Goal: Task Accomplishment & Management: Manage account settings

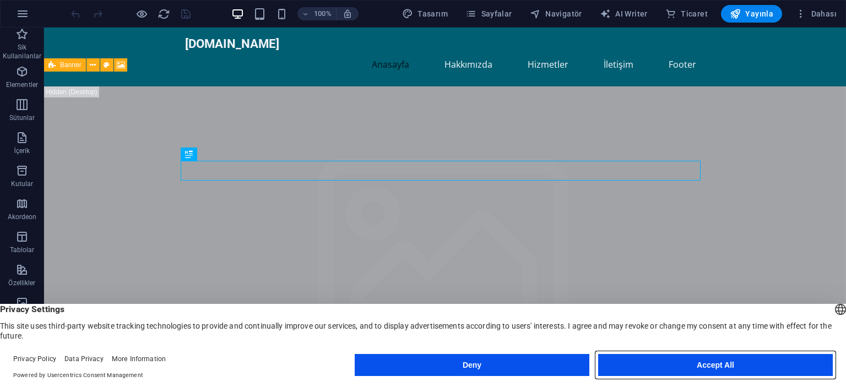
click at [649, 361] on button "Accept All" at bounding box center [715, 365] width 235 height 22
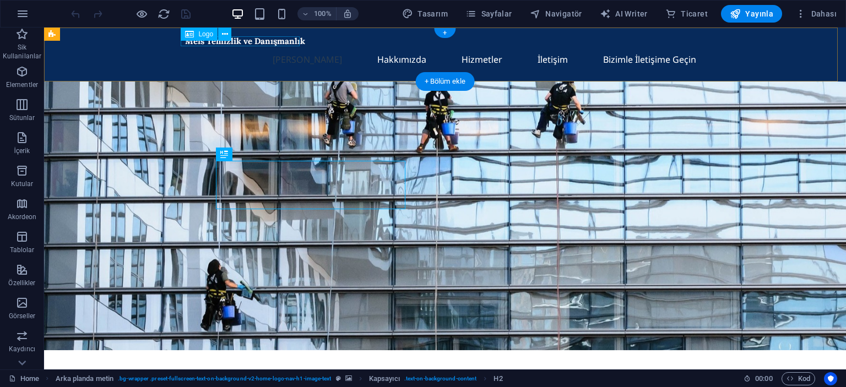
click at [192, 41] on div "Meis Temizlik ve Danışmanlık" at bounding box center [445, 41] width 520 height 10
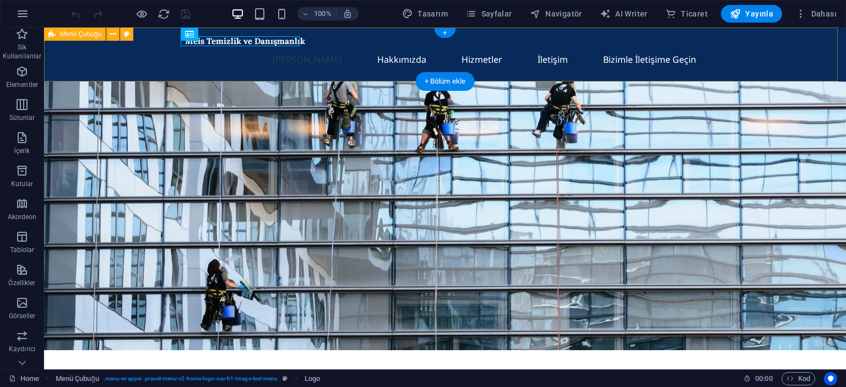
click at [225, 32] on div "Meis Temizlik ve Danışmanlık Ana Sayfa Hakkımızda Hizmetler İletişim Bizimle İl…" at bounding box center [445, 55] width 802 height 54
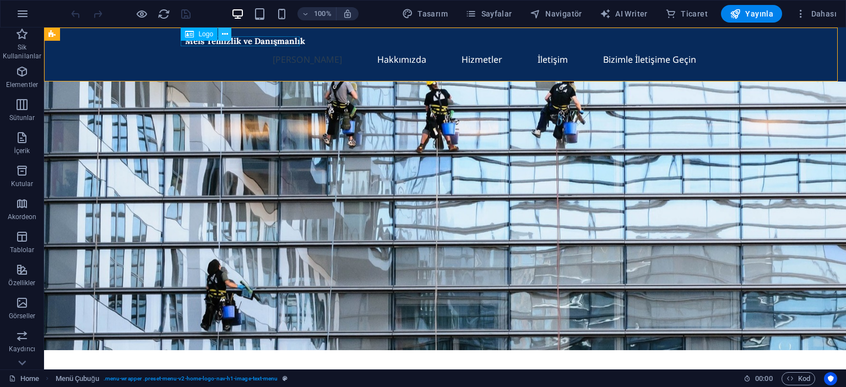
click at [225, 39] on icon at bounding box center [225, 35] width 6 height 12
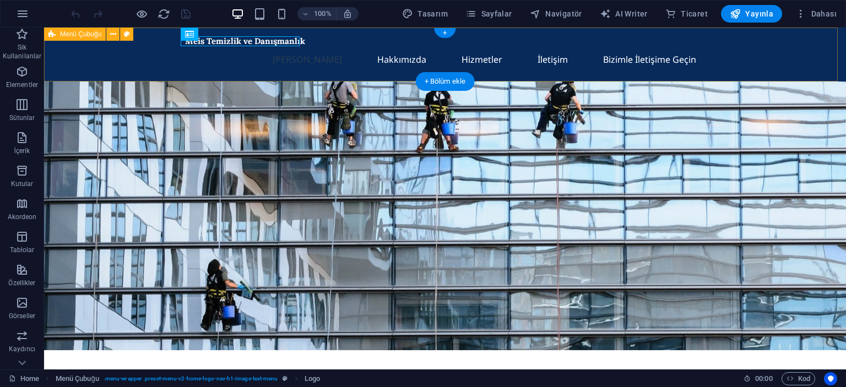
click at [159, 55] on div "Meis Temizlik ve Danışmanlık Ana Sayfa Hakkımızda Hizmetler İletişim Bizimle İl…" at bounding box center [445, 55] width 802 height 54
click at [553, 60] on nav "Ana Sayfa Hakkımızda Hizmetler İletişim Bizimle İletişime Geçin" at bounding box center [445, 59] width 520 height 26
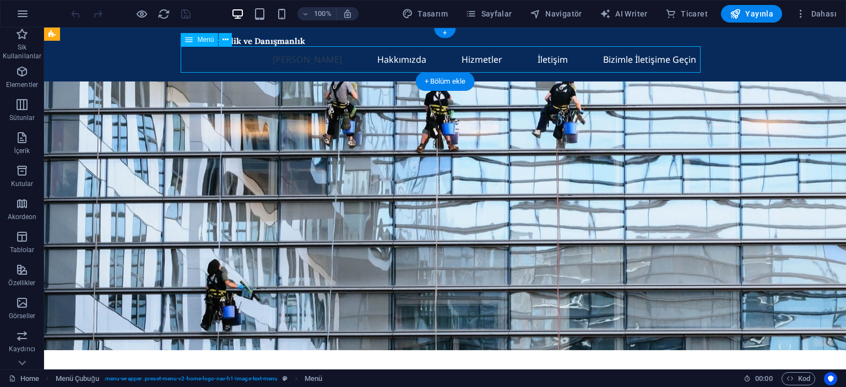
click at [553, 60] on nav "Ana Sayfa Hakkımızda Hizmetler İletişim Bizimle İletişime Geçin" at bounding box center [445, 59] width 520 height 26
select select
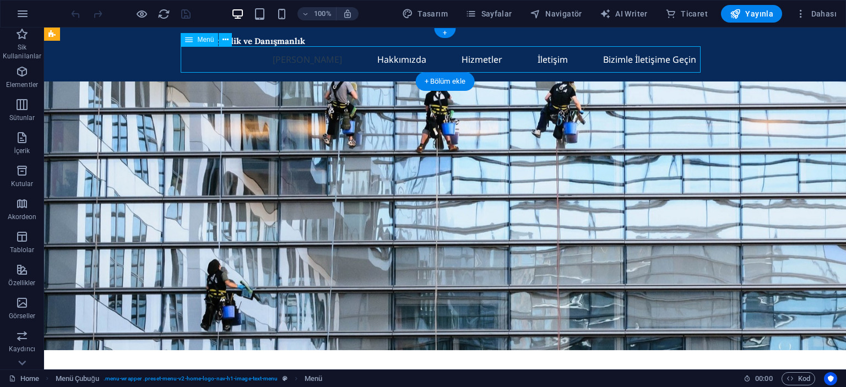
select select
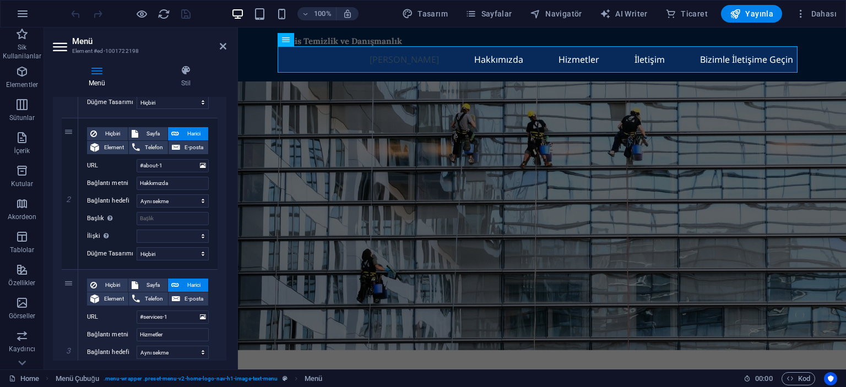
scroll to position [233, 0]
click at [144, 135] on span "Sayfa" at bounding box center [153, 134] width 23 height 13
select select
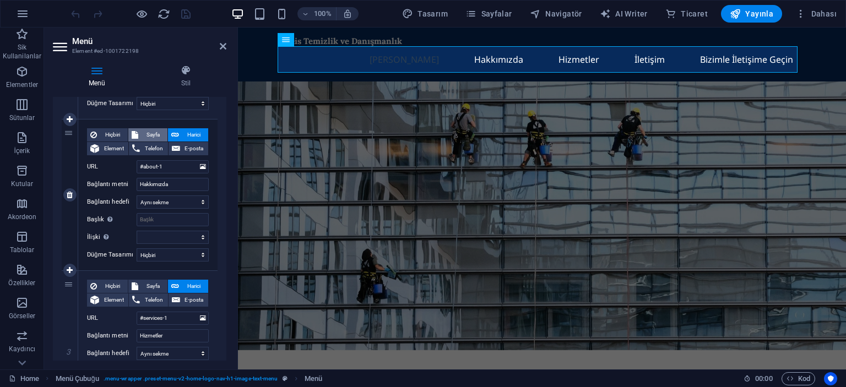
select select
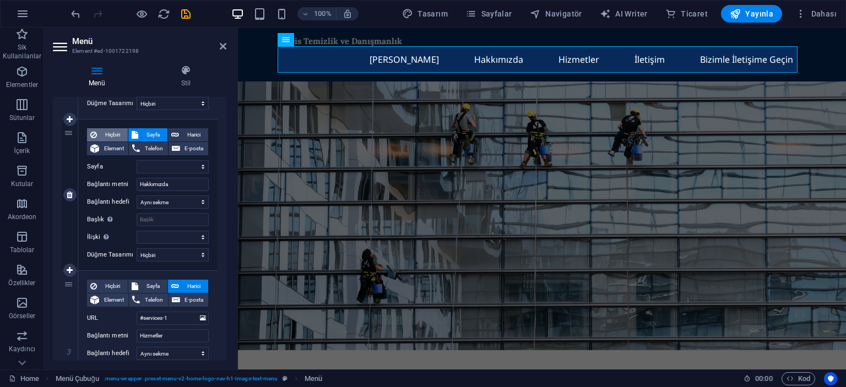
click at [118, 134] on span "Hiçbiri" at bounding box center [112, 134] width 24 height 13
select select
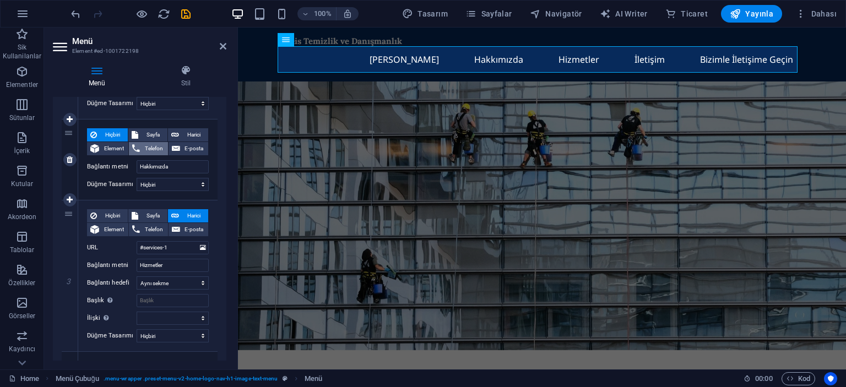
click at [135, 143] on icon at bounding box center [136, 148] width 8 height 13
select select
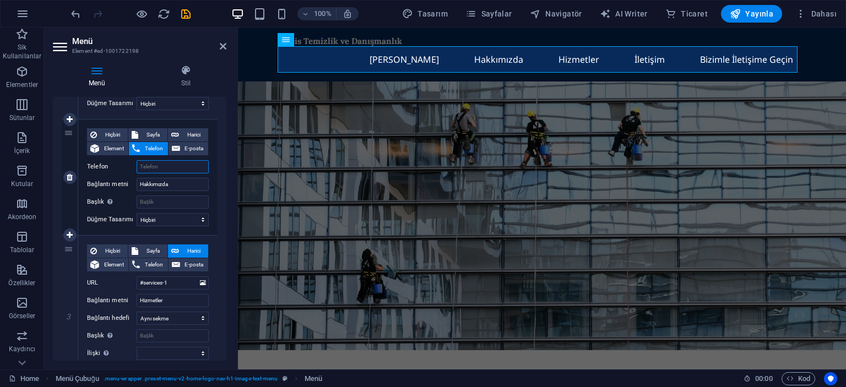
click at [150, 165] on input "Telefon" at bounding box center [173, 166] width 72 height 13
type input "5"
select select
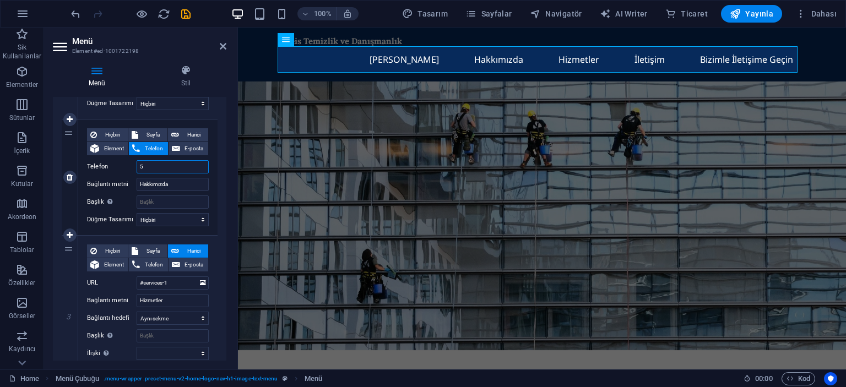
select select
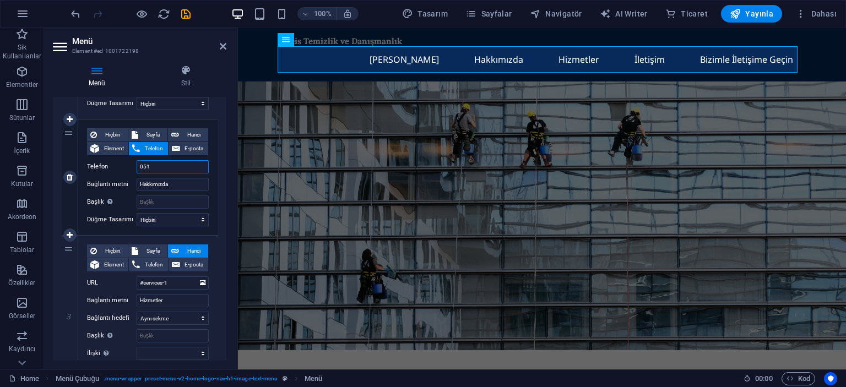
type input "0510"
select select
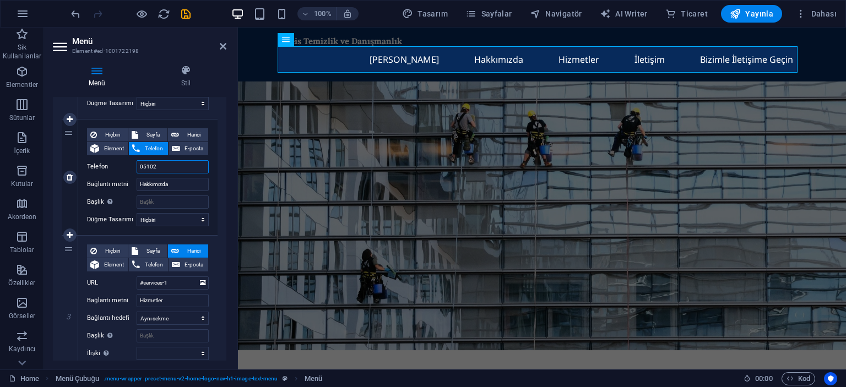
type input "051022"
select select
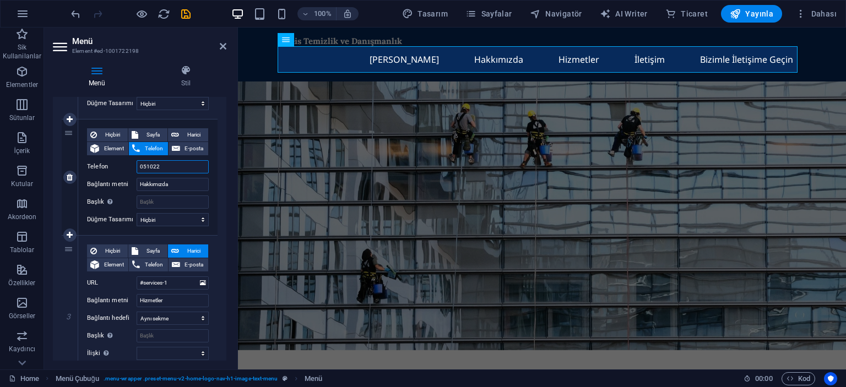
type input "0510220"
select select
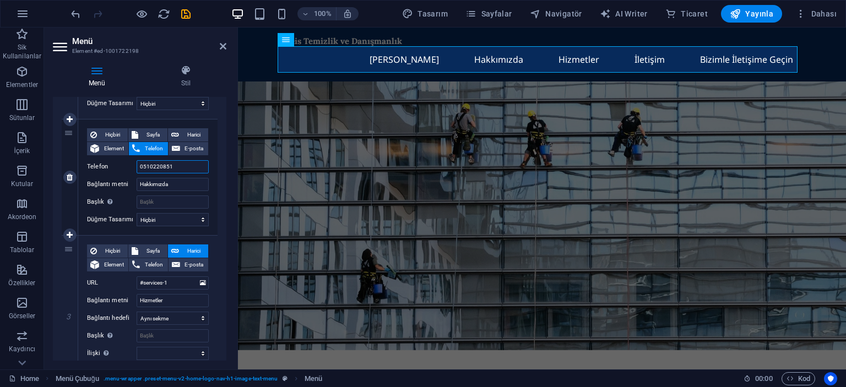
type input "05102208513"
select select
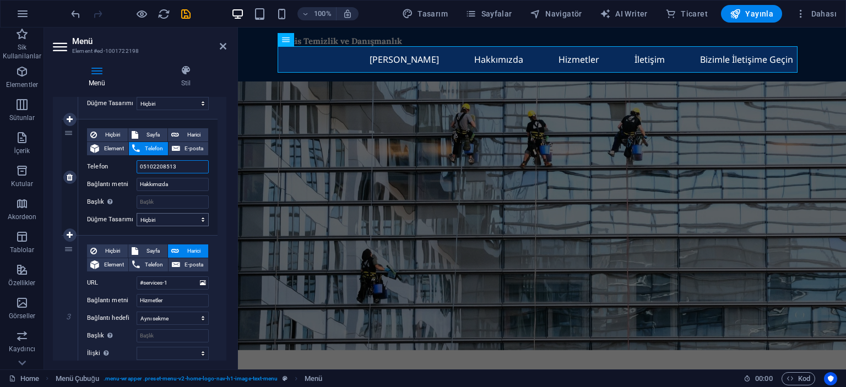
type input "05102208513"
click at [165, 219] on select "Hiçbiri Varsayılan Birincil İkincil" at bounding box center [173, 219] width 72 height 13
select select "primary"
click at [137, 213] on select "Hiçbiri Varsayılan Birincil İkincil" at bounding box center [173, 219] width 72 height 13
select select
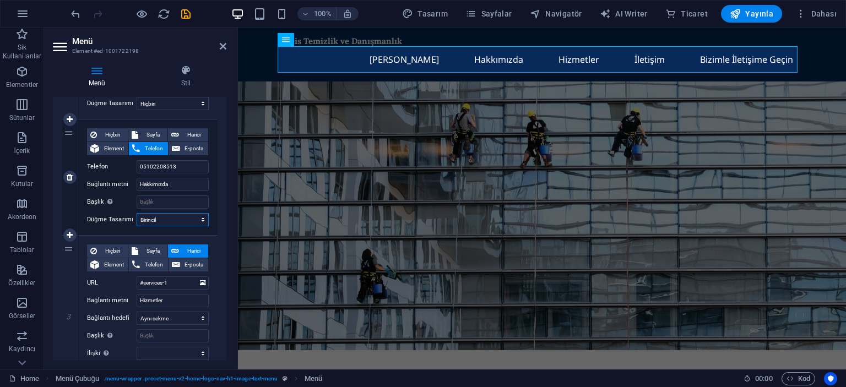
select select
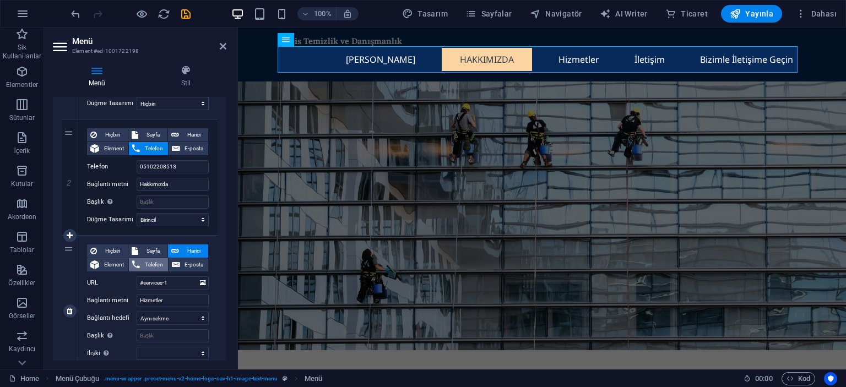
click at [137, 263] on icon at bounding box center [136, 264] width 8 height 13
select select
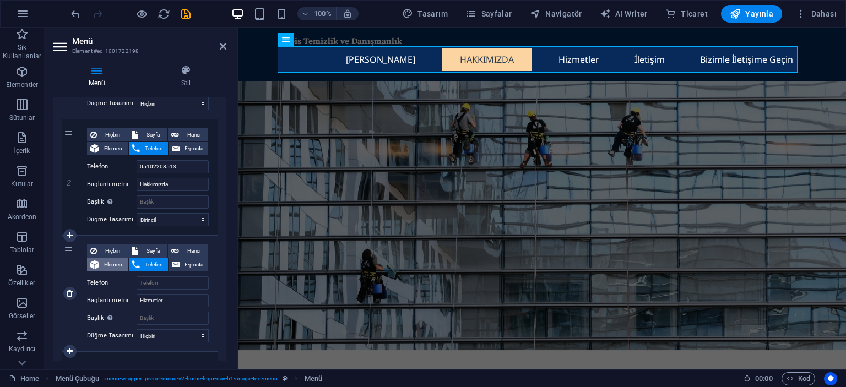
click at [98, 263] on icon at bounding box center [94, 264] width 9 height 13
select select
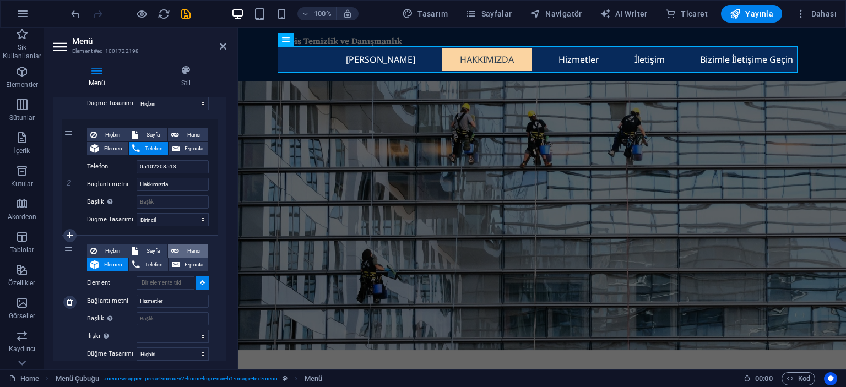
click at [189, 248] on span "Harici" at bounding box center [193, 250] width 23 height 13
select select
select select "blank"
select select
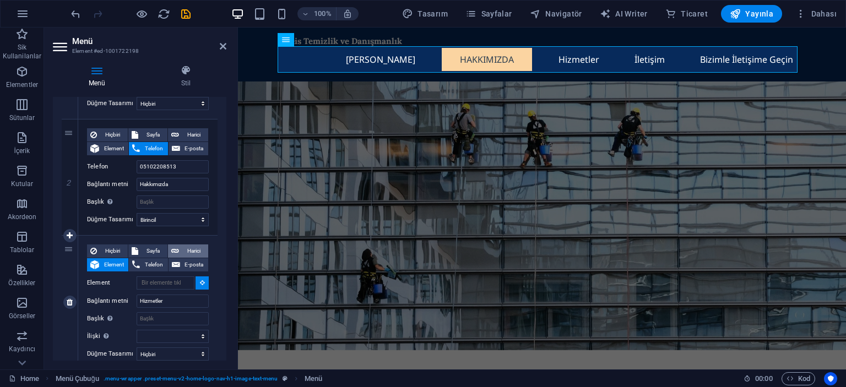
select select
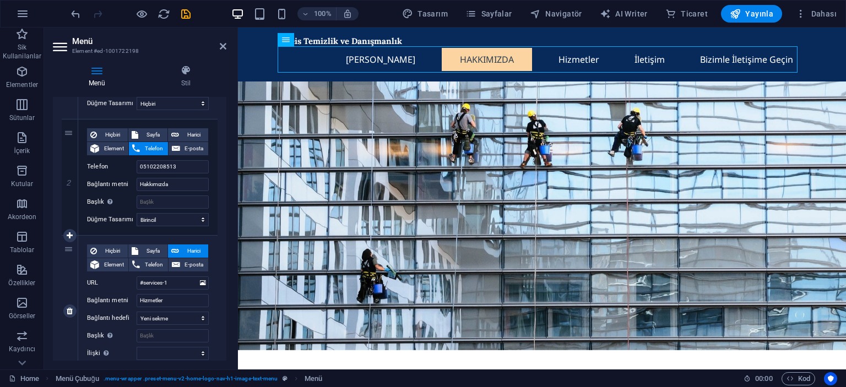
click at [189, 248] on span "Harici" at bounding box center [193, 250] width 23 height 13
click at [146, 263] on span "Telefon" at bounding box center [153, 264] width 21 height 13
select select
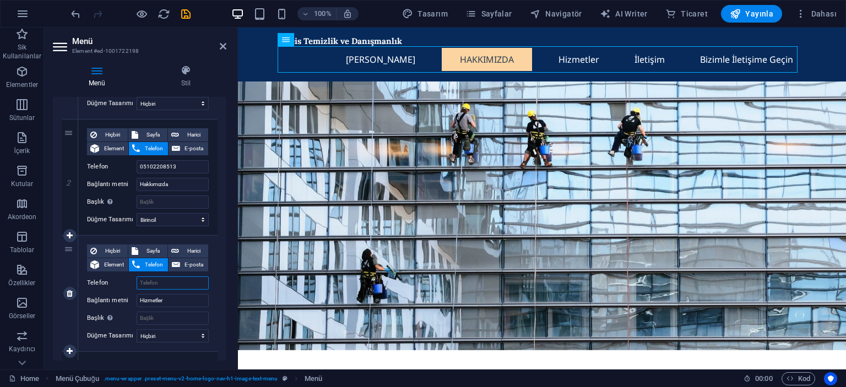
click at [154, 281] on input "Telefon" at bounding box center [173, 282] width 72 height 13
click at [179, 215] on select "Hiçbiri Varsayılan Birincil İkincil" at bounding box center [173, 219] width 72 height 13
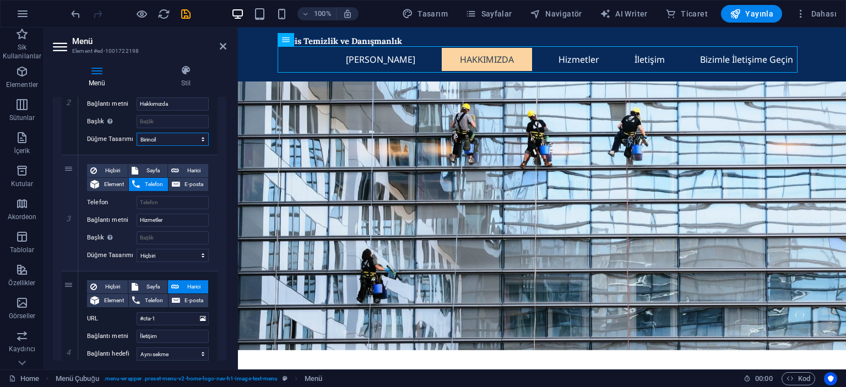
scroll to position [313, 0]
click at [733, 61] on nav "Ana Sayfa Hakkımızda Hizmetler İletişim Bizimle İletişime Geçin" at bounding box center [542, 59] width 520 height 26
click at [494, 72] on nav "Ana Sayfa Hakkımızda Hizmetler İletişim Bizimle İletişime Geçin" at bounding box center [542, 59] width 520 height 26
click at [286, 44] on icon at bounding box center [286, 39] width 8 height 13
click at [350, 35] on div "Meis Temizlik ve Danışmanlık Ana Sayfa Hakkımızda Hizmetler İletişim Bizimle İl…" at bounding box center [542, 55] width 608 height 54
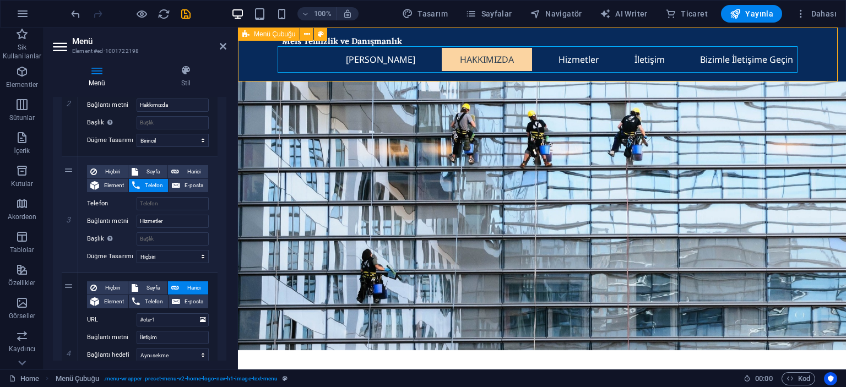
click at [543, 35] on div "Meis Temizlik ve Danışmanlık Ana Sayfa Hakkımızda Hizmetler İletişim Bizimle İl…" at bounding box center [542, 55] width 608 height 54
click at [350, 35] on div "Meis Temizlik ve Danışmanlık Ana Sayfa Hakkımızda Hizmetler İletişim Bizimle İl…" at bounding box center [542, 55] width 608 height 54
select select "header"
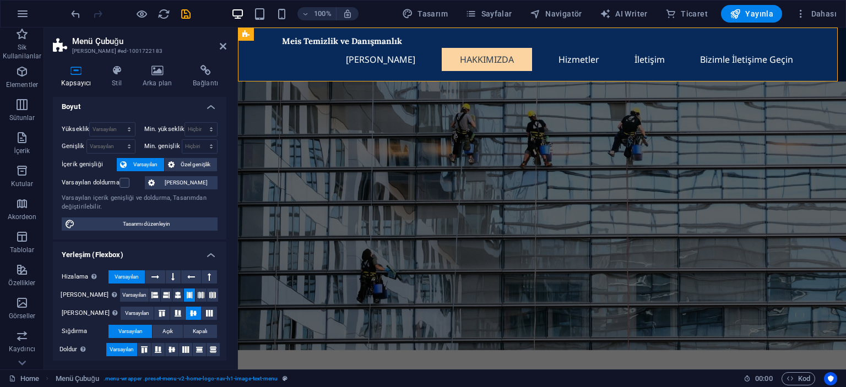
scroll to position [0, 0]
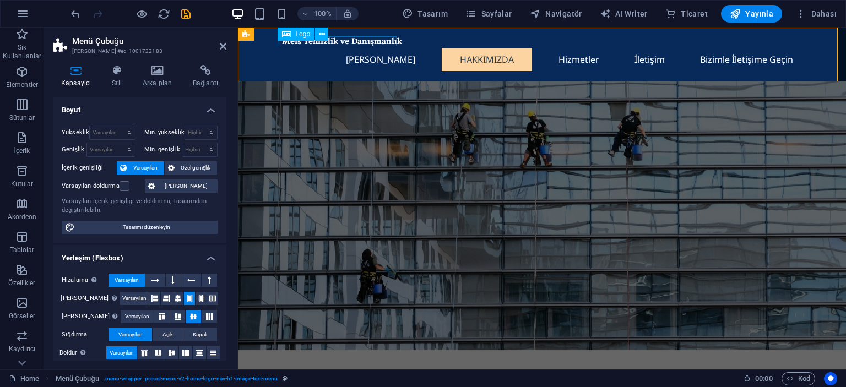
click at [350, 37] on div "Meis Temizlik ve Danışmanlık" at bounding box center [542, 41] width 520 height 10
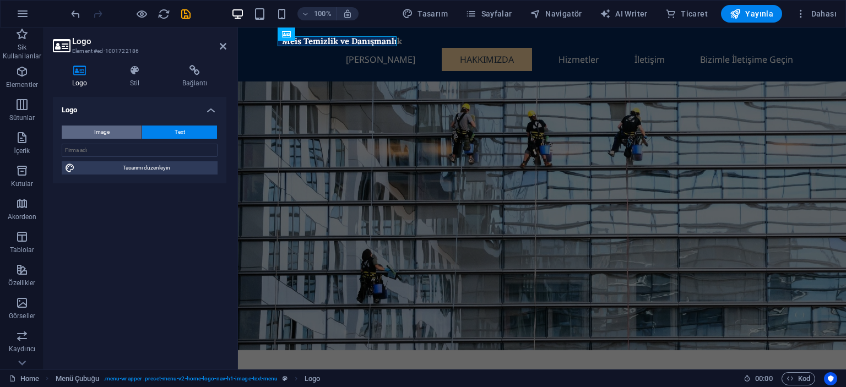
click at [122, 130] on button "Image" at bounding box center [102, 132] width 80 height 13
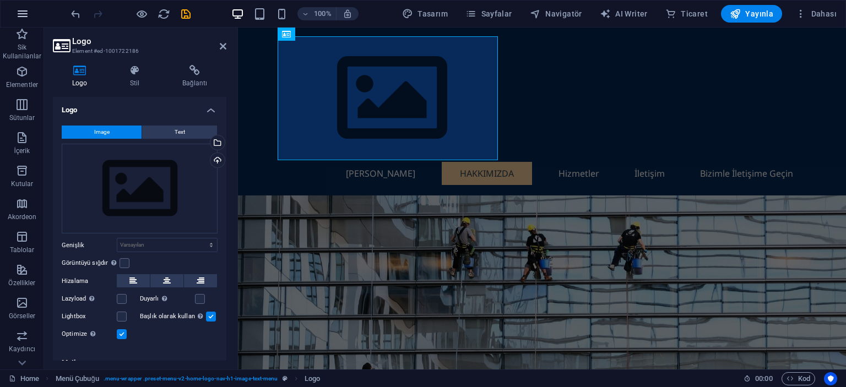
click at [21, 18] on icon "button" at bounding box center [22, 13] width 13 height 13
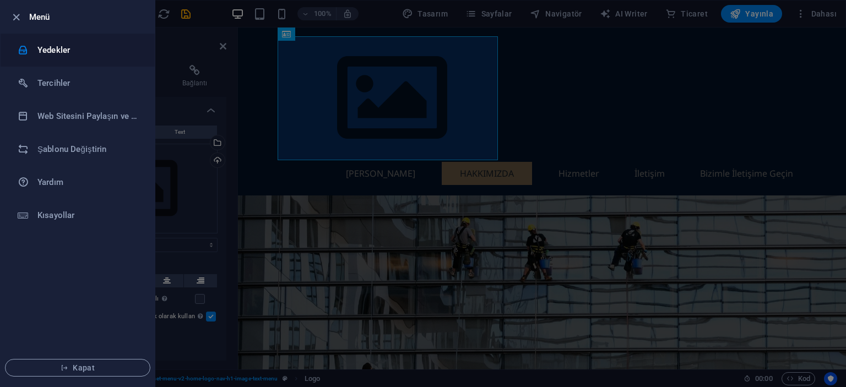
click at [45, 57] on li "Yedekler" at bounding box center [78, 50] width 154 height 33
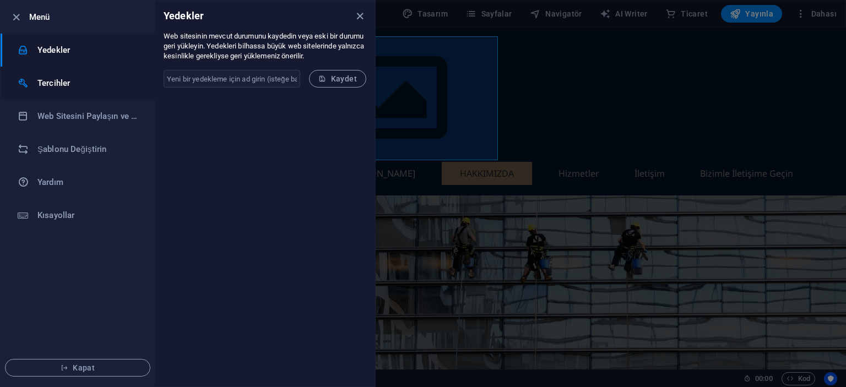
click at [81, 79] on h6 "Tercihler" at bounding box center [88, 83] width 102 height 13
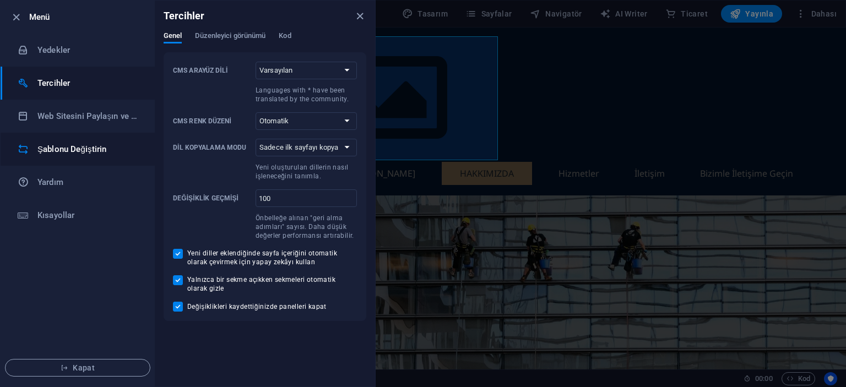
click at [57, 153] on h6 "Şablonu Değiştirin" at bounding box center [88, 149] width 102 height 13
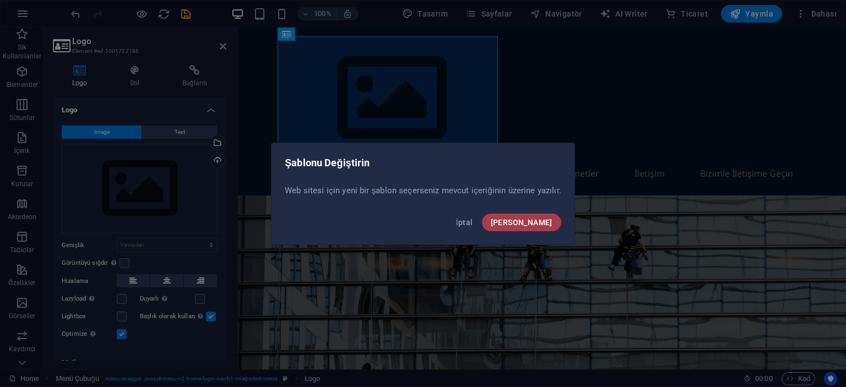
click at [531, 215] on button "[PERSON_NAME]" at bounding box center [521, 223] width 79 height 18
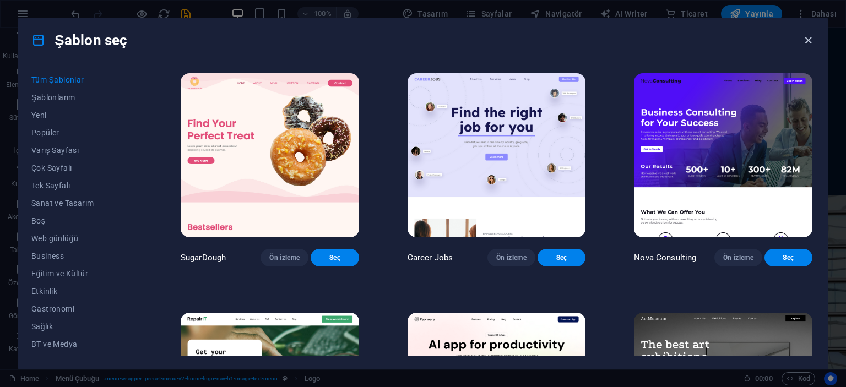
click at [802, 42] on icon "button" at bounding box center [808, 40] width 13 height 13
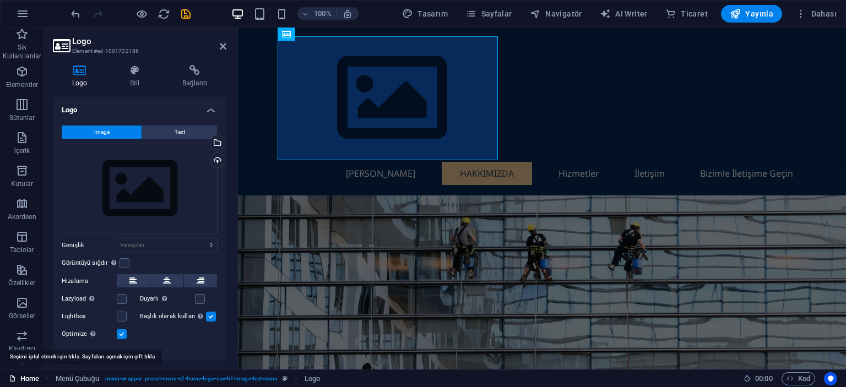
click at [27, 380] on link "Home" at bounding box center [24, 378] width 30 height 13
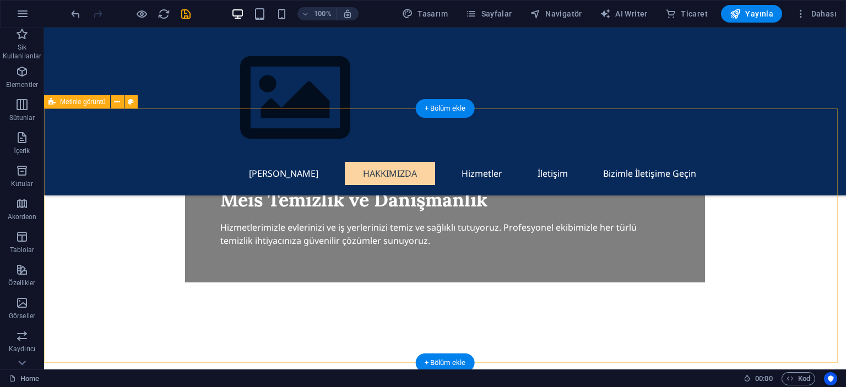
scroll to position [356, 0]
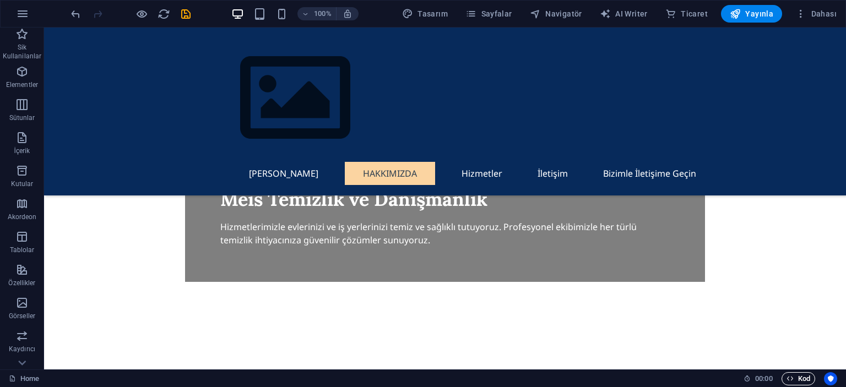
click at [797, 376] on span "Kod" at bounding box center [798, 378] width 24 height 13
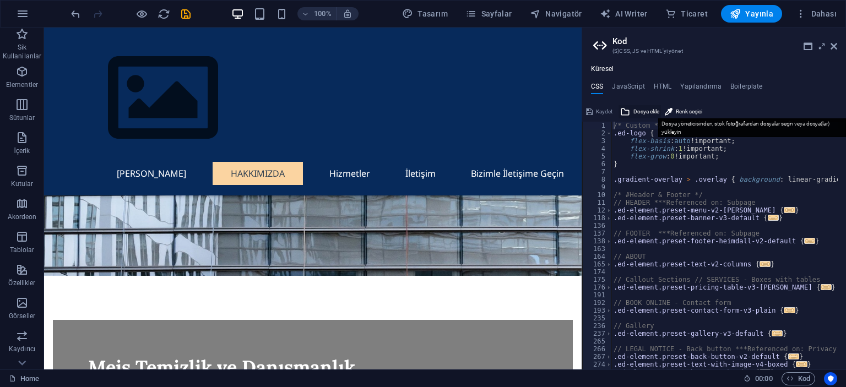
click at [639, 110] on span "Dosya ekle" at bounding box center [646, 111] width 26 height 13
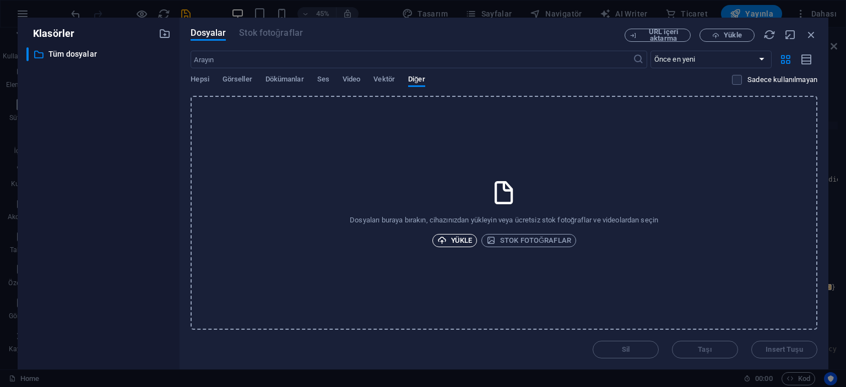
click at [444, 243] on icon "button" at bounding box center [441, 240] width 9 height 9
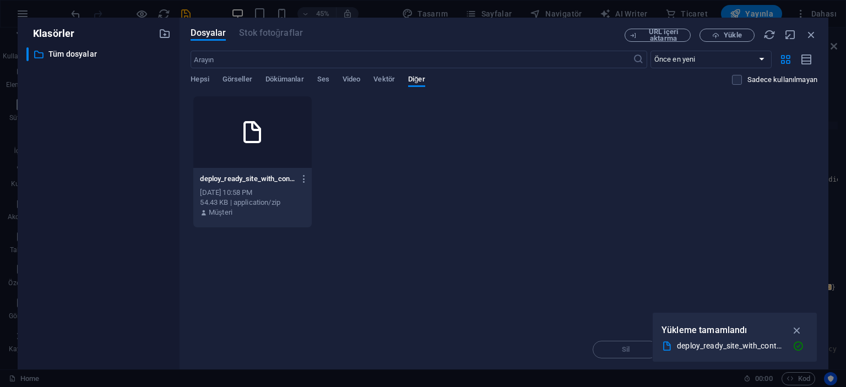
click at [427, 215] on div "deploy_ready_site_with_contact-sGukB1GBN1iY7IGT5XHe_g.zip deploy_ready_site_wit…" at bounding box center [504, 162] width 627 height 132
click at [700, 224] on div "deploy_ready_site_with_contact-sGukB1GBN1iY7IGT5XHe_g.zip deploy_ready_site_wit…" at bounding box center [504, 162] width 627 height 132
click at [800, 328] on icon "button" at bounding box center [797, 330] width 13 height 12
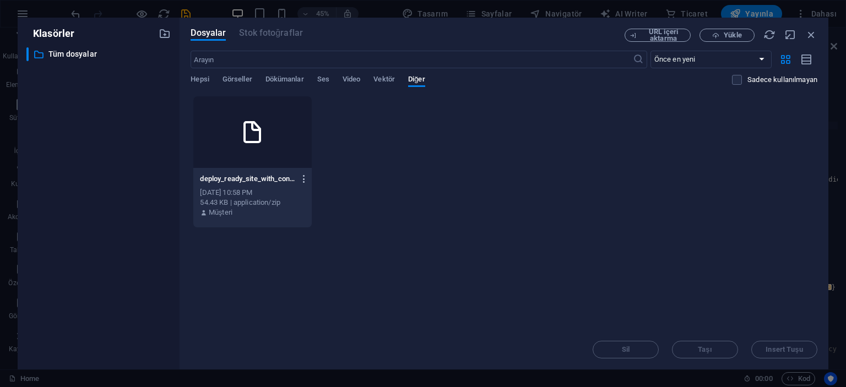
click at [305, 177] on icon "button" at bounding box center [304, 179] width 10 height 10
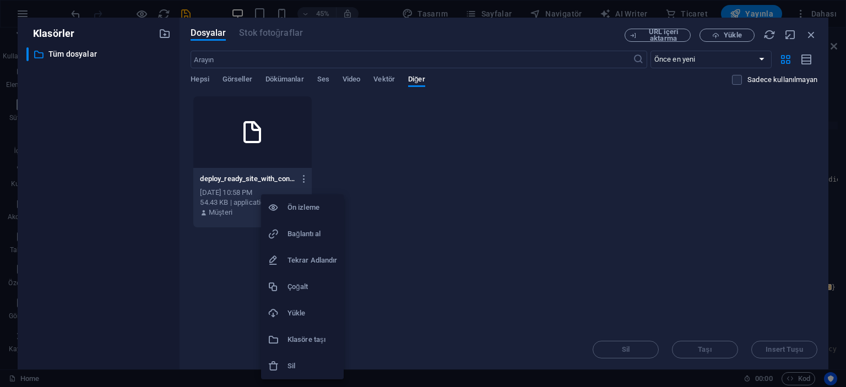
click at [329, 308] on h6 "Yükle" at bounding box center [312, 313] width 50 height 13
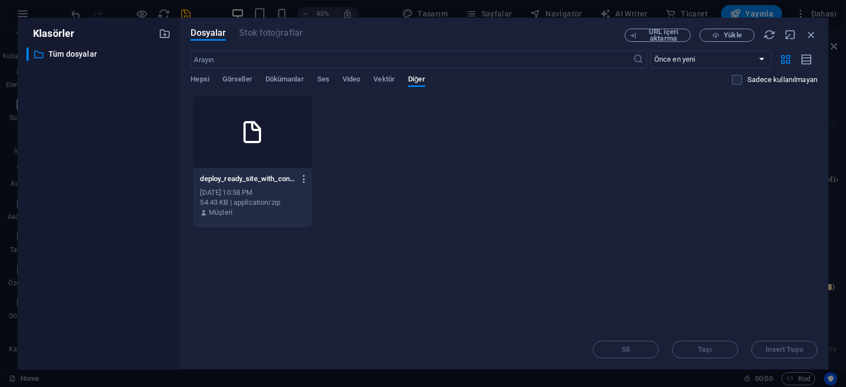
click at [302, 178] on icon "button" at bounding box center [304, 179] width 10 height 10
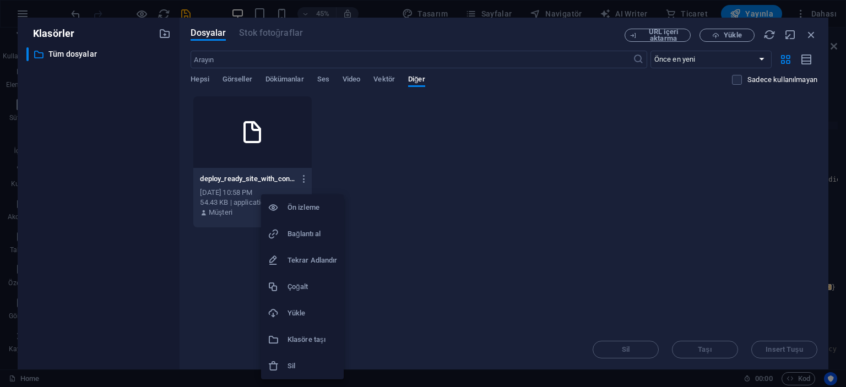
click at [314, 241] on li "Bağlantı al" at bounding box center [302, 234] width 83 height 26
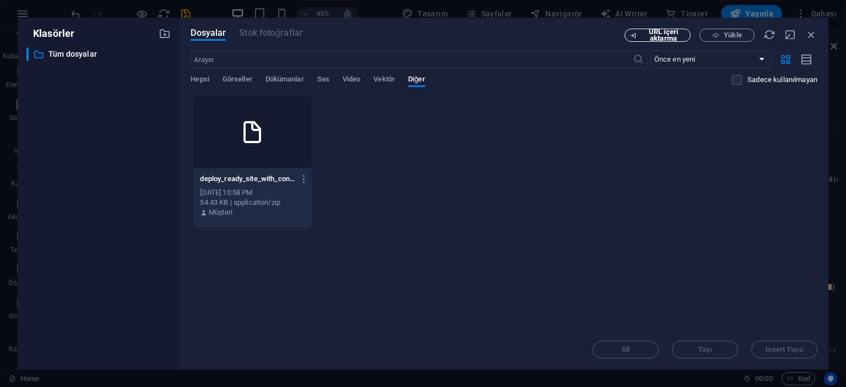
click at [664, 35] on span "URL içeri aktarma" at bounding box center [663, 35] width 45 height 13
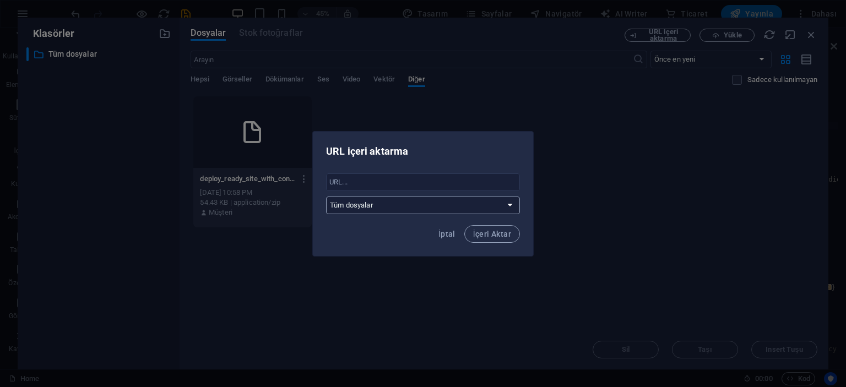
click at [480, 200] on select "Tüm dosyalar" at bounding box center [423, 206] width 194 height 18
click at [480, 191] on input "text" at bounding box center [423, 182] width 194 height 18
click at [628, 149] on div "URL içeri aktarma ​ Tüm dosyalar İptal İçeri Aktar" at bounding box center [423, 193] width 846 height 387
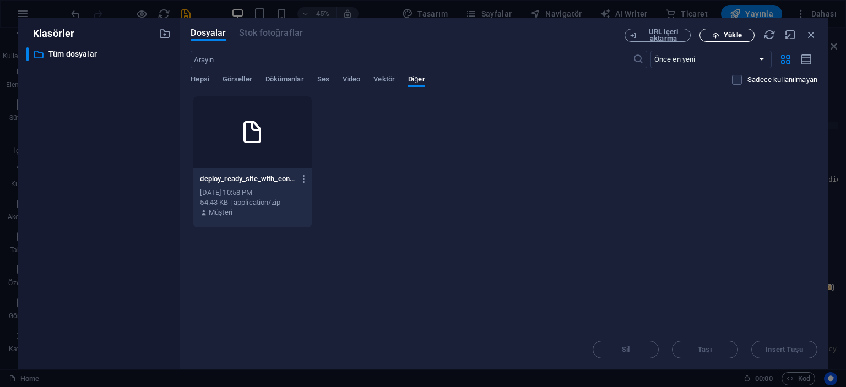
click at [713, 32] on icon "button" at bounding box center [715, 35] width 7 height 7
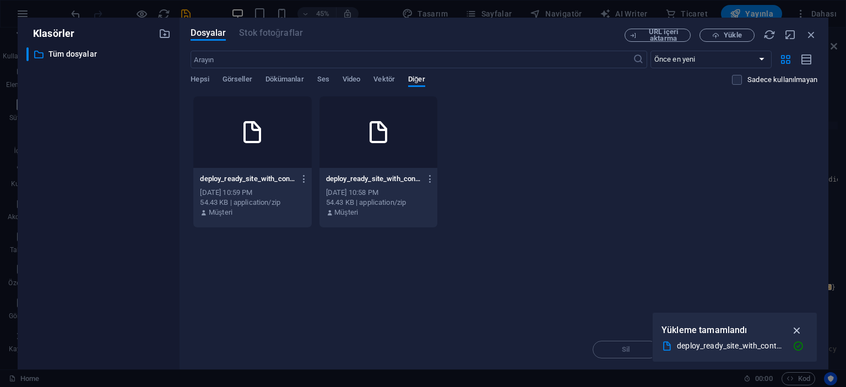
click at [797, 328] on icon "button" at bounding box center [797, 330] width 13 height 12
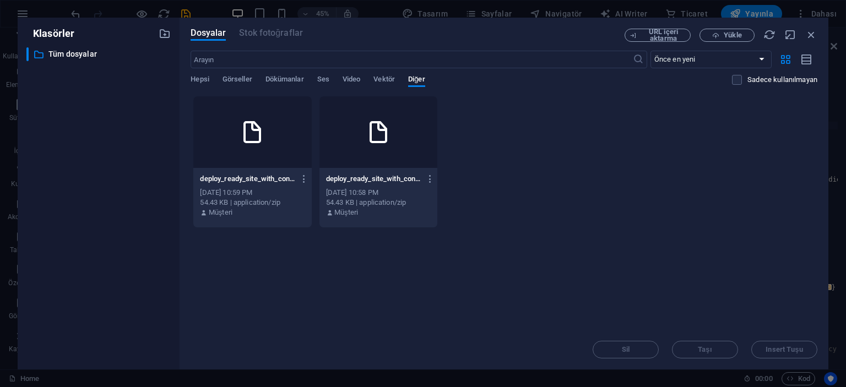
click at [355, 161] on div at bounding box center [378, 132] width 118 height 72
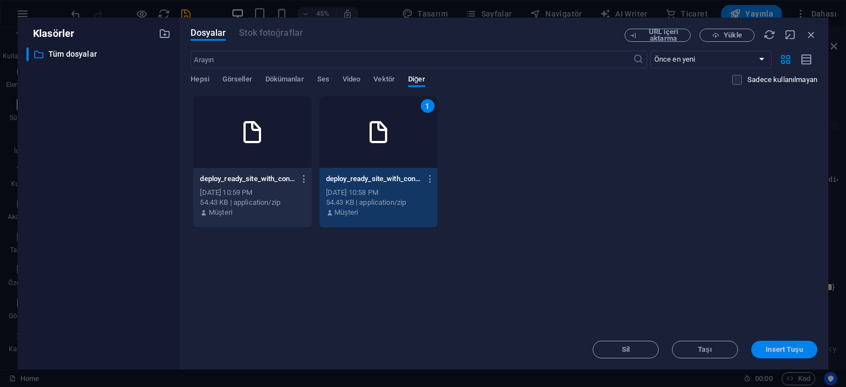
click at [785, 351] on span "Insert Tuşu" at bounding box center [783, 349] width 37 height 7
type textarea "https://cdn1.site-media.eu/images/0/19618678/deploy_ready_site_with_contact-sGu…"
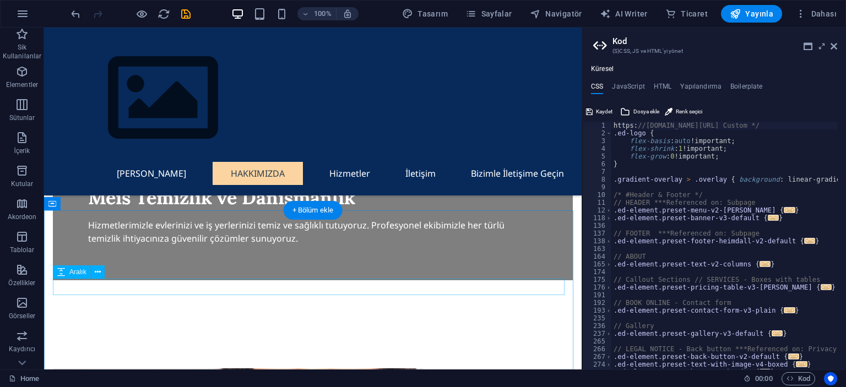
scroll to position [529, 0]
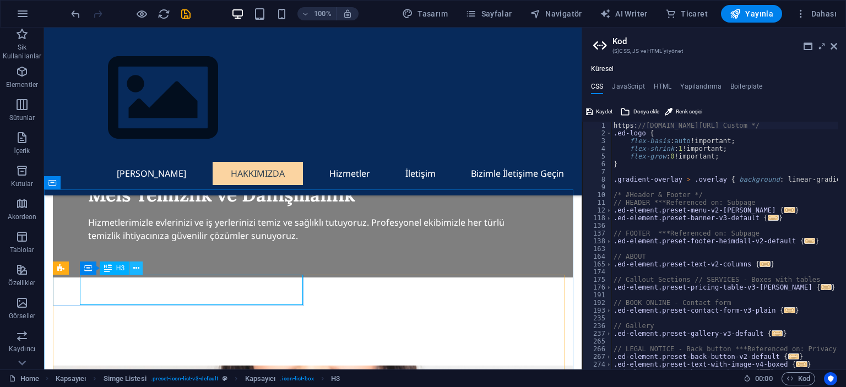
click at [132, 267] on button at bounding box center [135, 268] width 13 height 13
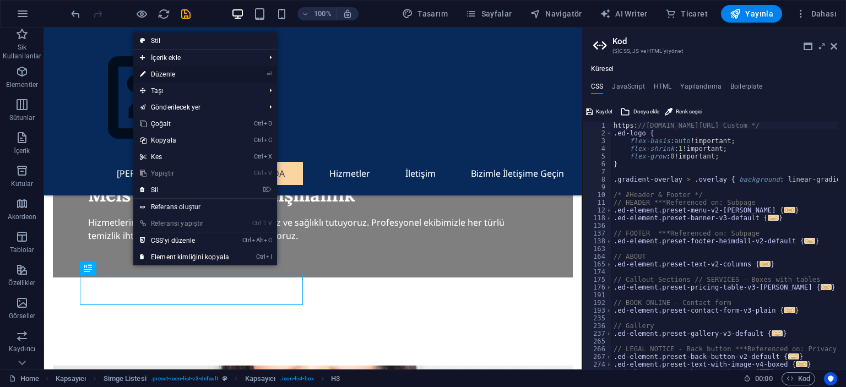
click at [173, 69] on link "⏎ Düzenle" at bounding box center [184, 74] width 102 height 17
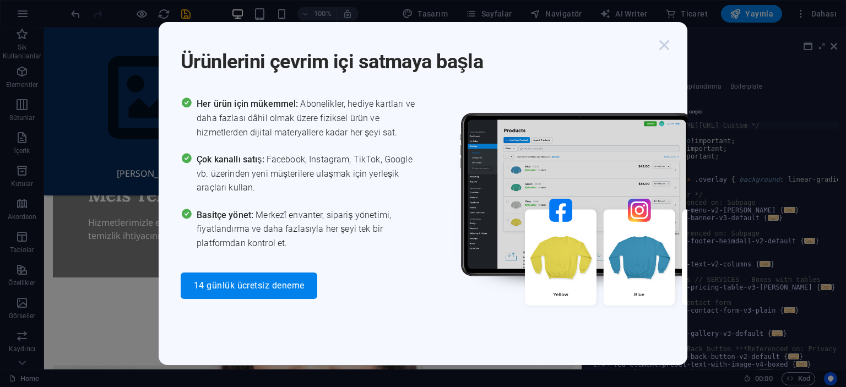
click at [664, 44] on icon "button" at bounding box center [664, 45] width 20 height 20
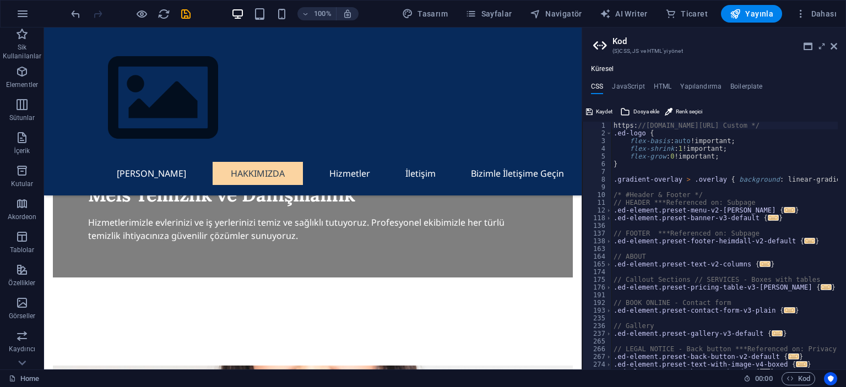
click at [691, 81] on div "Küresel CSS JavaScript HTML Yapılandırma Boilerplate https://cdn1.site-media.eu…" at bounding box center [714, 217] width 264 height 305
click at [691, 90] on h4 "Yapılandırma" at bounding box center [700, 89] width 41 height 12
type textarea "$color-background: #FFFFFF;"
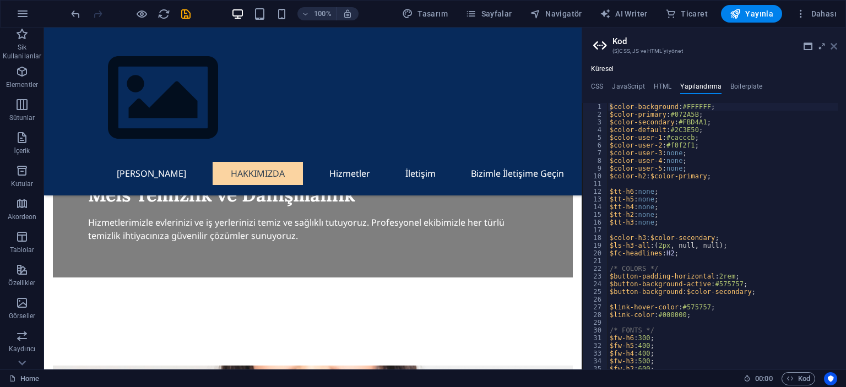
click at [833, 45] on icon at bounding box center [833, 46] width 7 height 9
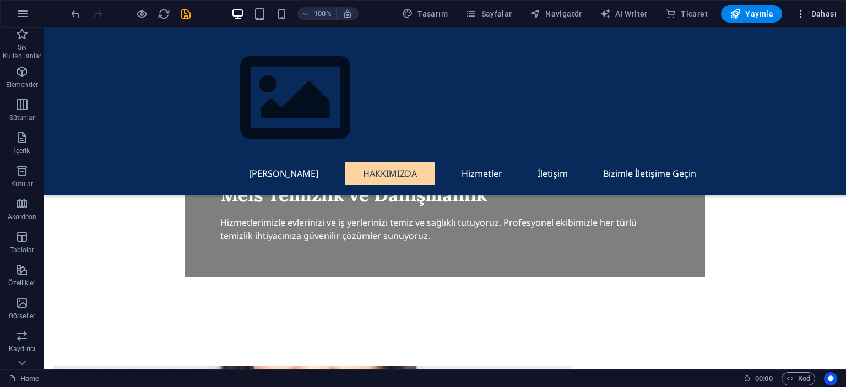
click at [817, 9] on span "Dahası" at bounding box center [815, 13] width 41 height 11
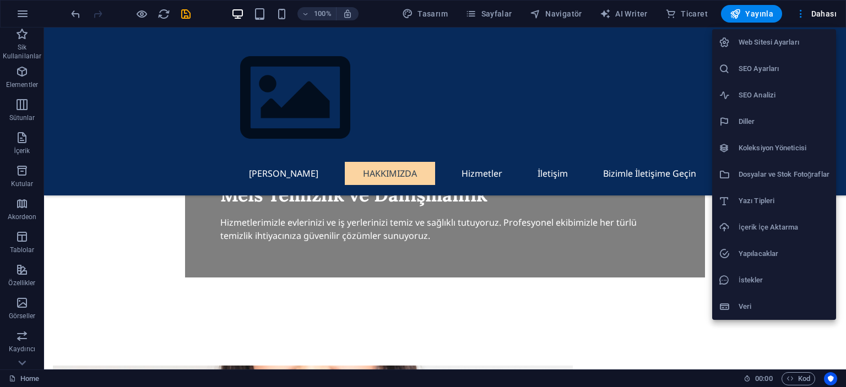
click at [22, 14] on div at bounding box center [423, 193] width 846 height 387
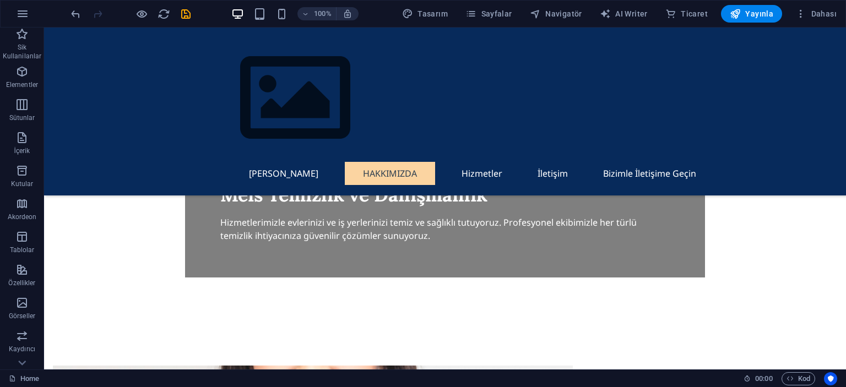
click at [22, 14] on icon "button" at bounding box center [22, 13] width 13 height 13
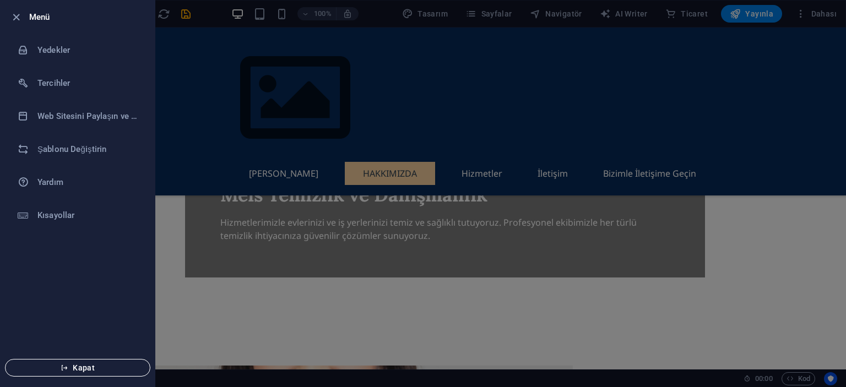
click at [75, 371] on span "Kapat" at bounding box center [77, 367] width 127 height 9
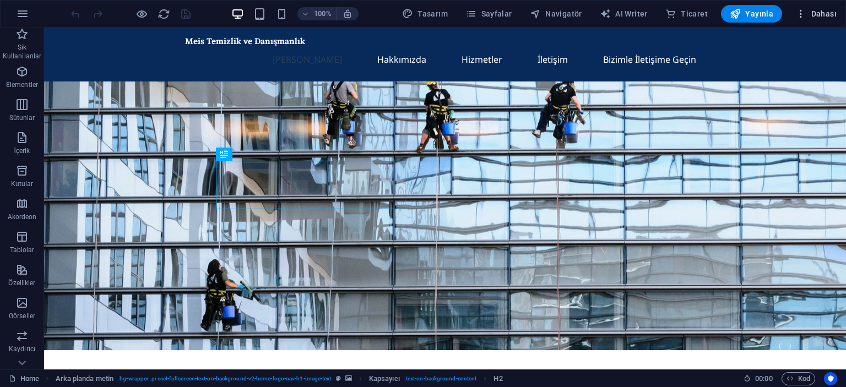
click at [816, 15] on span "Dahası" at bounding box center [815, 13] width 41 height 11
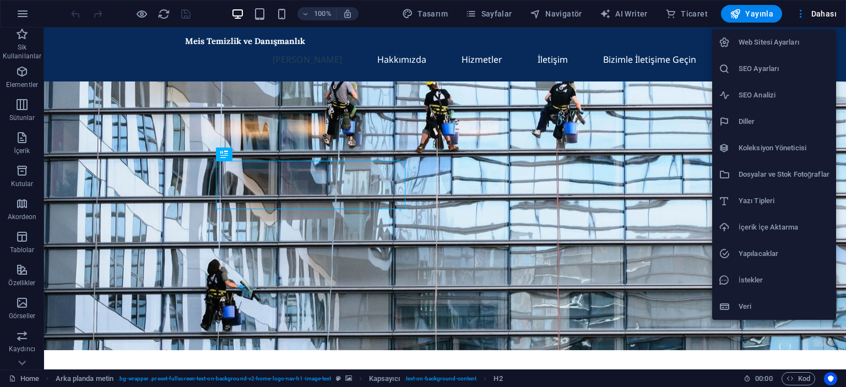
click at [24, 17] on div at bounding box center [423, 193] width 846 height 387
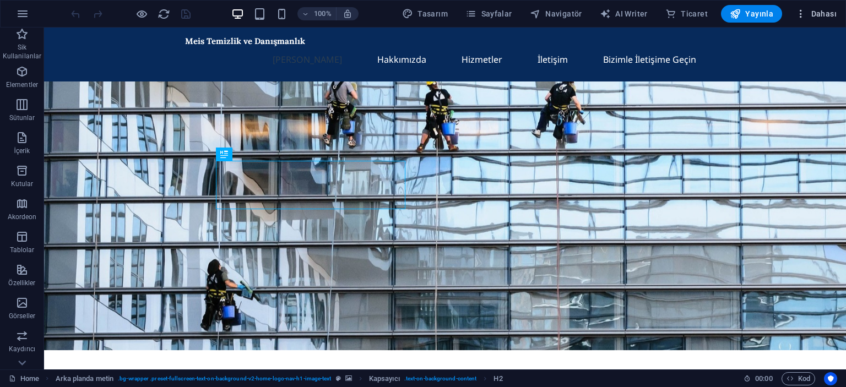
click at [816, 16] on span "Dahası" at bounding box center [815, 13] width 41 height 11
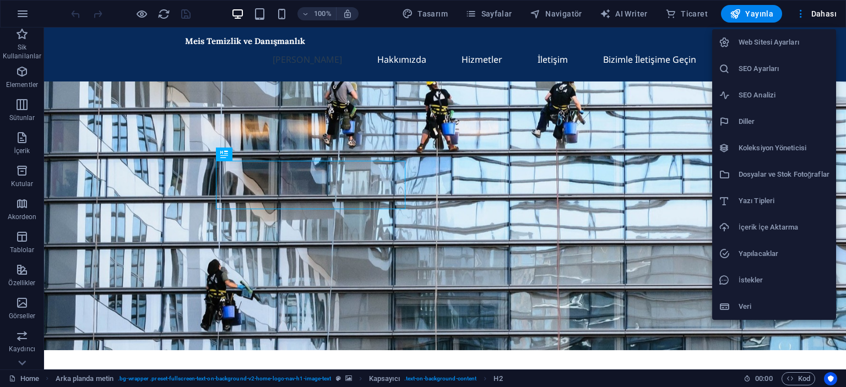
click at [776, 229] on h6 "İçerik İçe Aktarma" at bounding box center [783, 227] width 91 height 13
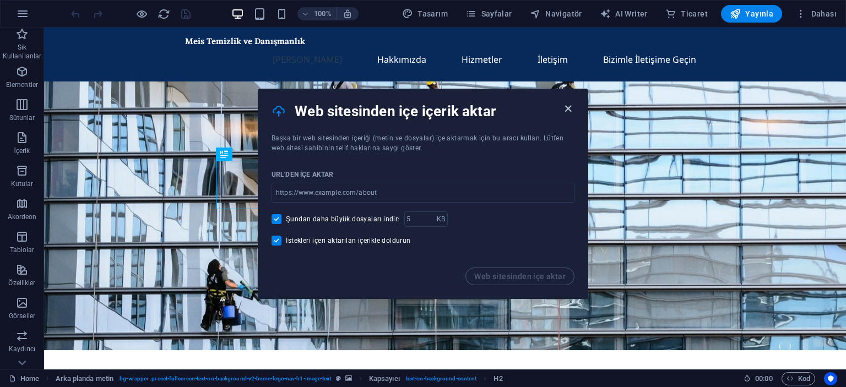
click at [564, 106] on icon "button" at bounding box center [568, 108] width 13 height 13
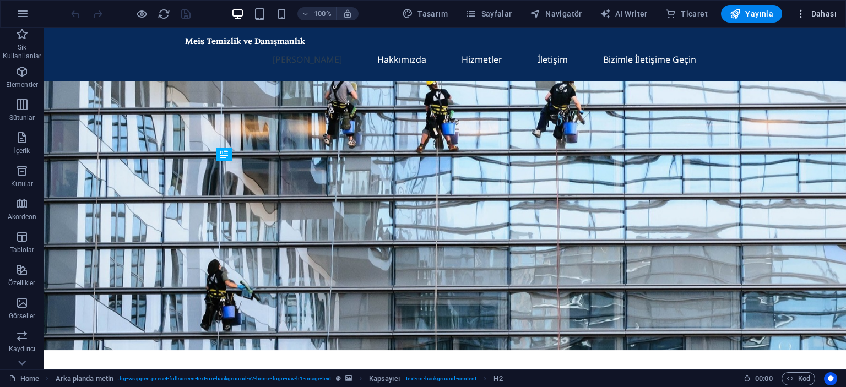
click at [816, 13] on span "Dahası" at bounding box center [815, 13] width 41 height 11
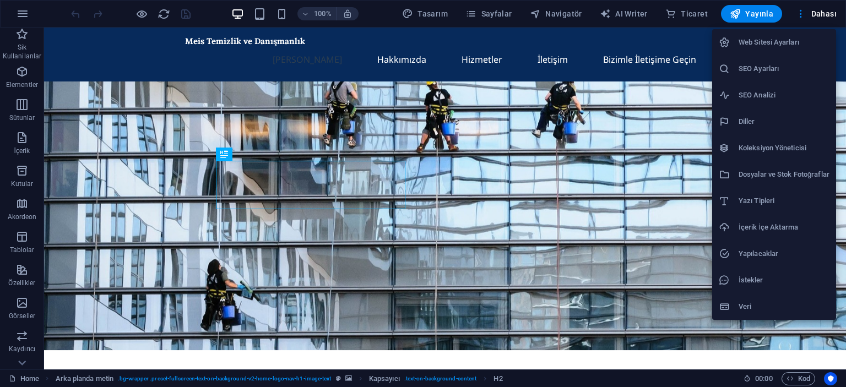
click at [765, 176] on h6 "Dosyalar ve Stok Fotoğraflar" at bounding box center [783, 174] width 91 height 13
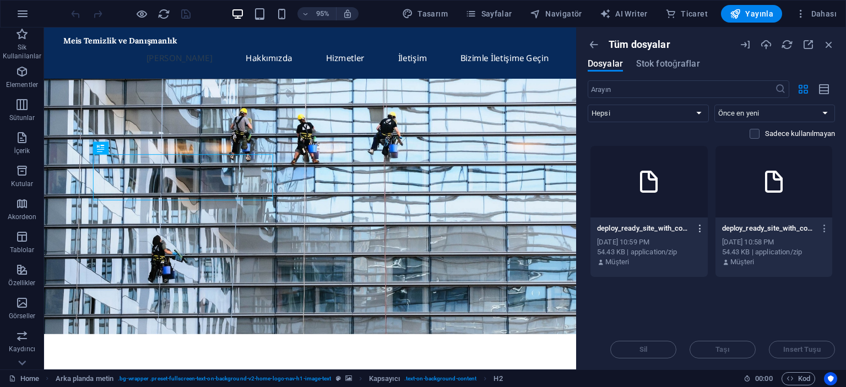
click at [697, 229] on icon "button" at bounding box center [700, 229] width 10 height 10
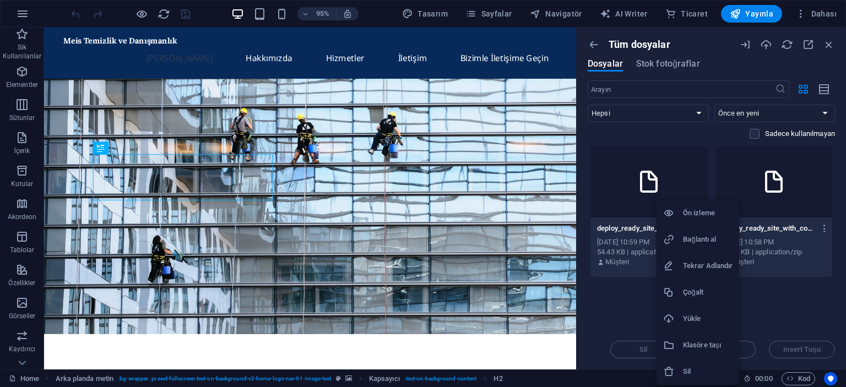
click at [698, 365] on li "Sil" at bounding box center [697, 371] width 83 height 26
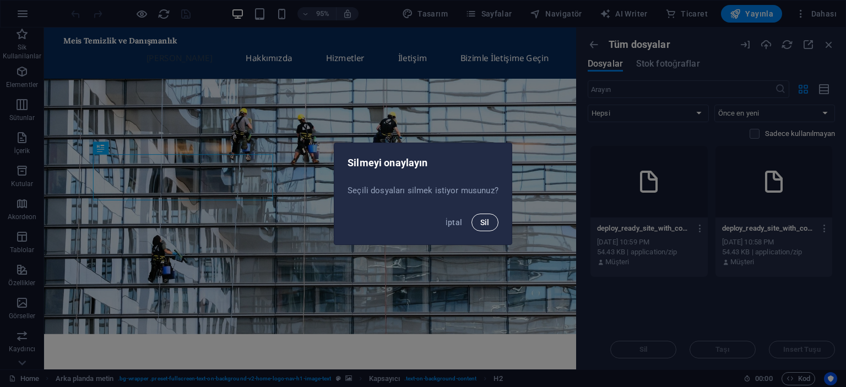
click at [482, 221] on span "Sil" at bounding box center [484, 222] width 9 height 9
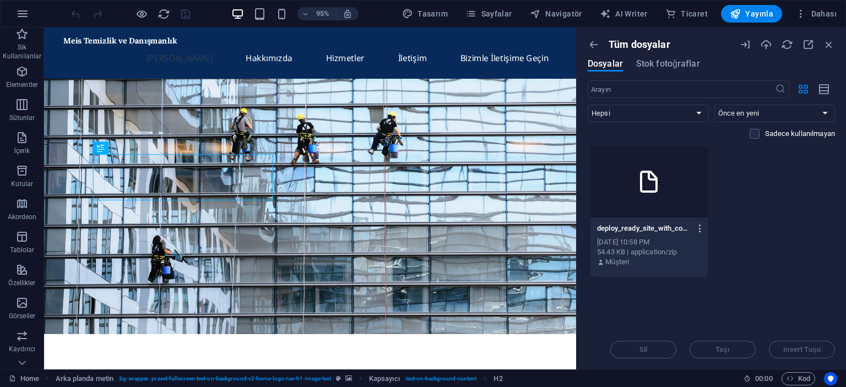
click at [700, 226] on icon "button" at bounding box center [700, 229] width 10 height 10
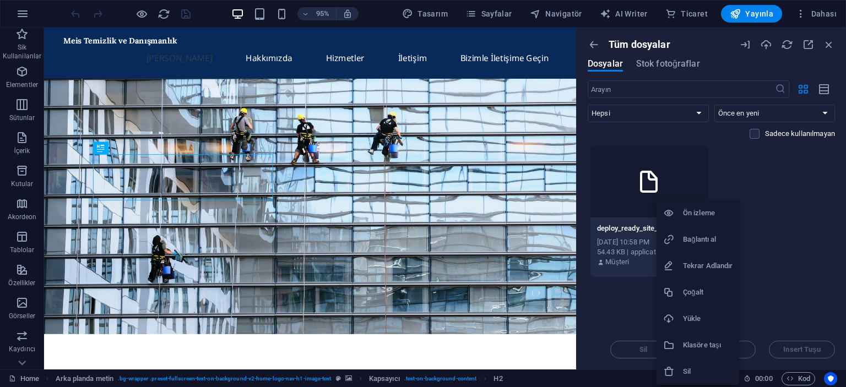
click at [700, 368] on h6 "Sil" at bounding box center [708, 371] width 50 height 13
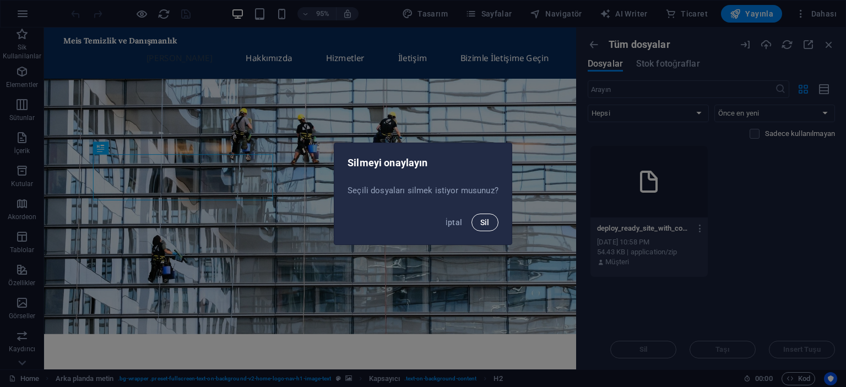
click at [476, 222] on button "Sil" at bounding box center [484, 223] width 27 height 18
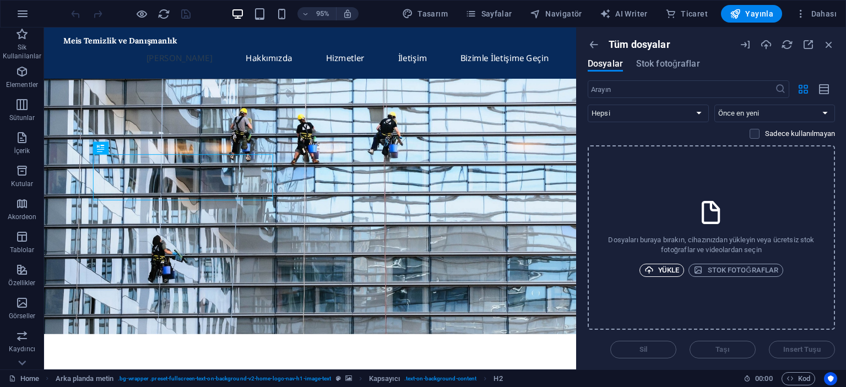
click at [676, 272] on span "Yükle" at bounding box center [661, 270] width 35 height 13
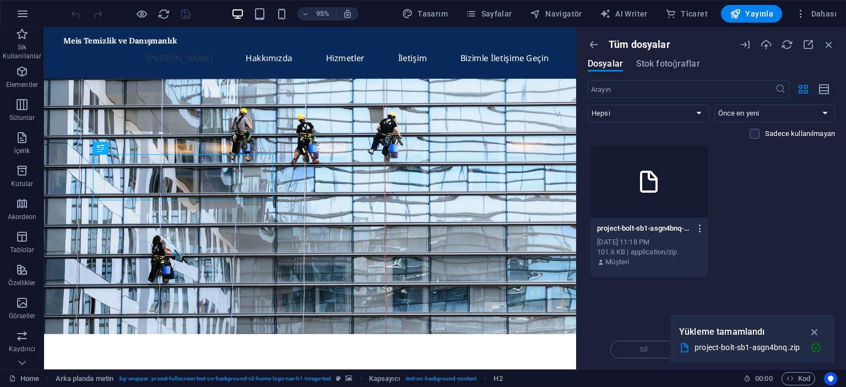
click at [700, 224] on icon "button" at bounding box center [700, 229] width 10 height 10
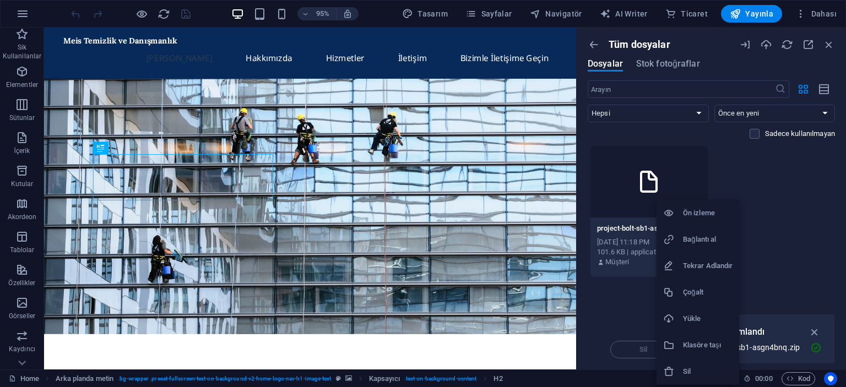
click at [694, 243] on h6 "Bağlantı al" at bounding box center [708, 239] width 50 height 13
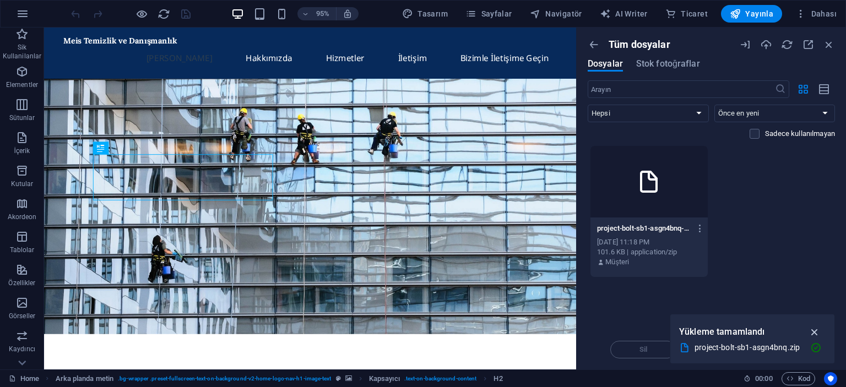
click at [819, 332] on icon "button" at bounding box center [814, 332] width 13 height 12
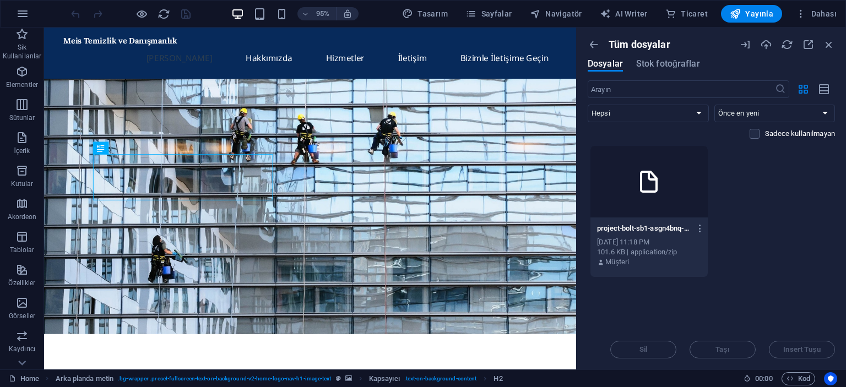
click at [677, 162] on div at bounding box center [648, 182] width 117 height 72
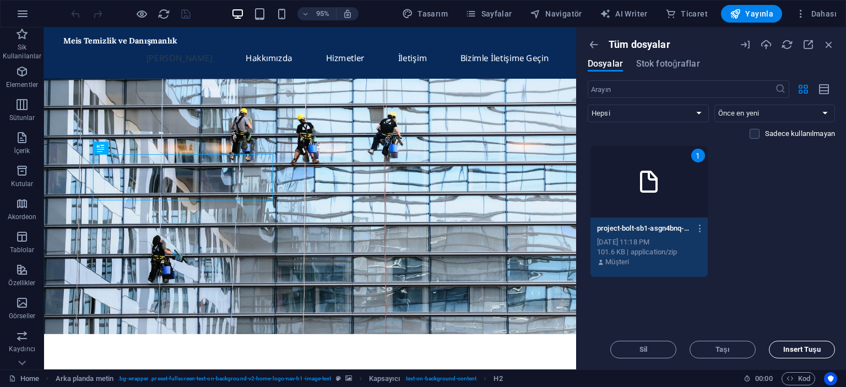
click at [804, 344] on button "Insert Tuşu" at bounding box center [802, 350] width 66 height 18
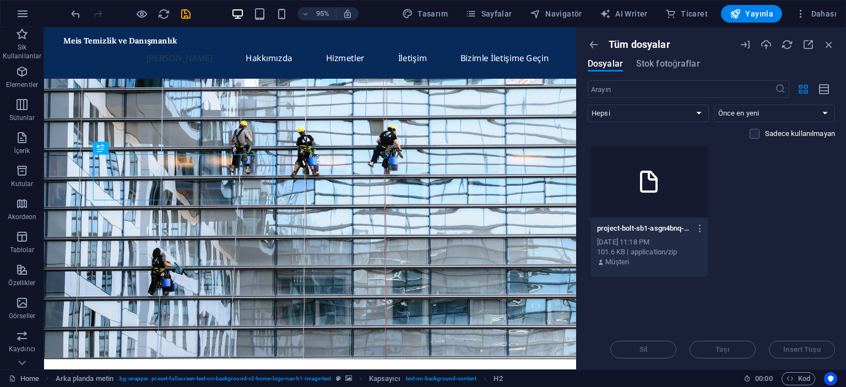
click at [684, 181] on div at bounding box center [648, 182] width 117 height 72
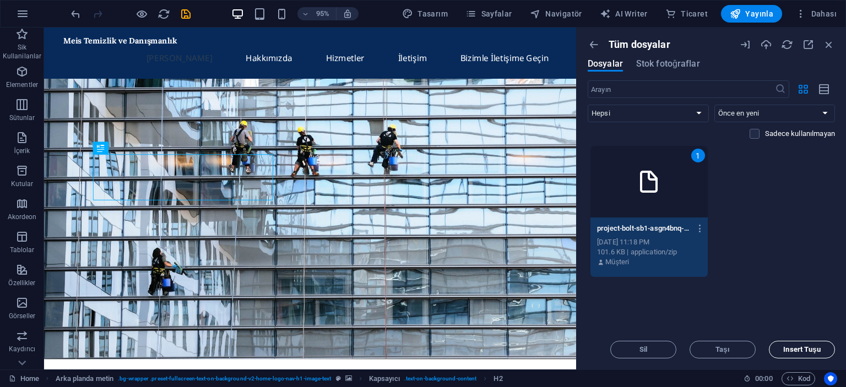
click at [780, 349] on span "Insert Tuşu" at bounding box center [802, 349] width 56 height 7
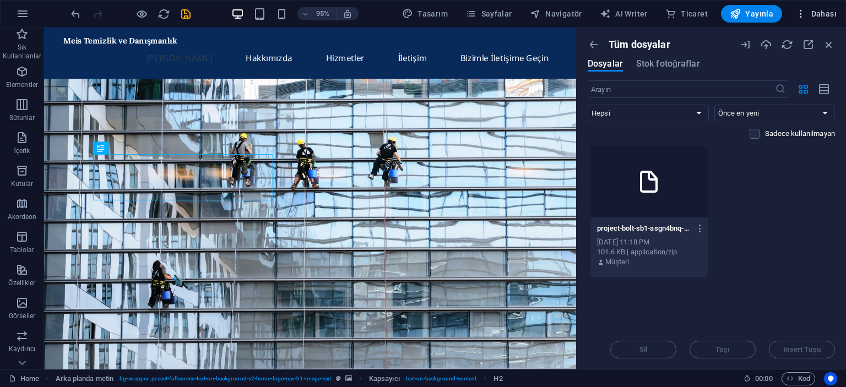
click at [817, 16] on span "Dahası" at bounding box center [815, 13] width 41 height 11
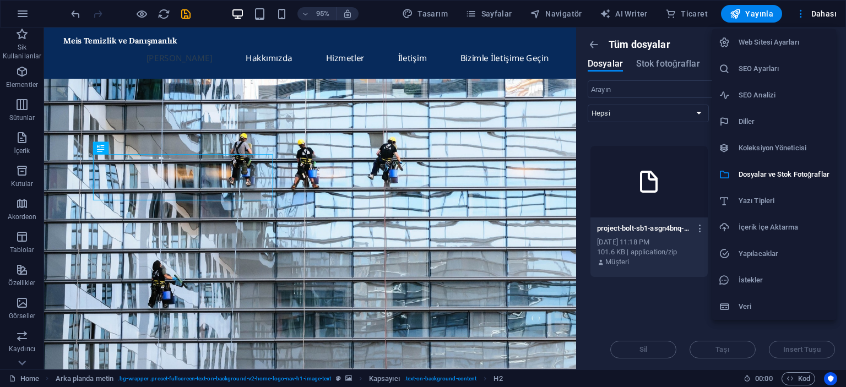
click at [802, 41] on h6 "Web Sitesi Ayarları" at bounding box center [783, 42] width 91 height 13
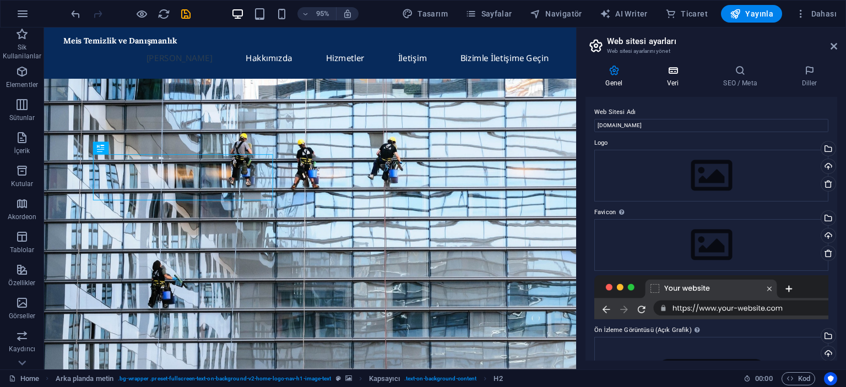
click at [672, 74] on icon at bounding box center [673, 70] width 52 height 11
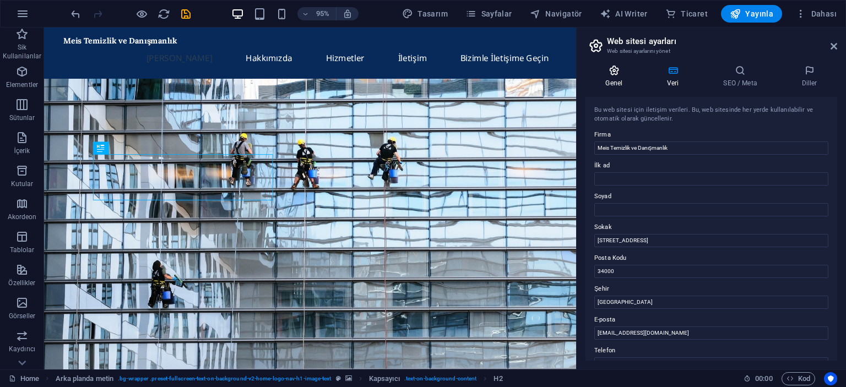
click at [617, 74] on icon at bounding box center [613, 70] width 57 height 11
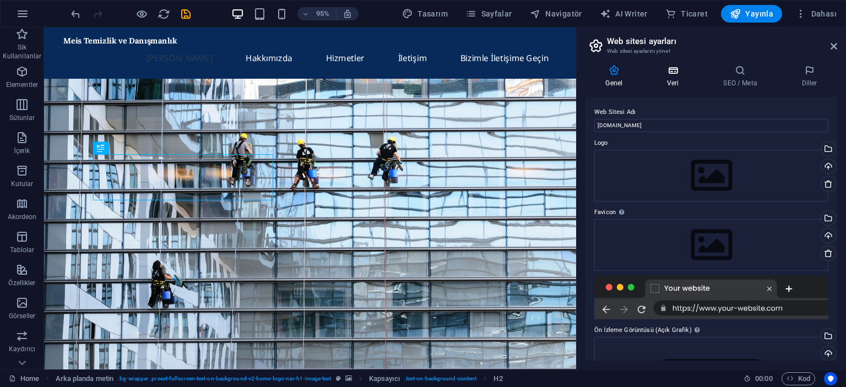
click at [676, 67] on icon at bounding box center [673, 70] width 52 height 11
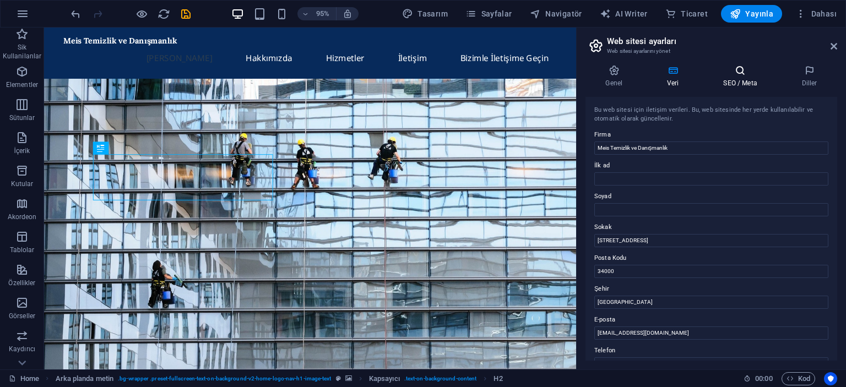
click at [742, 66] on icon at bounding box center [740, 70] width 74 height 11
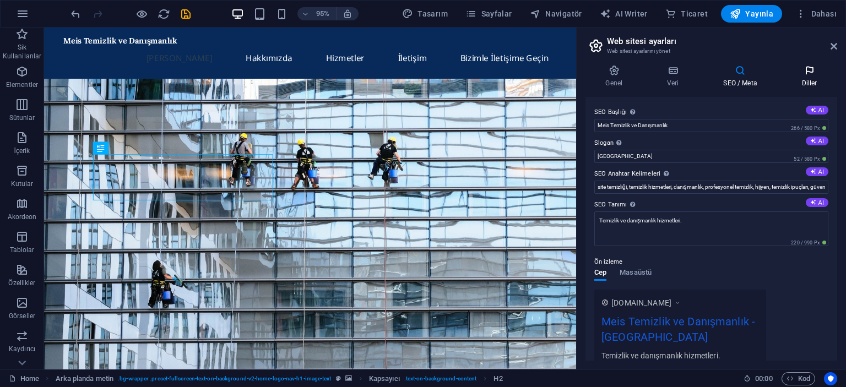
click at [806, 66] on icon at bounding box center [809, 70] width 56 height 11
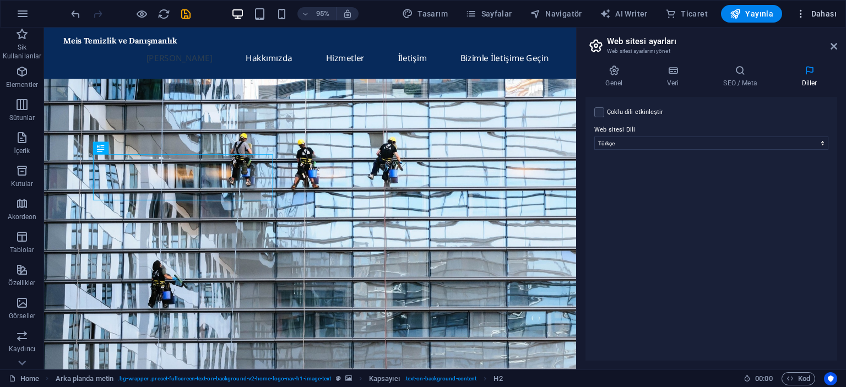
click at [823, 14] on span "Dahası" at bounding box center [815, 13] width 41 height 11
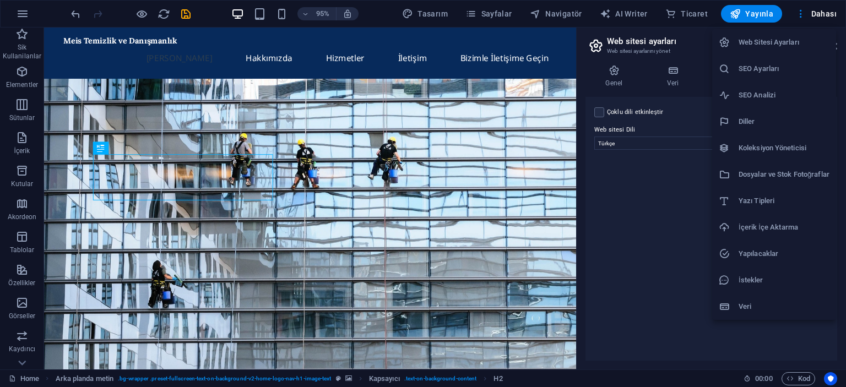
click at [769, 300] on h6 "Veri" at bounding box center [783, 306] width 91 height 13
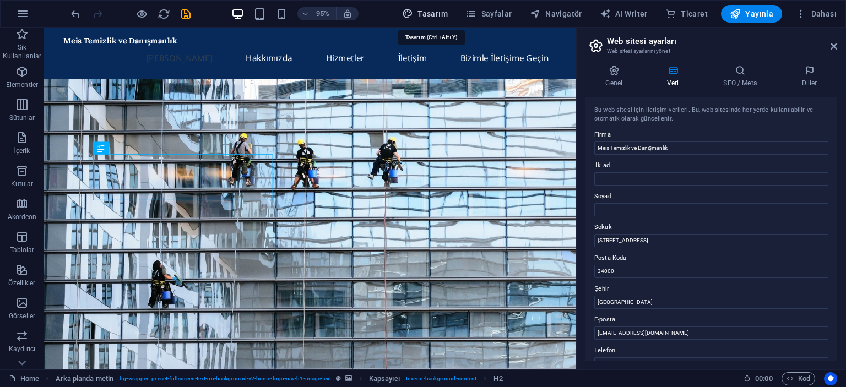
click at [443, 20] on button "Tasarım" at bounding box center [425, 14] width 55 height 18
select select "px"
select select "200"
select select "px"
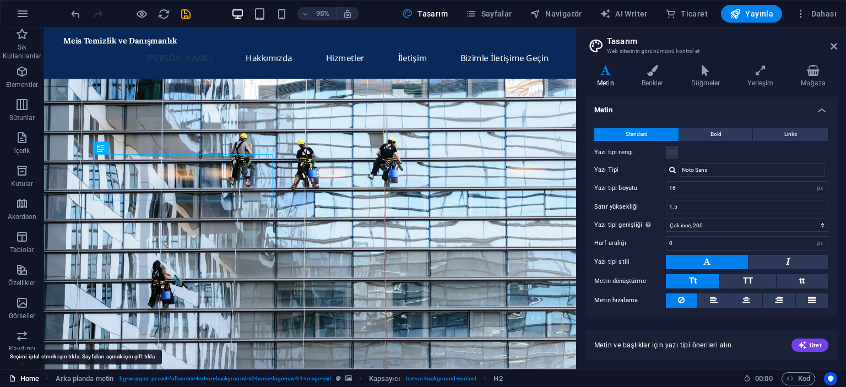
click at [18, 381] on link "Home" at bounding box center [24, 378] width 30 height 13
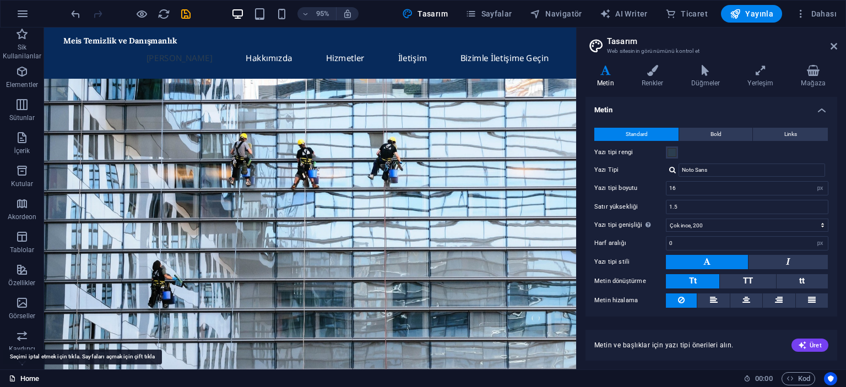
click at [18, 381] on link "Home" at bounding box center [24, 378] width 30 height 13
click at [796, 379] on span "Kod" at bounding box center [798, 378] width 24 height 13
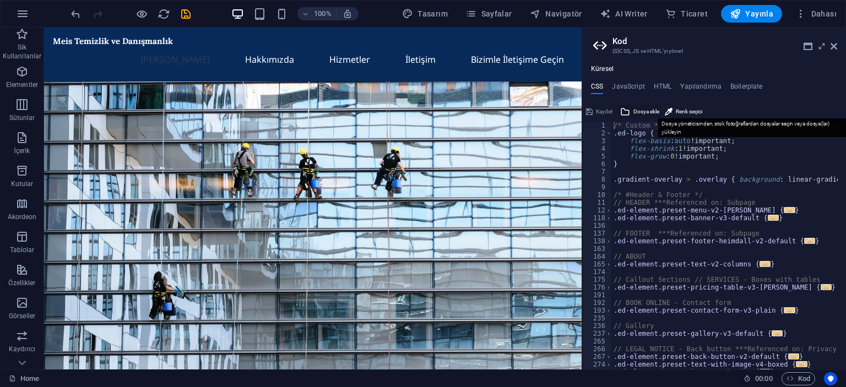
click at [640, 109] on span "Dosya ekle" at bounding box center [646, 111] width 26 height 13
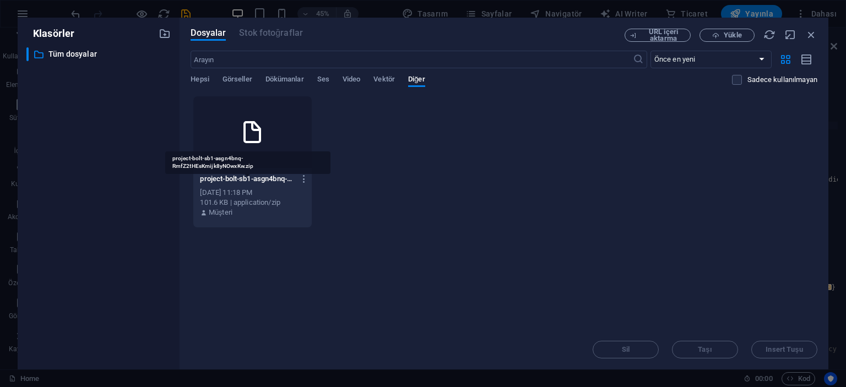
click at [276, 181] on p "project-bolt-sb1-asgn4bnq-RmfZ2tHEsKmijk8yNOwxKw.zip" at bounding box center [247, 179] width 95 height 10
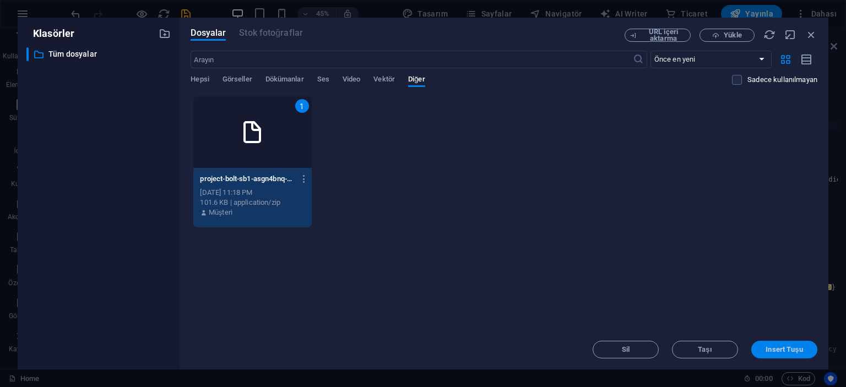
click at [796, 352] on span "Insert Tuşu" at bounding box center [783, 349] width 37 height 7
type textarea "[URL][DOMAIN_NAME] Custom */"
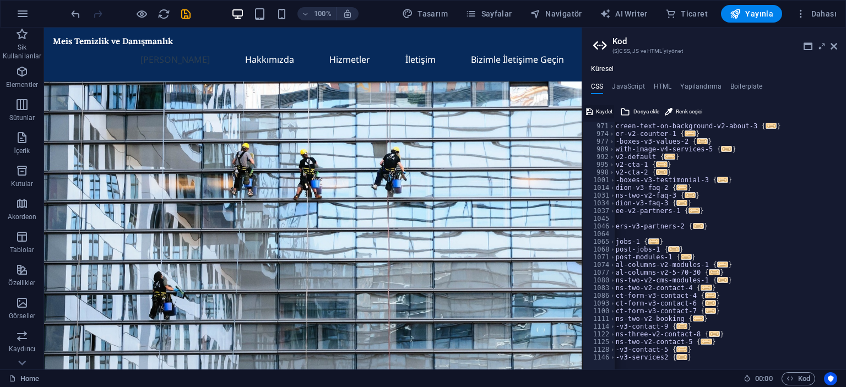
click at [586, 109] on icon at bounding box center [589, 111] width 7 height 13
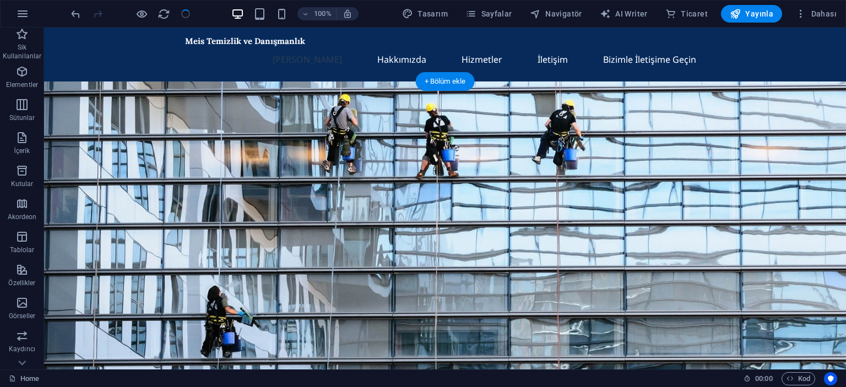
checkbox input "false"
click at [801, 380] on span "Kod" at bounding box center [798, 378] width 24 height 13
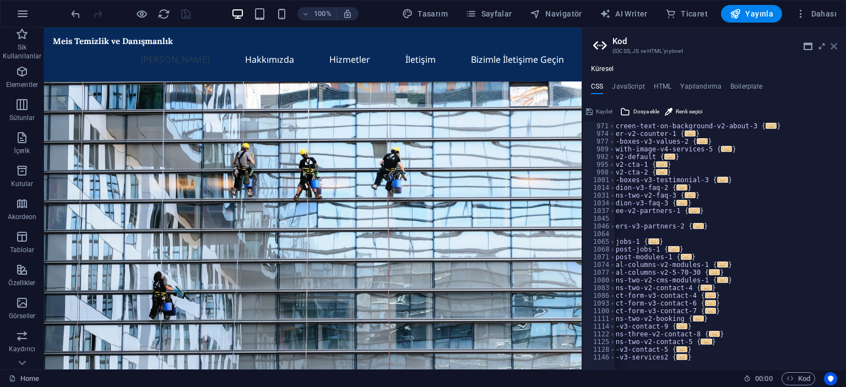
click at [831, 45] on icon at bounding box center [833, 46] width 7 height 9
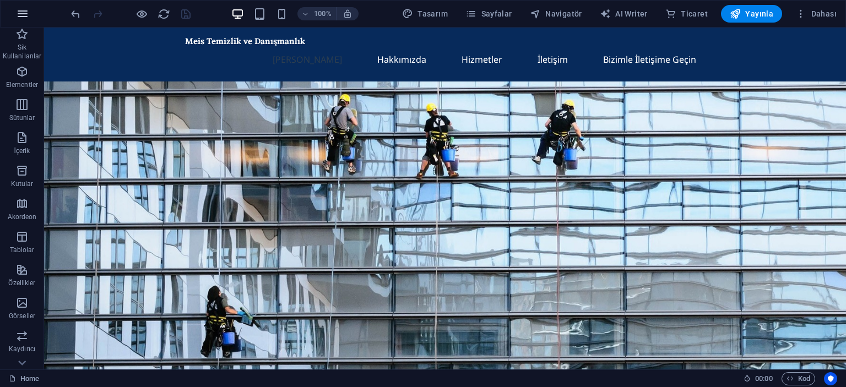
click at [26, 13] on icon "button" at bounding box center [22, 13] width 13 height 13
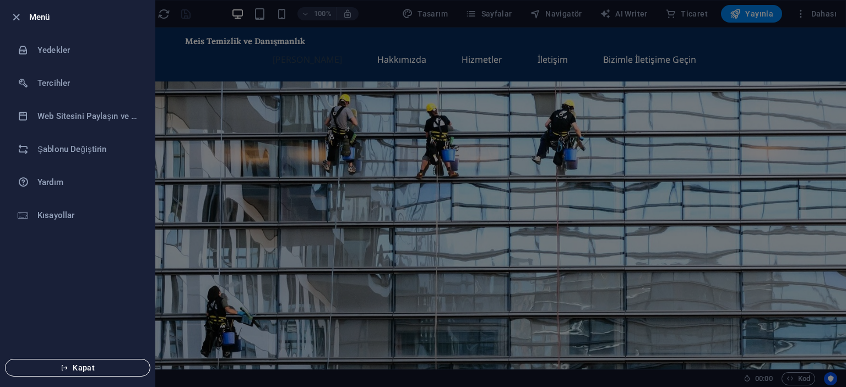
click at [73, 364] on span "Kapat" at bounding box center [77, 367] width 127 height 9
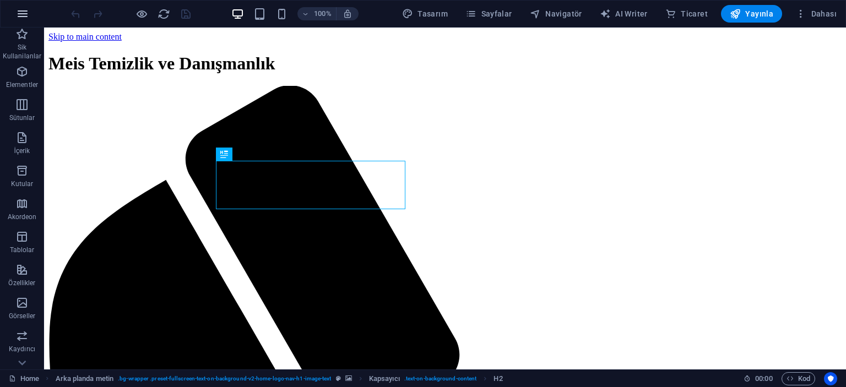
click at [13, 18] on button "button" at bounding box center [22, 14] width 26 height 26
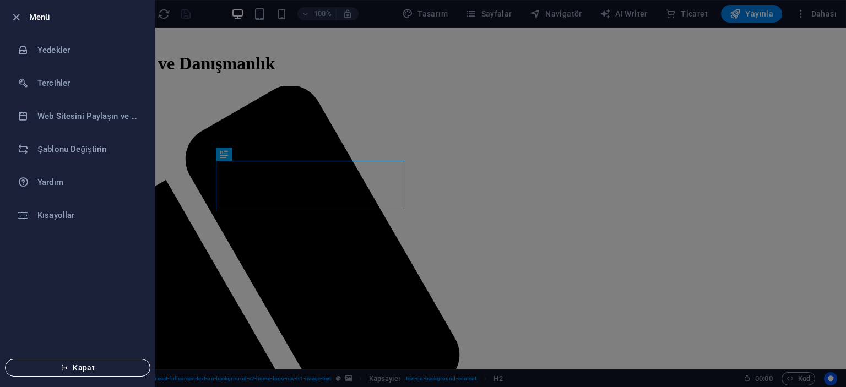
click at [76, 362] on button "Kapat" at bounding box center [77, 368] width 145 height 18
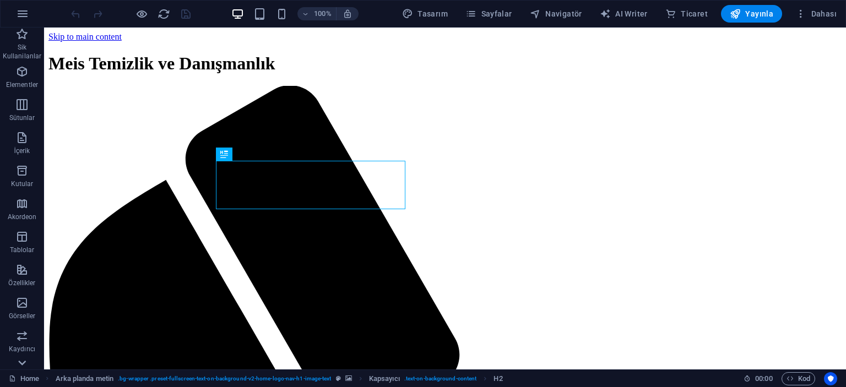
click at [20, 361] on icon at bounding box center [22, 363] width 8 height 5
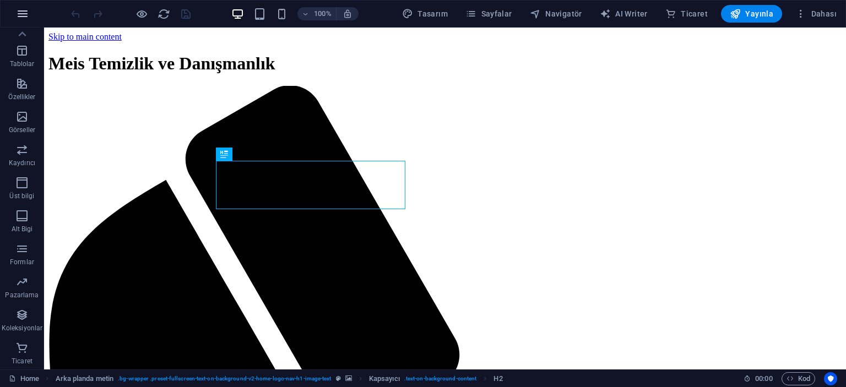
click at [15, 17] on button "button" at bounding box center [22, 14] width 26 height 26
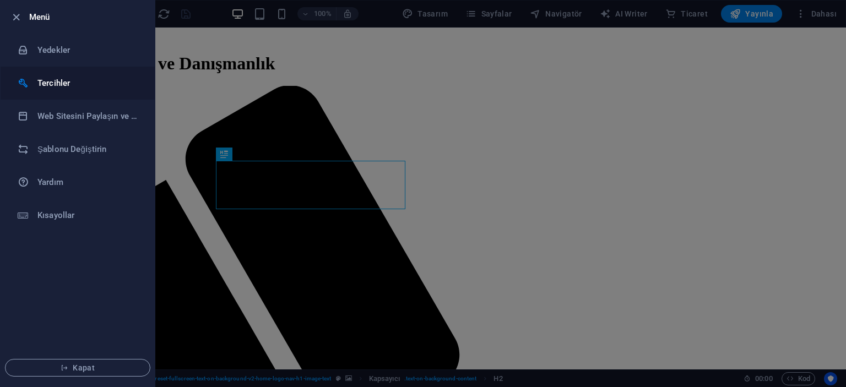
click at [59, 81] on h6 "Tercihler" at bounding box center [88, 83] width 102 height 13
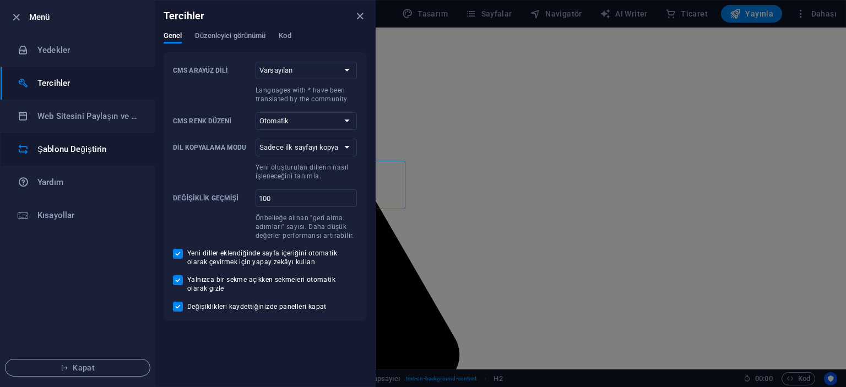
click at [84, 154] on h6 "Şablonu Değiştirin" at bounding box center [88, 149] width 102 height 13
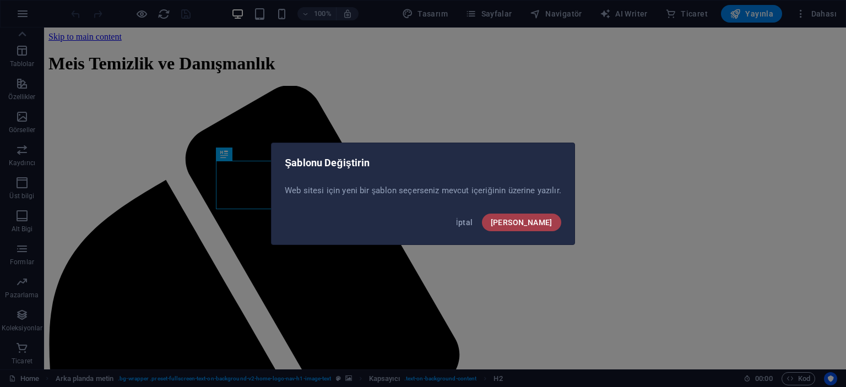
click at [541, 220] on span "[PERSON_NAME]" at bounding box center [522, 222] width 62 height 9
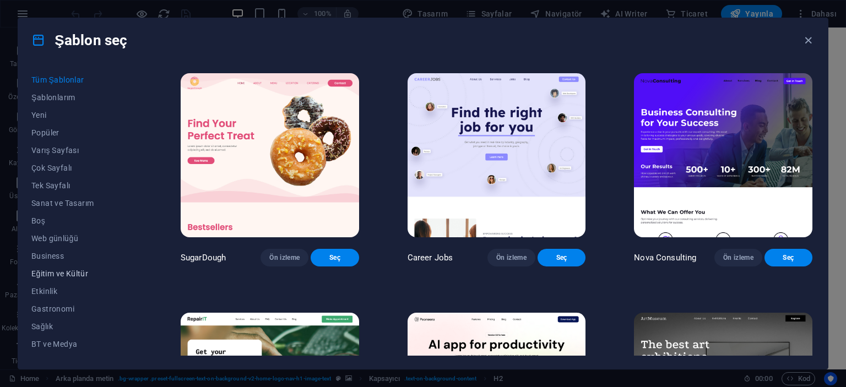
scroll to position [173, 0]
click at [808, 42] on icon "button" at bounding box center [808, 40] width 13 height 13
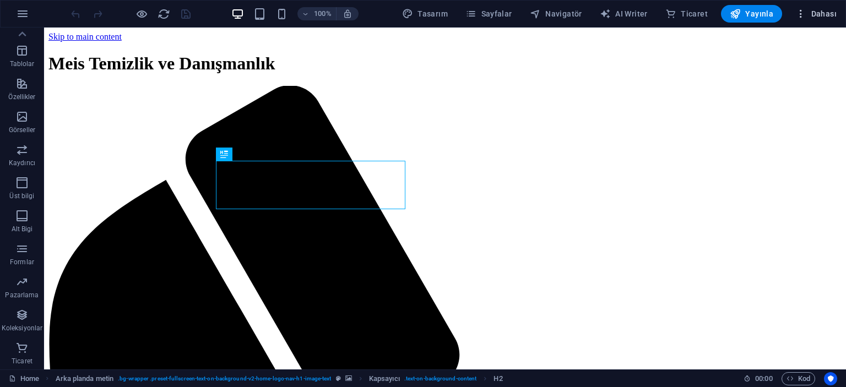
click at [819, 15] on span "Dahası" at bounding box center [815, 13] width 41 height 11
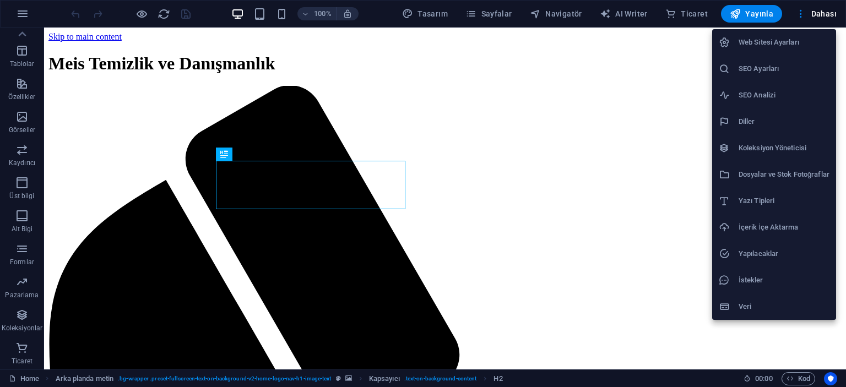
click at [786, 173] on h6 "Dosyalar ve Stok Fotoğraflar" at bounding box center [783, 174] width 91 height 13
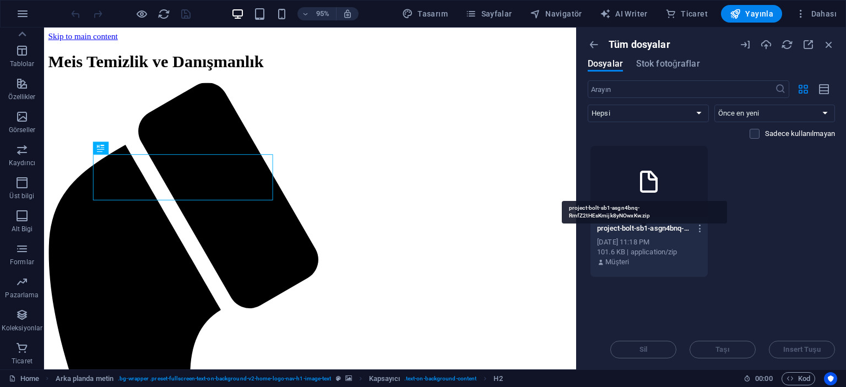
click at [649, 224] on p "project-bolt-sb1-asgn4bnq-RmfZ2tHEsKmijk8yNOwxKw.zip" at bounding box center [644, 229] width 94 height 10
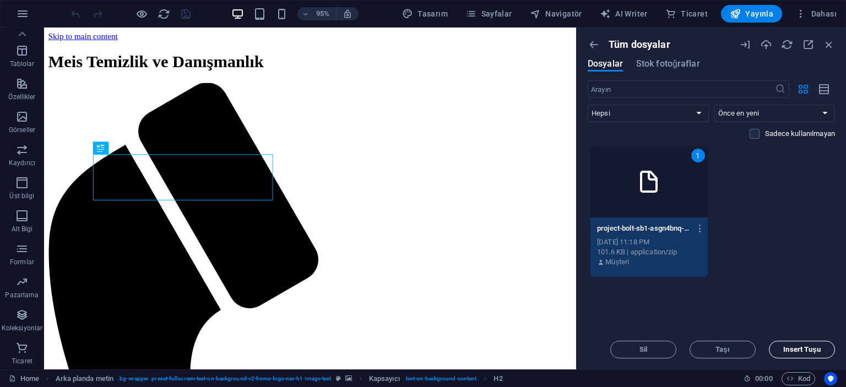
click at [780, 344] on button "Insert Tuşu" at bounding box center [802, 350] width 66 height 18
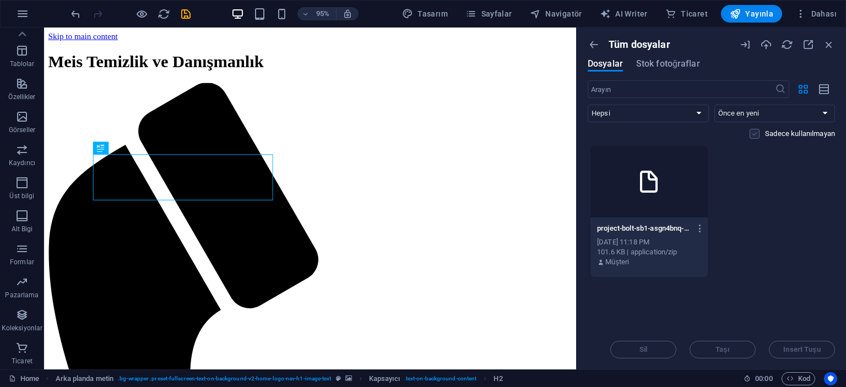
click at [751, 133] on label at bounding box center [754, 134] width 10 height 10
click at [0, 0] on input "checkbox" at bounding box center [0, 0] width 0 height 0
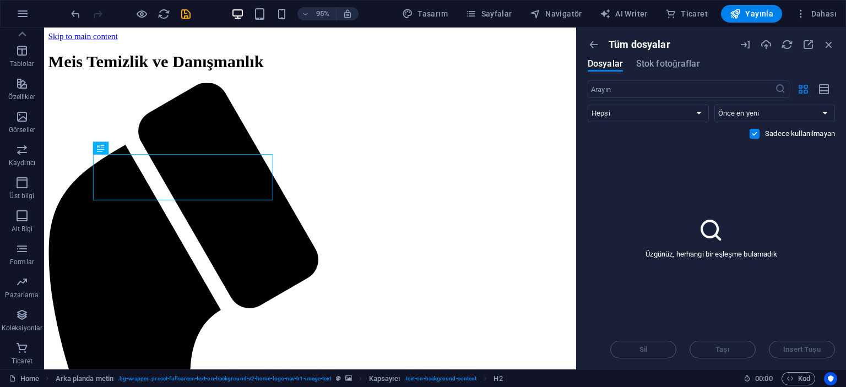
click at [751, 133] on label at bounding box center [754, 134] width 10 height 10
click at [0, 0] on input "checkbox" at bounding box center [0, 0] width 0 height 0
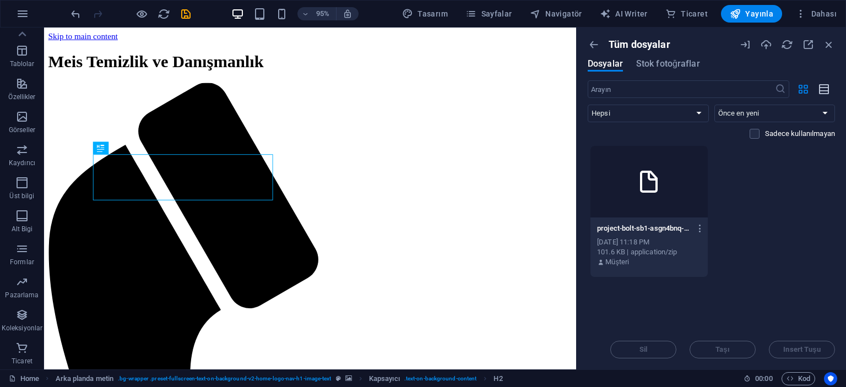
click at [818, 85] on span "button" at bounding box center [824, 89] width 13 height 12
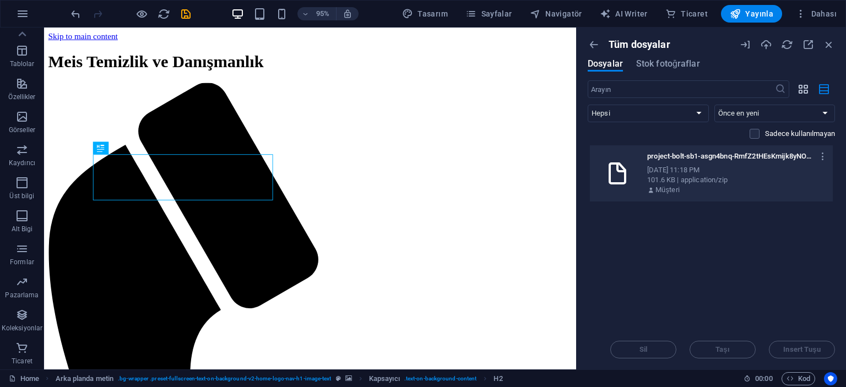
click at [809, 87] on button "button" at bounding box center [802, 89] width 21 height 18
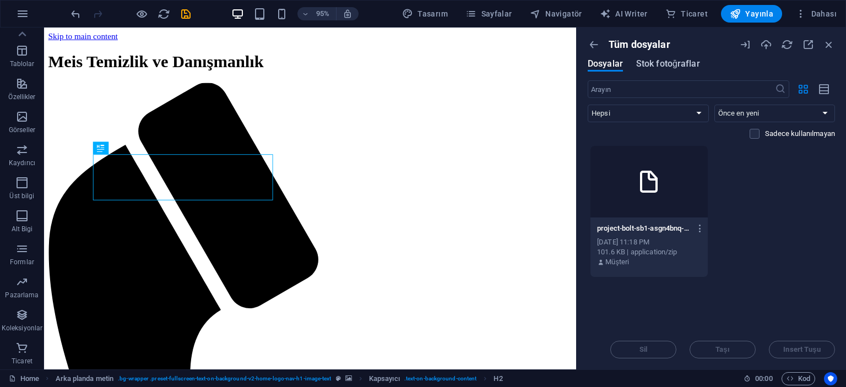
click at [695, 61] on span "Stok fotoğraflar" at bounding box center [668, 63] width 64 height 13
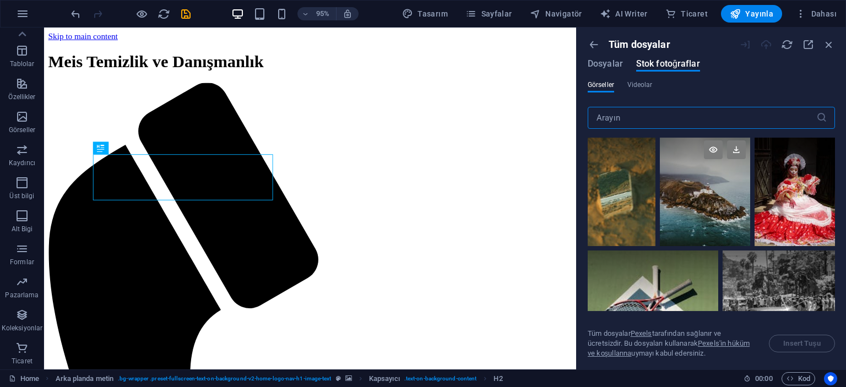
scroll to position [0, 0]
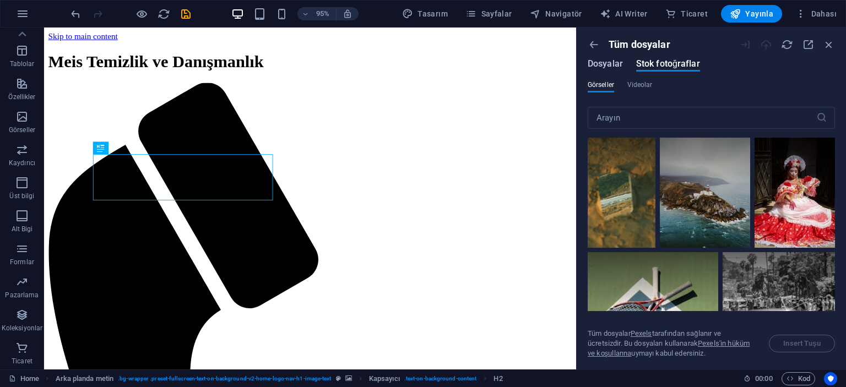
click at [606, 70] on button "Dosyalar" at bounding box center [605, 65] width 35 height 12
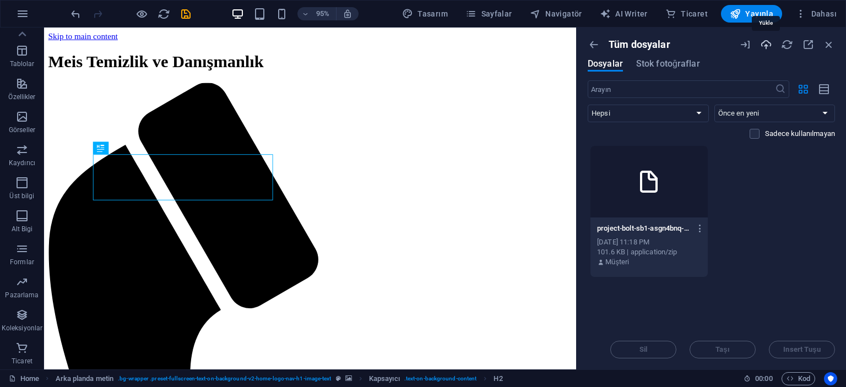
click at [765, 46] on icon "button" at bounding box center [766, 45] width 12 height 12
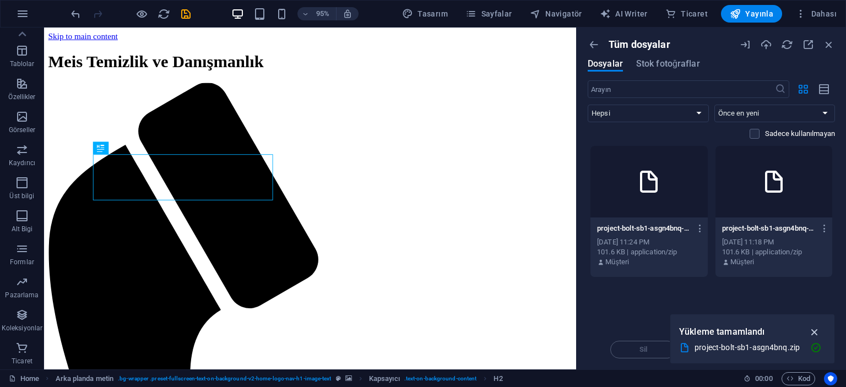
click at [817, 330] on icon "button" at bounding box center [814, 332] width 13 height 12
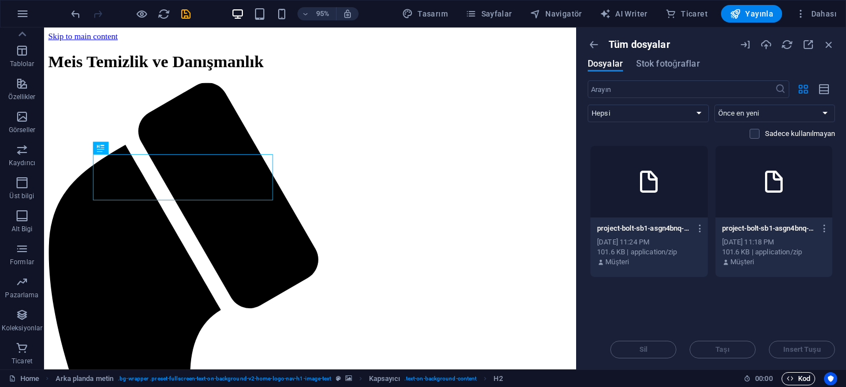
click at [806, 379] on span "Kod" at bounding box center [798, 378] width 24 height 13
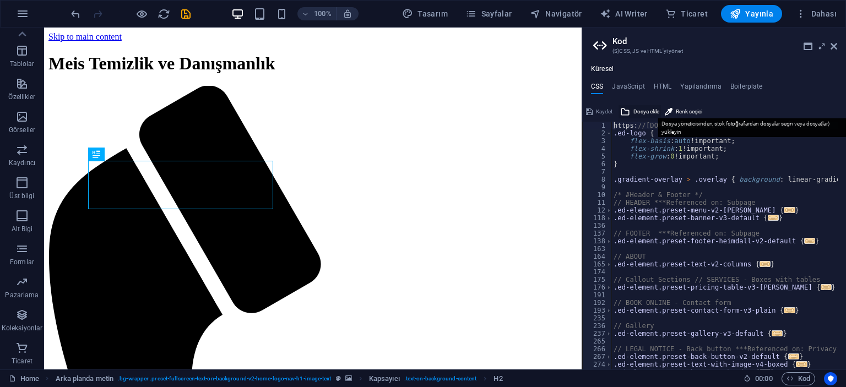
click at [626, 108] on icon at bounding box center [625, 111] width 10 height 13
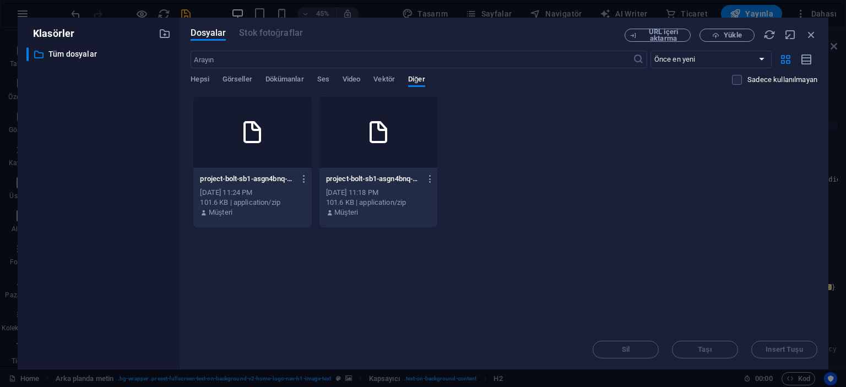
click at [373, 154] on div at bounding box center [378, 132] width 118 height 72
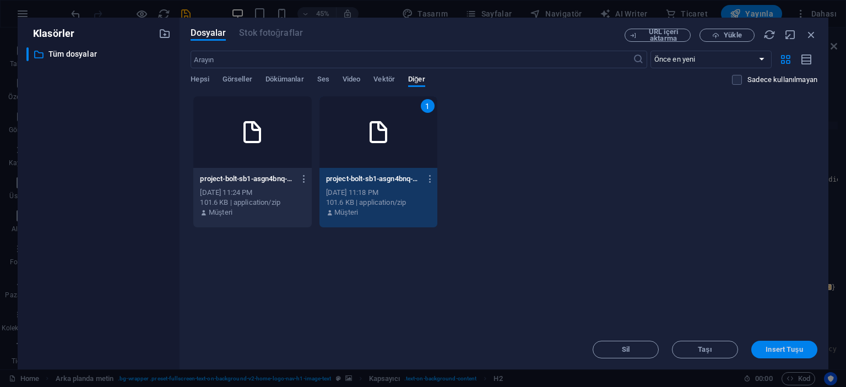
click at [773, 349] on span "Insert Tuşu" at bounding box center [783, 349] width 37 height 7
type textarea "[URL][DOMAIN_NAME][DOMAIN_NAME] Custom */"
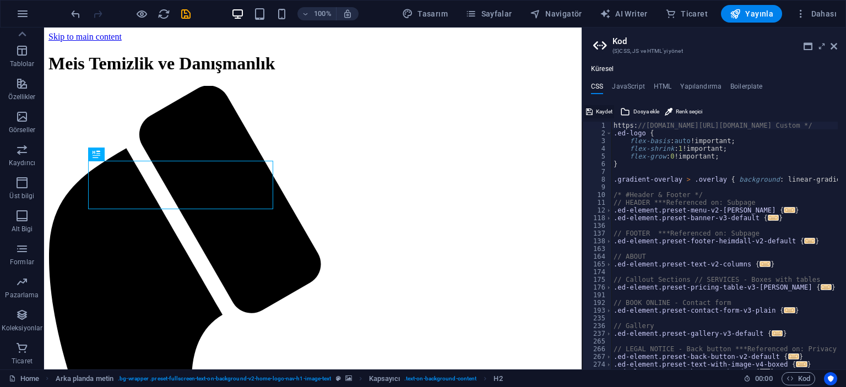
click at [594, 114] on button "Kaydet" at bounding box center [599, 111] width 30 height 13
checkbox input "false"
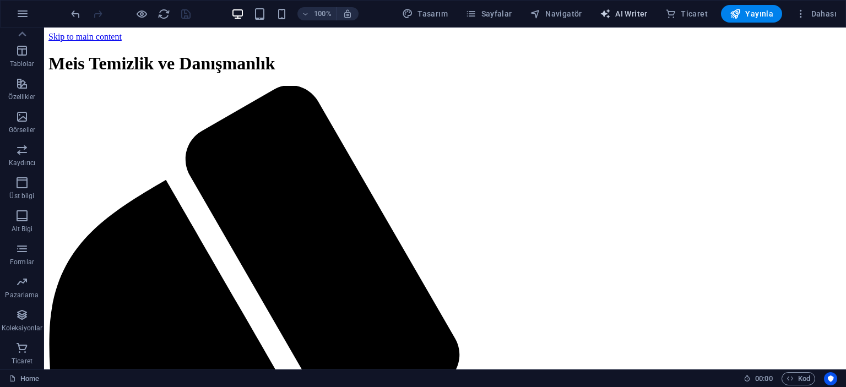
click at [646, 13] on span "AI Writer" at bounding box center [624, 13] width 48 height 11
select select "English"
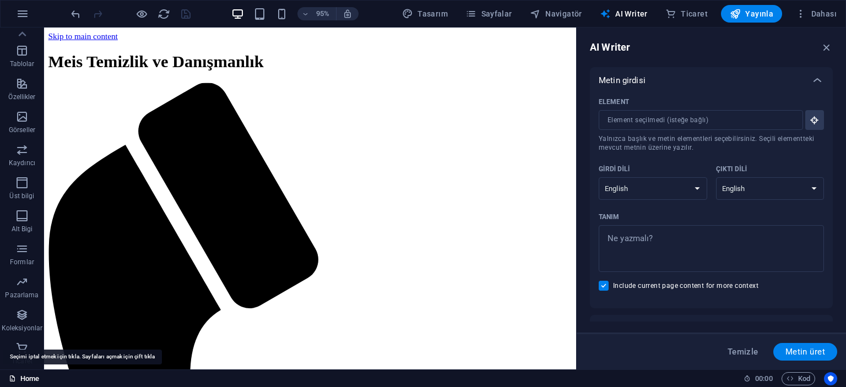
click at [15, 377] on icon at bounding box center [12, 378] width 7 height 7
click at [22, 376] on link "Home" at bounding box center [24, 378] width 30 height 13
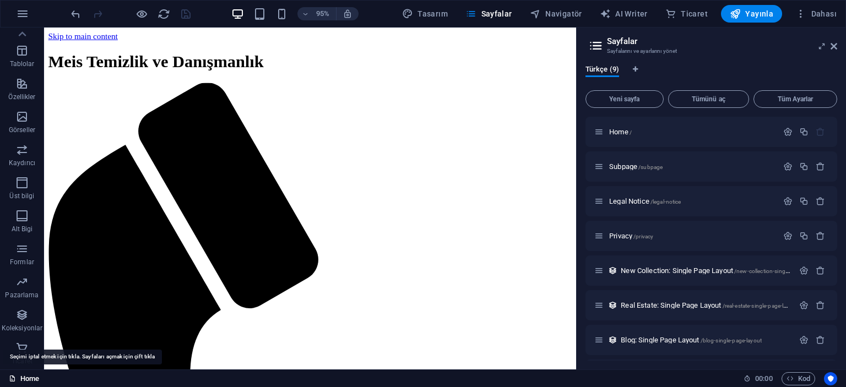
click at [12, 375] on icon at bounding box center [12, 378] width 7 height 7
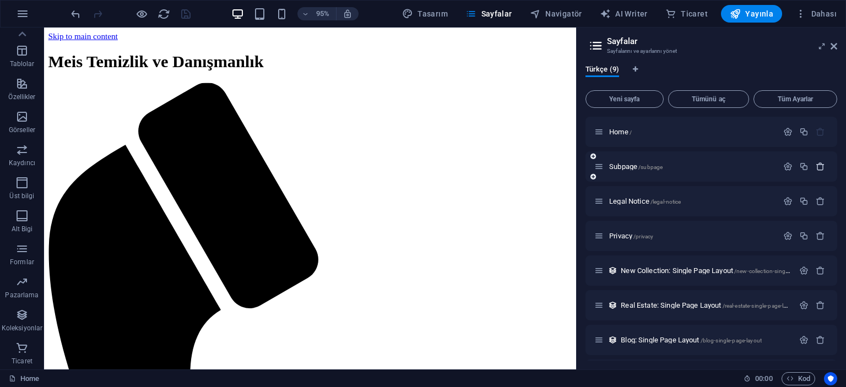
click at [820, 171] on icon "button" at bounding box center [820, 166] width 9 height 9
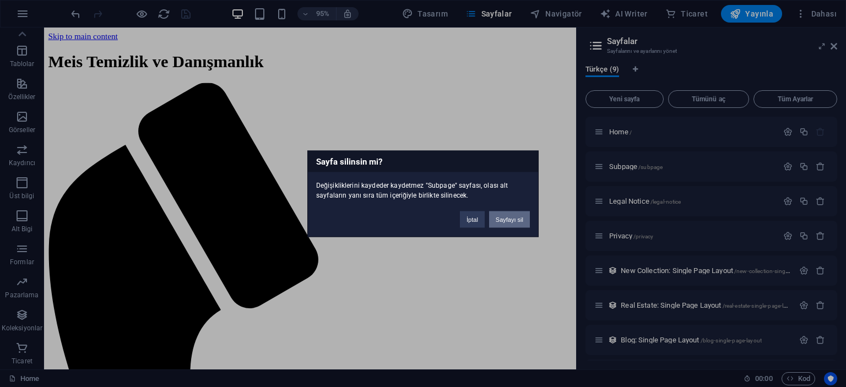
click at [508, 224] on button "Sayfayı sil" at bounding box center [509, 219] width 41 height 17
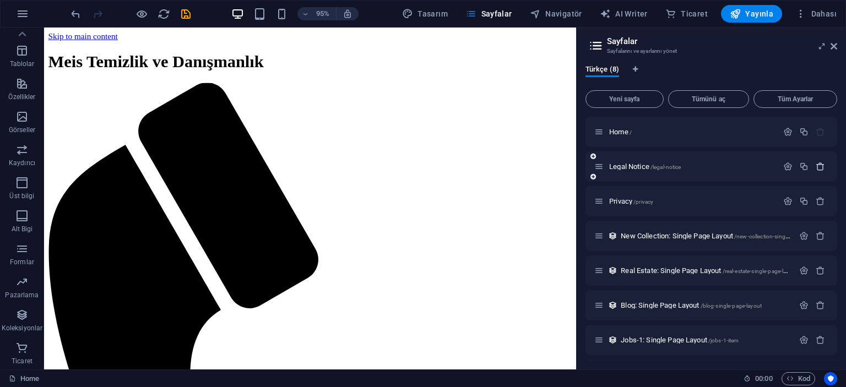
click at [816, 165] on icon "button" at bounding box center [820, 166] width 9 height 9
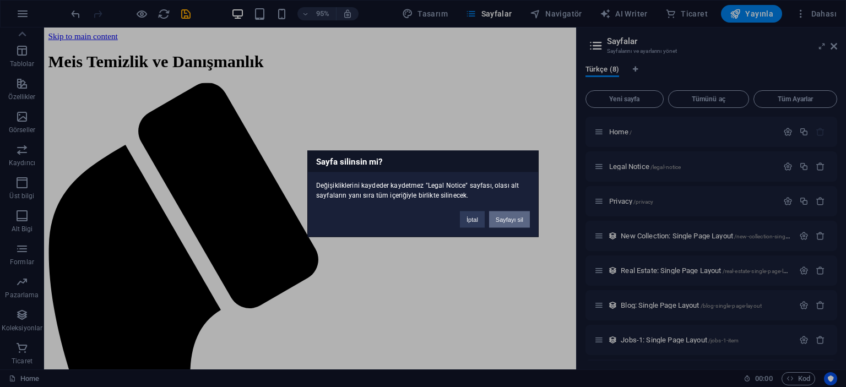
click at [510, 220] on button "Sayfayı sil" at bounding box center [509, 219] width 41 height 17
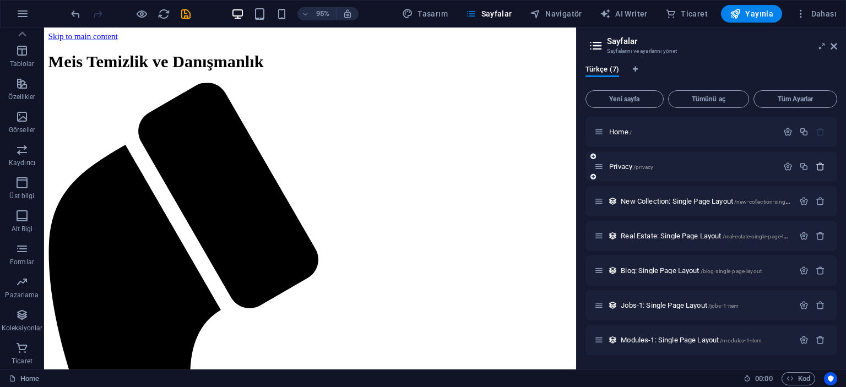
click at [820, 165] on icon "button" at bounding box center [820, 166] width 9 height 9
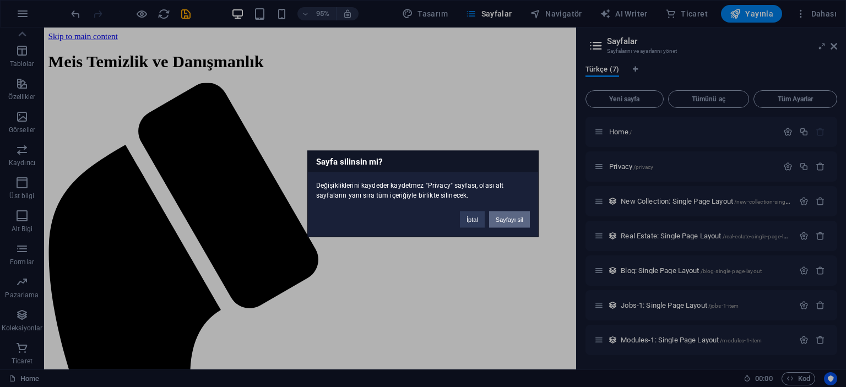
click at [521, 220] on button "Sayfayı sil" at bounding box center [509, 219] width 41 height 17
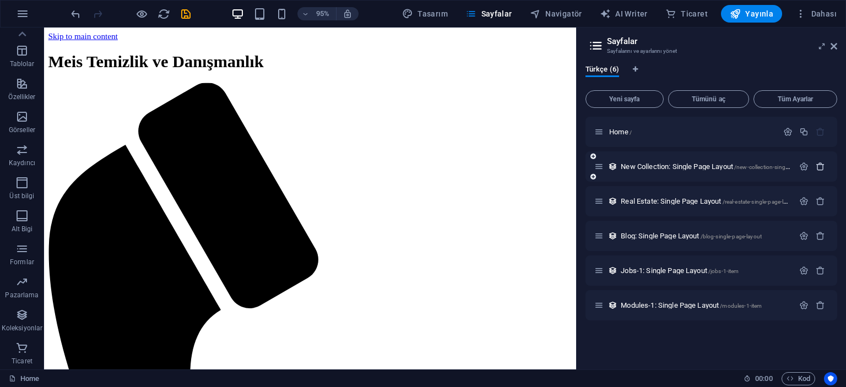
click at [819, 165] on icon "button" at bounding box center [820, 166] width 9 height 9
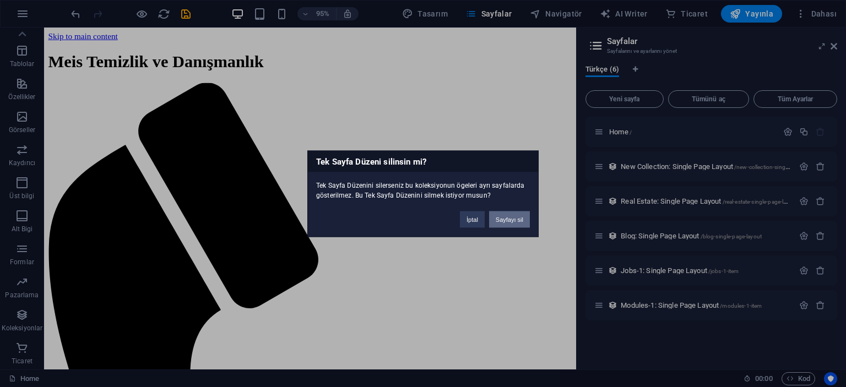
click at [513, 221] on button "Sayfayı sil" at bounding box center [509, 219] width 41 height 17
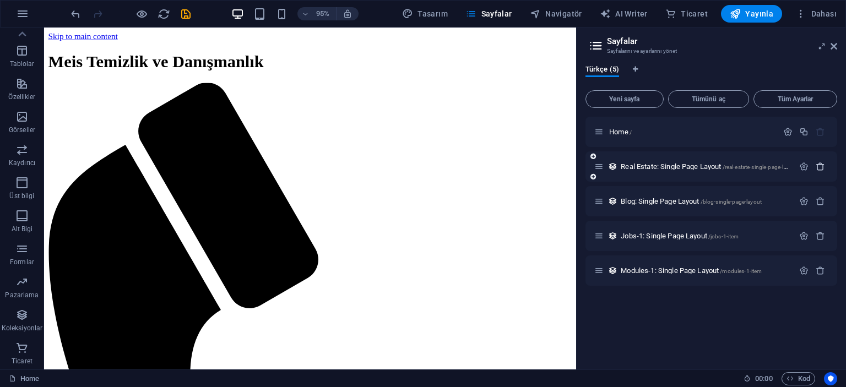
click at [818, 162] on icon "button" at bounding box center [820, 166] width 9 height 9
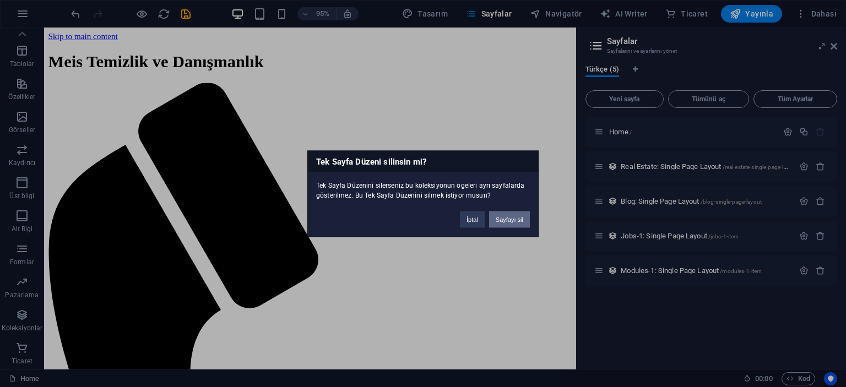
click at [502, 218] on button "Sayfayı sil" at bounding box center [509, 219] width 41 height 17
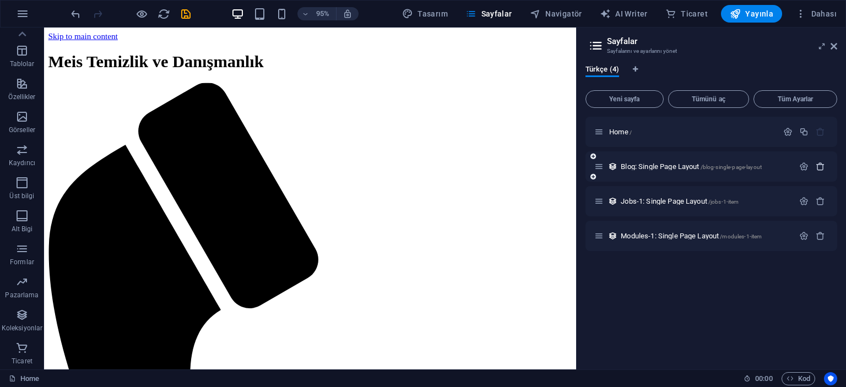
click at [822, 164] on icon "button" at bounding box center [820, 166] width 9 height 9
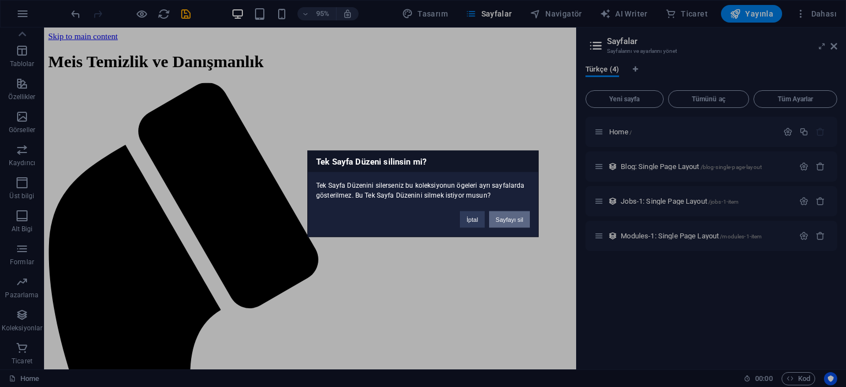
click at [514, 219] on button "Sayfayı sil" at bounding box center [509, 219] width 41 height 17
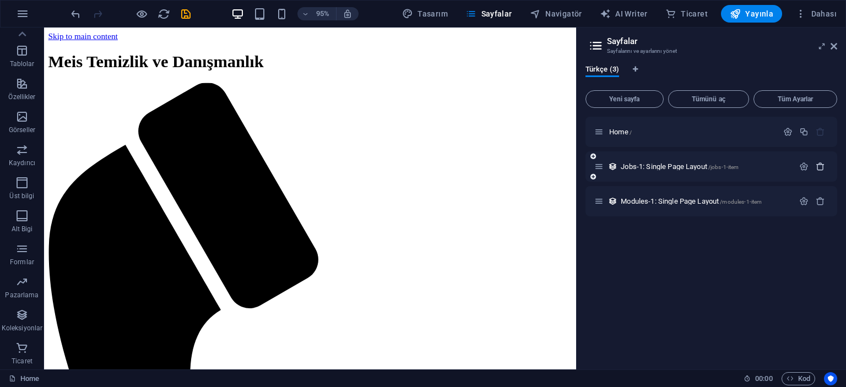
click at [819, 165] on icon "button" at bounding box center [820, 166] width 9 height 9
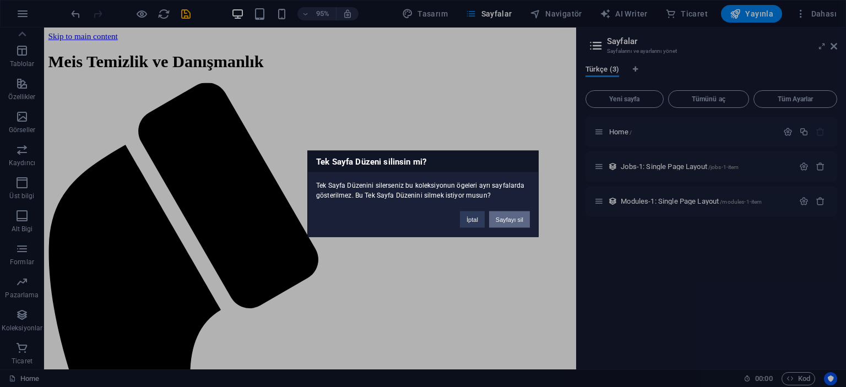
click at [518, 214] on button "Sayfayı sil" at bounding box center [509, 219] width 41 height 17
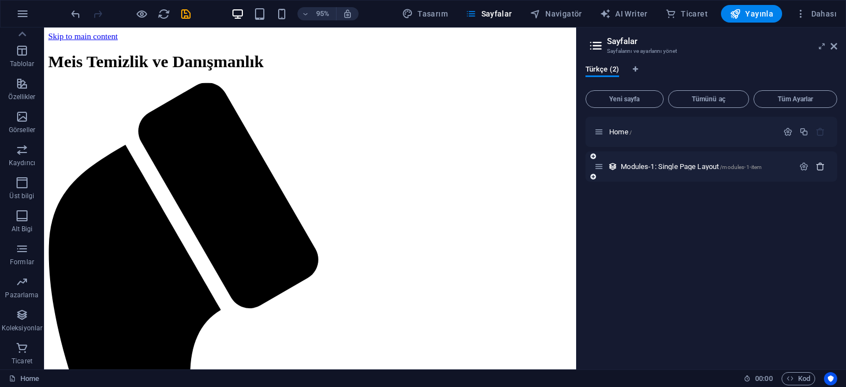
click at [822, 166] on icon "button" at bounding box center [820, 166] width 9 height 9
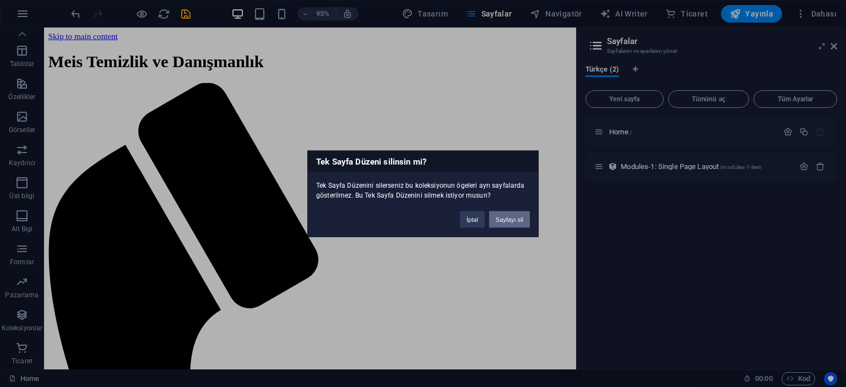
click at [509, 211] on button "Sayfayı sil" at bounding box center [509, 219] width 41 height 17
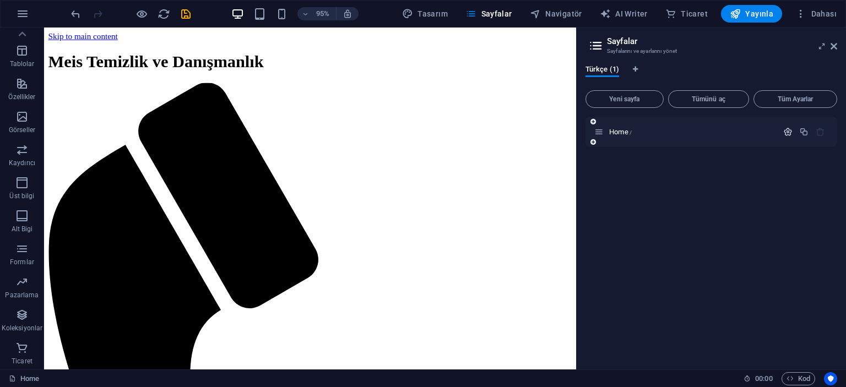
click at [786, 129] on icon "button" at bounding box center [787, 131] width 9 height 9
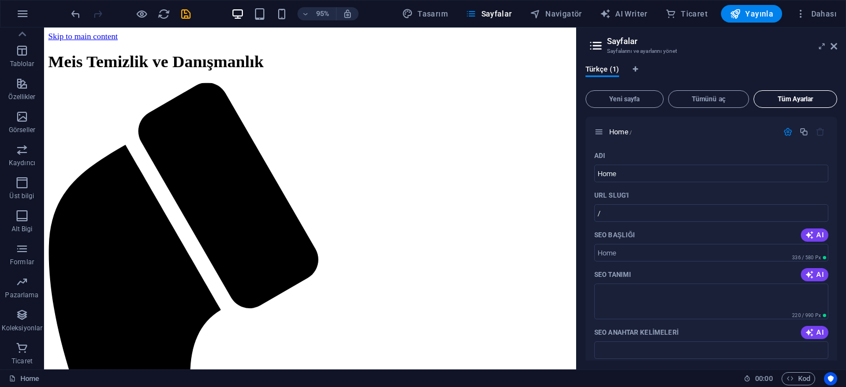
click at [792, 101] on span "Tüm Ayarlar" at bounding box center [795, 99] width 74 height 7
click at [787, 131] on icon "button" at bounding box center [787, 131] width 9 height 9
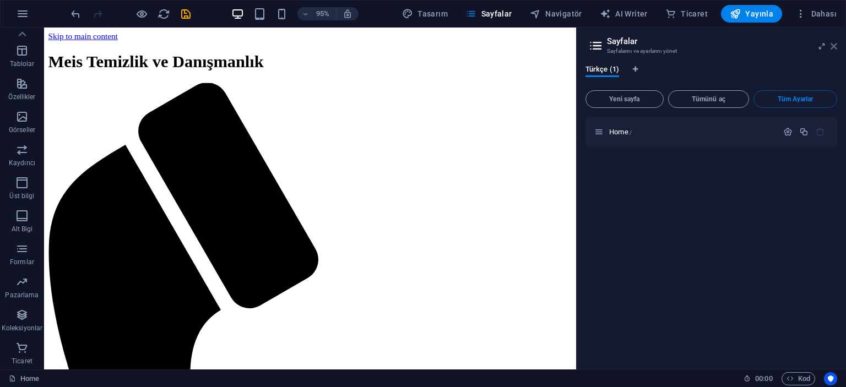
click at [832, 46] on icon at bounding box center [833, 46] width 7 height 9
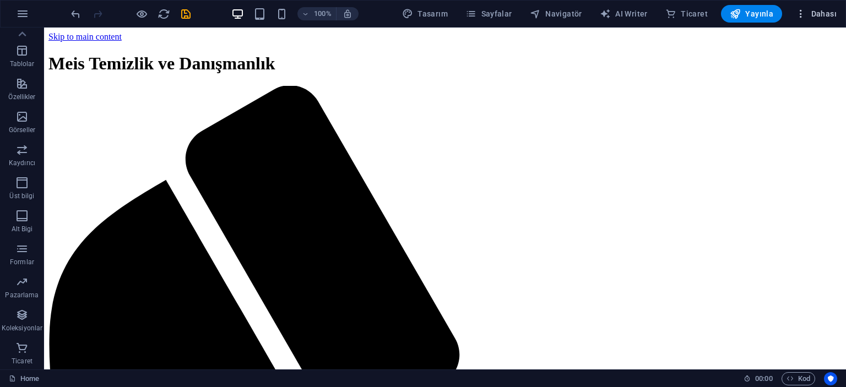
click at [819, 10] on span "Dahası" at bounding box center [815, 13] width 41 height 11
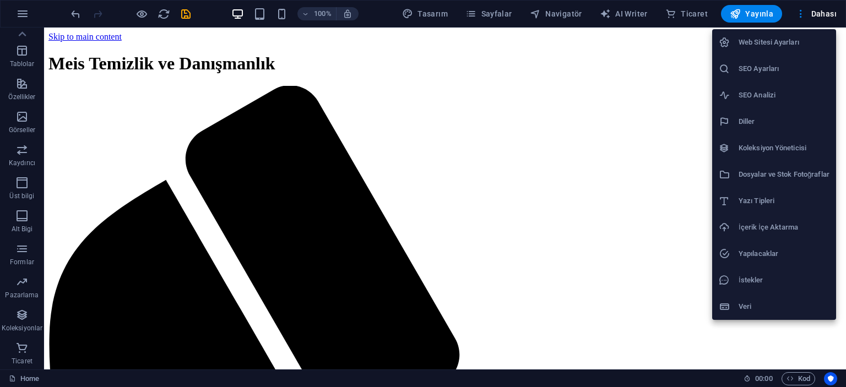
click at [743, 47] on h6 "Web Sitesi Ayarları" at bounding box center [783, 42] width 91 height 13
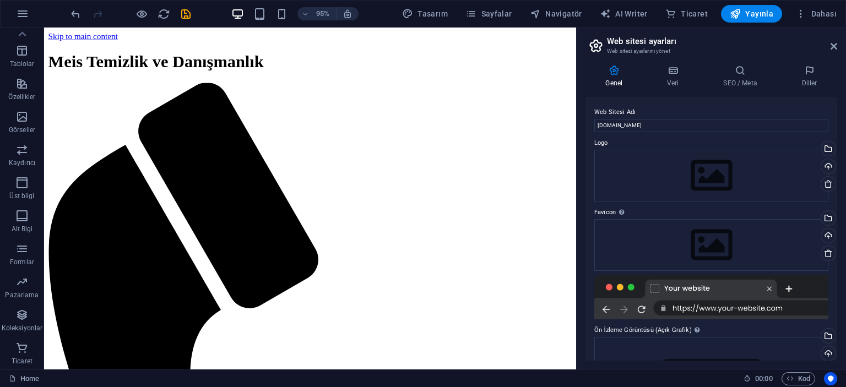
click at [771, 289] on div at bounding box center [711, 297] width 234 height 44
click at [764, 287] on div at bounding box center [711, 297] width 234 height 44
click at [445, 19] on span "Tasarım" at bounding box center [425, 13] width 46 height 11
select select "px"
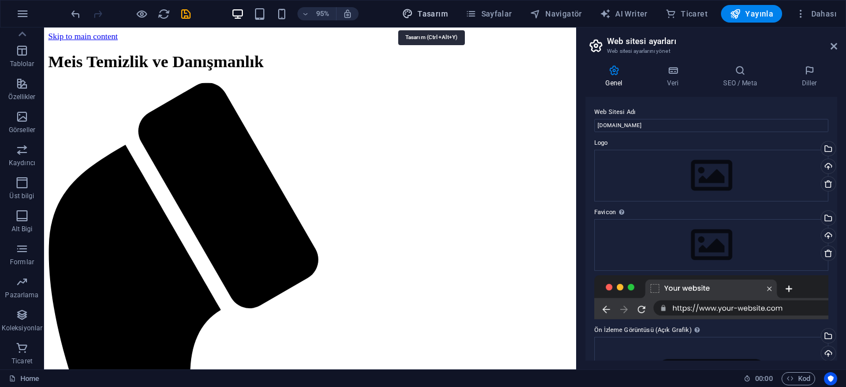
select select "200"
select select "px"
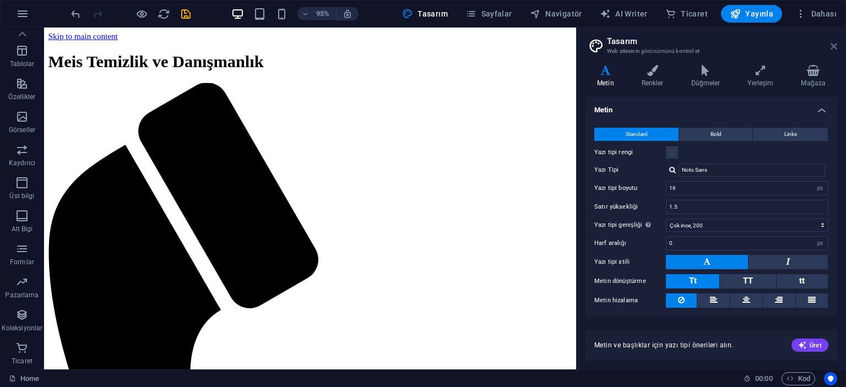
click at [831, 44] on icon at bounding box center [833, 46] width 7 height 9
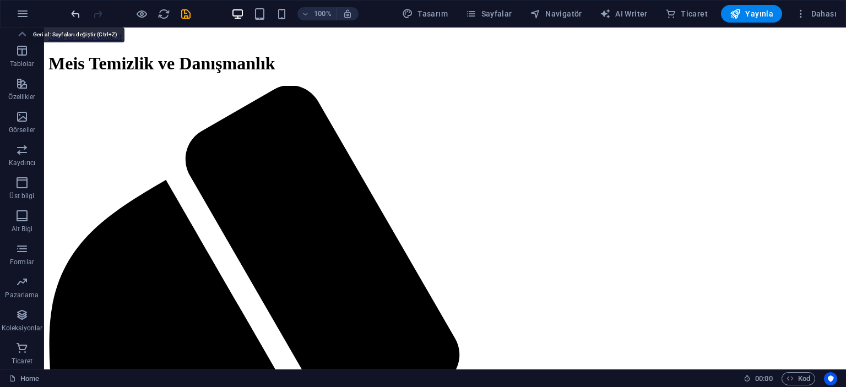
click at [76, 14] on icon "undo" at bounding box center [75, 14] width 13 height 13
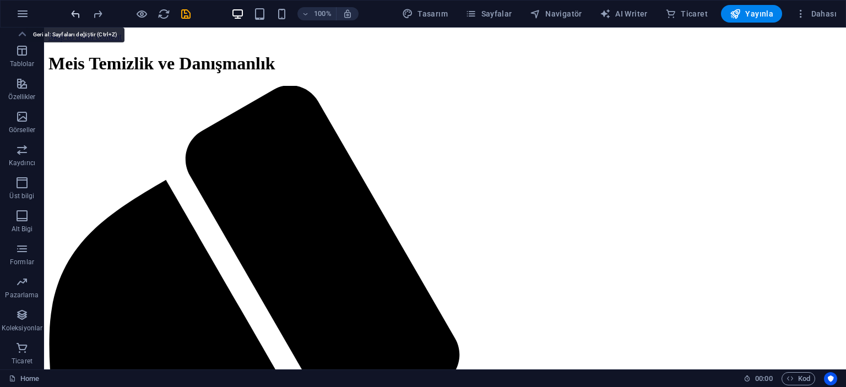
click at [76, 14] on icon "undo" at bounding box center [75, 14] width 13 height 13
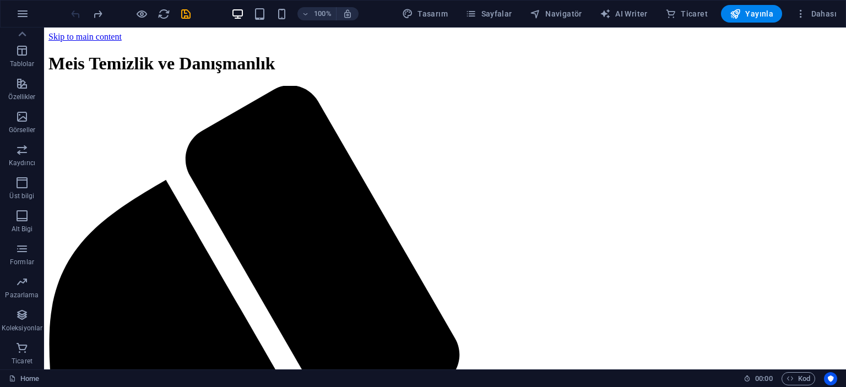
click at [76, 14] on div at bounding box center [130, 14] width 123 height 18
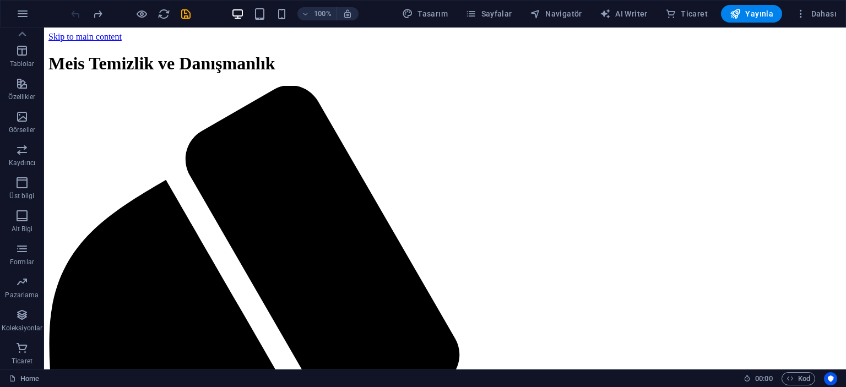
click at [76, 14] on div at bounding box center [130, 14] width 123 height 18
click at [24, 374] on link "Home" at bounding box center [24, 378] width 30 height 13
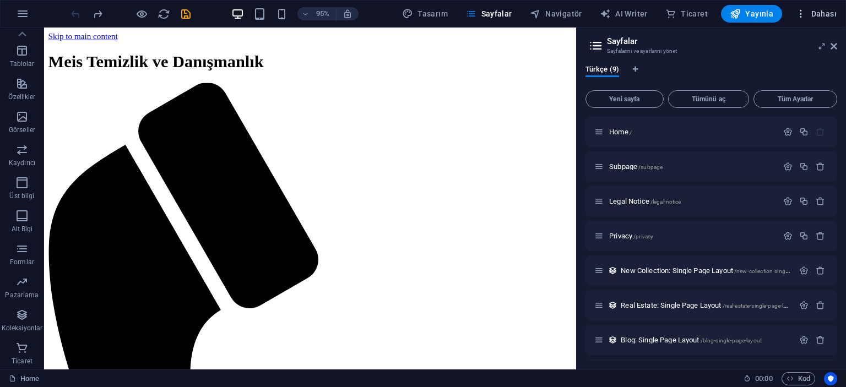
click at [802, 12] on icon "button" at bounding box center [800, 13] width 11 height 11
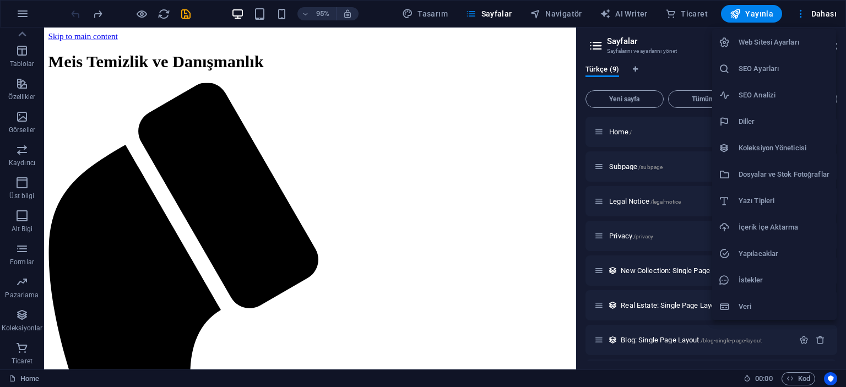
click at [17, 10] on div at bounding box center [423, 193] width 846 height 387
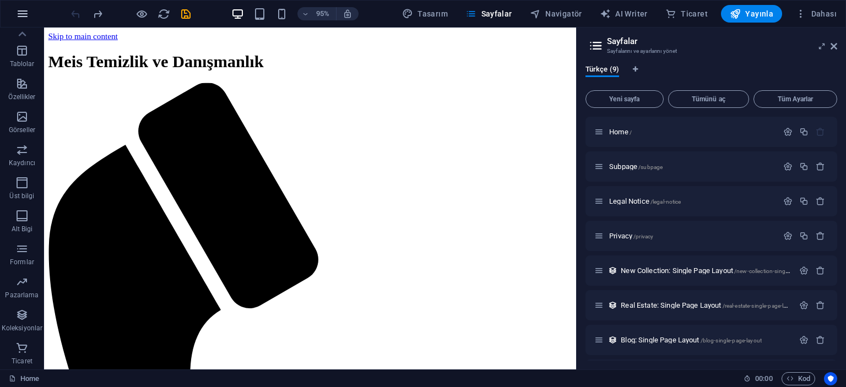
click at [18, 10] on icon "button" at bounding box center [22, 13] width 13 height 13
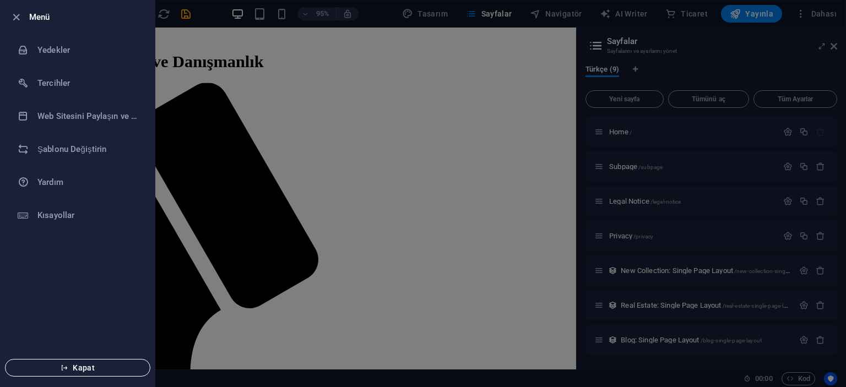
click at [71, 365] on span "Kapat" at bounding box center [77, 367] width 127 height 9
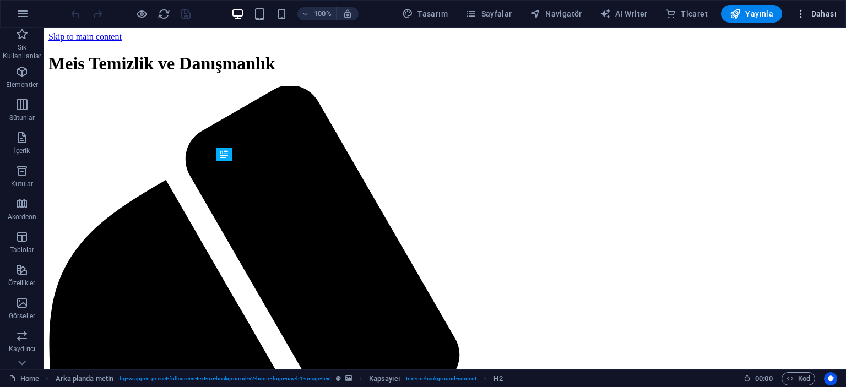
click at [803, 12] on icon "button" at bounding box center [800, 13] width 11 height 11
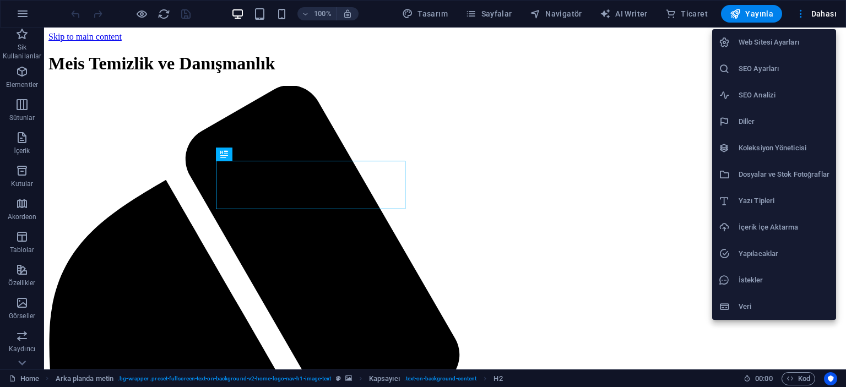
click at [20, 362] on div at bounding box center [423, 193] width 846 height 387
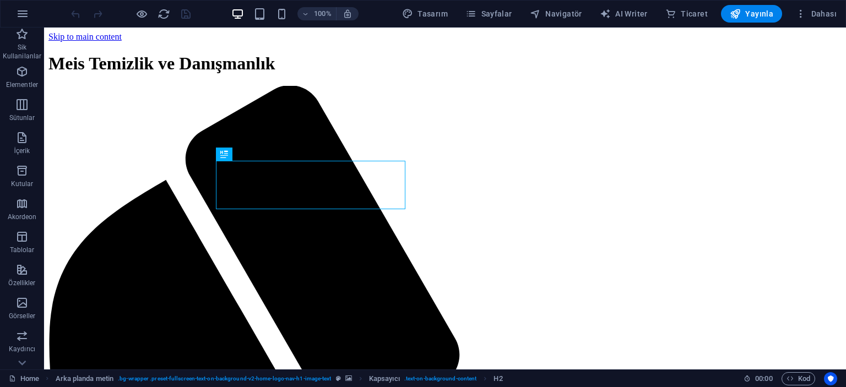
click at [20, 362] on icon at bounding box center [21, 362] width 15 height 15
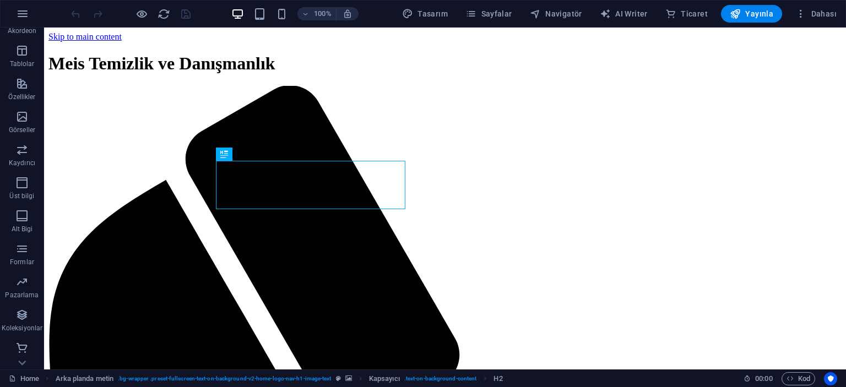
scroll to position [186, 0]
click at [24, 20] on button "button" at bounding box center [22, 14] width 26 height 26
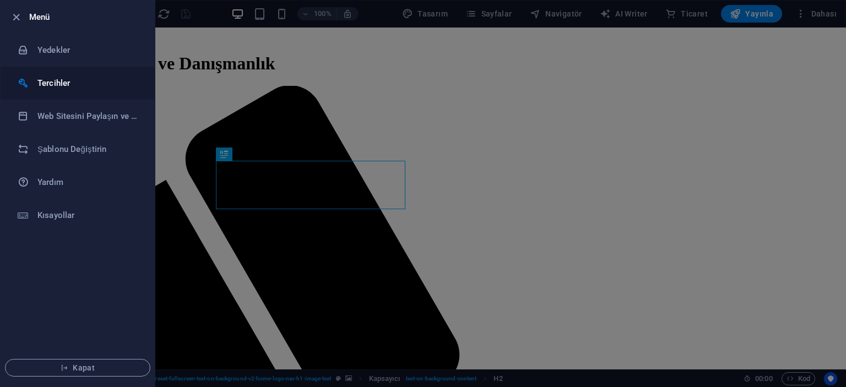
click at [74, 88] on h6 "Tercihler" at bounding box center [88, 83] width 102 height 13
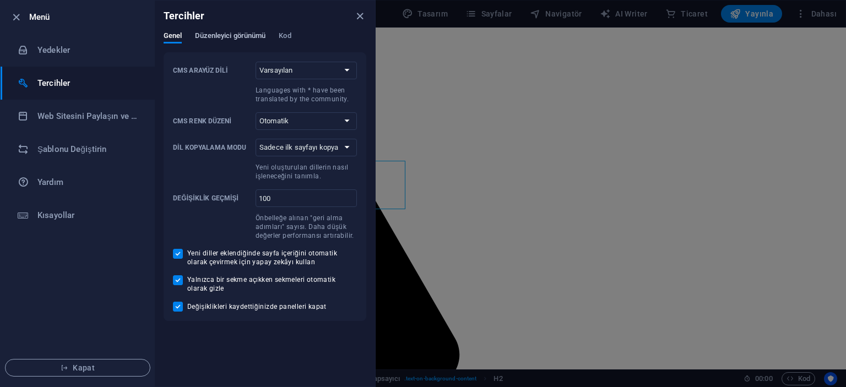
click at [222, 37] on span "Düzenleyici görünümü" at bounding box center [230, 36] width 70 height 15
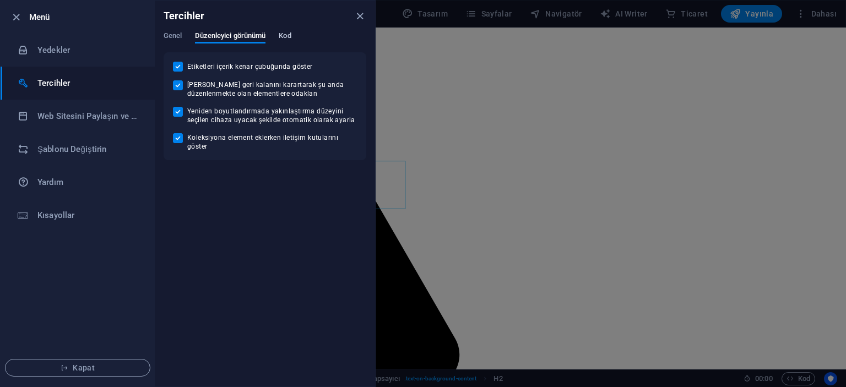
click at [282, 35] on span "Kod" at bounding box center [285, 36] width 12 height 15
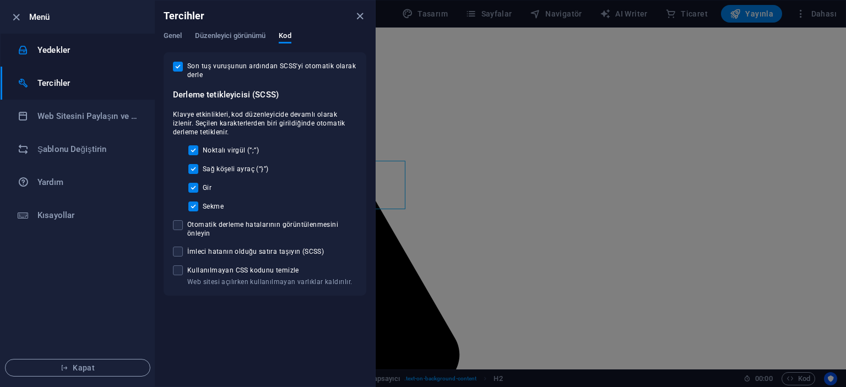
click at [54, 53] on h6 "Yedekler" at bounding box center [88, 50] width 102 height 13
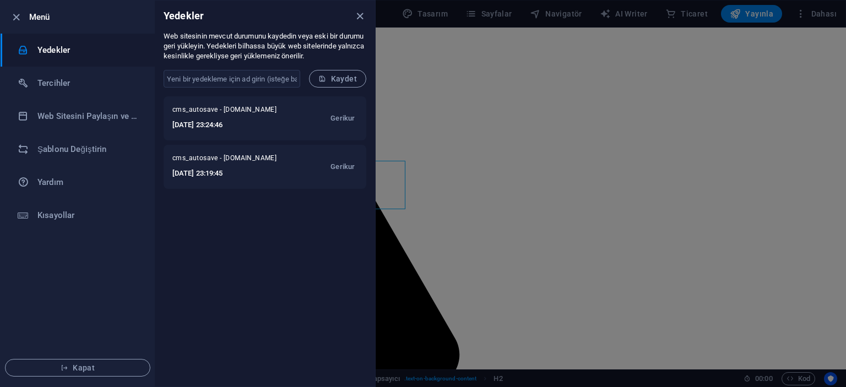
click at [819, 11] on div at bounding box center [423, 193] width 846 height 387
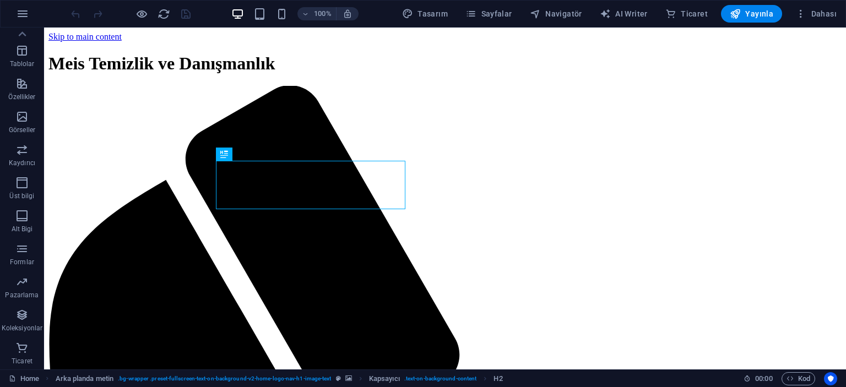
click at [819, 11] on span "Dahası" at bounding box center [815, 13] width 41 height 11
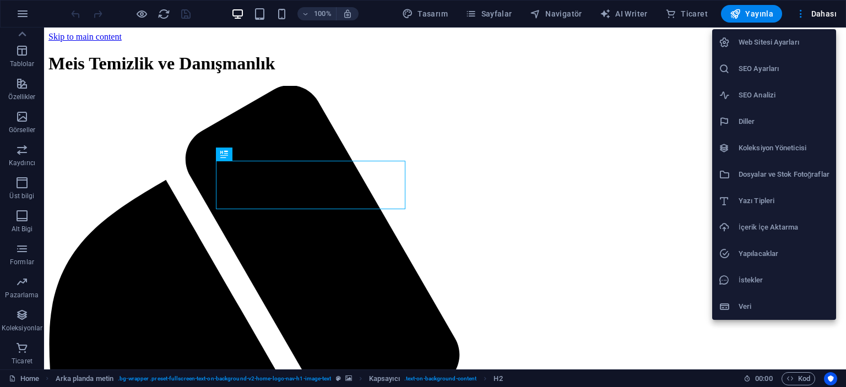
click at [780, 47] on h6 "Web Sitesi Ayarları" at bounding box center [783, 42] width 91 height 13
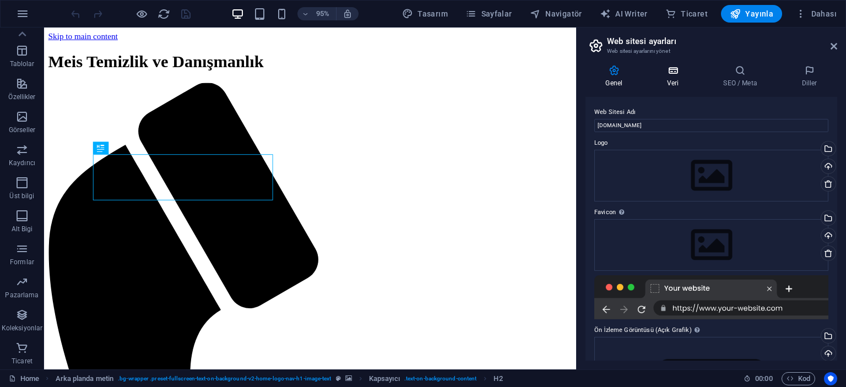
click at [672, 73] on icon at bounding box center [673, 70] width 52 height 11
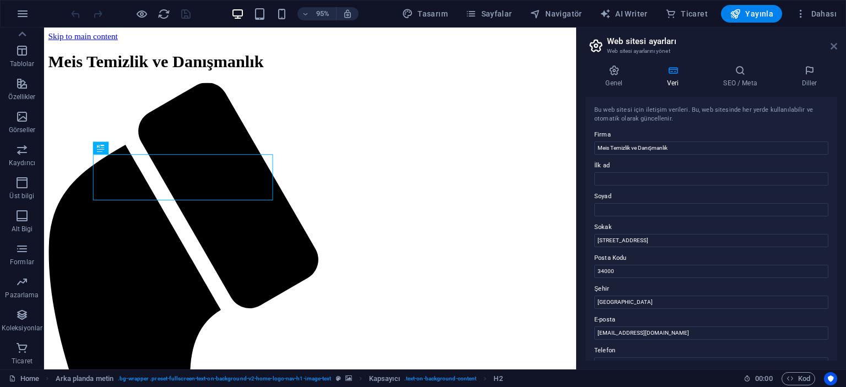
click at [834, 45] on icon at bounding box center [833, 46] width 7 height 9
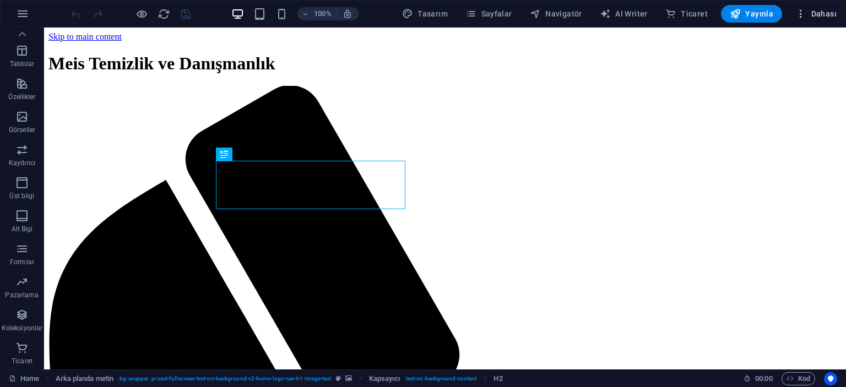
click at [822, 18] on span "Dahası" at bounding box center [815, 13] width 41 height 11
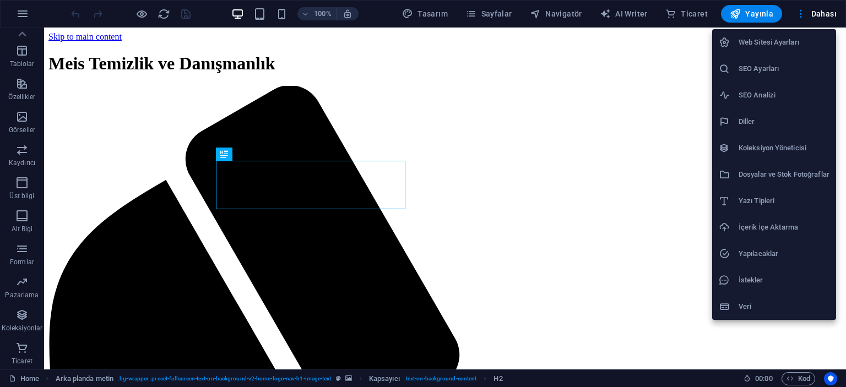
click at [758, 227] on h6 "İçerik İçe Aktarma" at bounding box center [783, 227] width 91 height 13
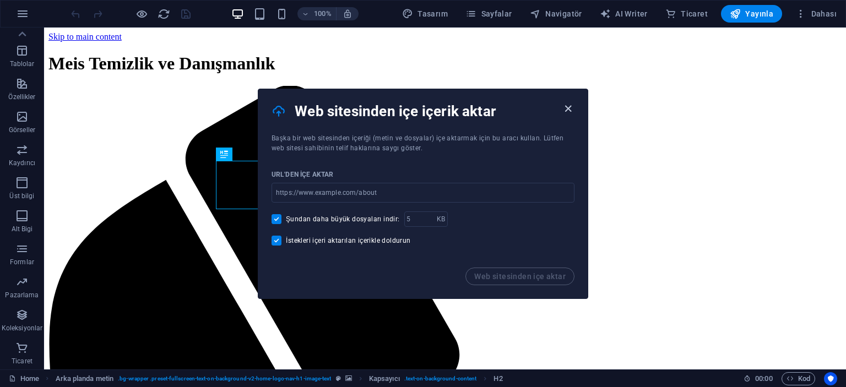
click at [573, 108] on icon "button" at bounding box center [568, 108] width 13 height 13
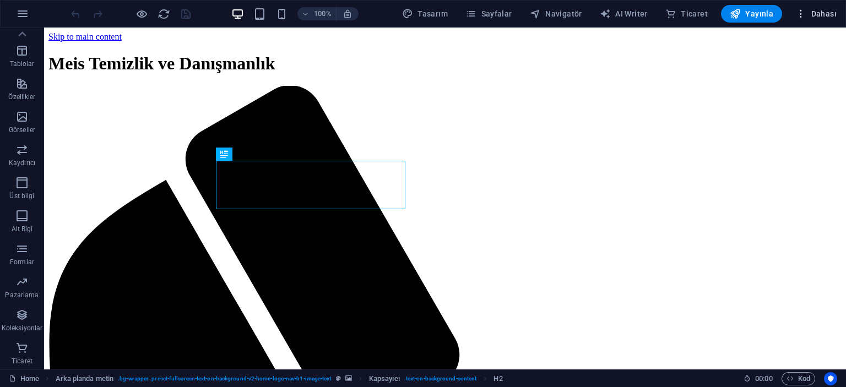
click at [809, 8] on span "Dahası" at bounding box center [815, 13] width 41 height 11
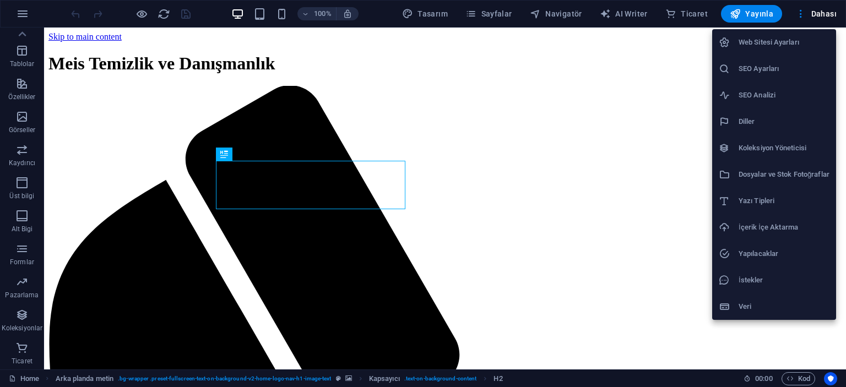
click at [770, 169] on h6 "Dosyalar ve Stok Fotoğraflar" at bounding box center [783, 174] width 91 height 13
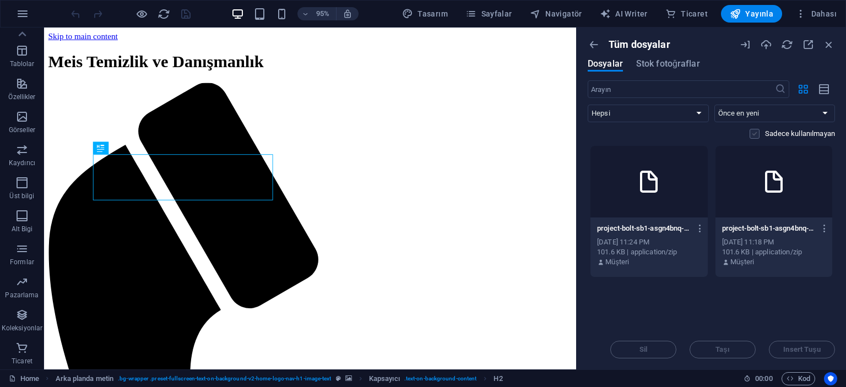
click at [757, 136] on label at bounding box center [754, 134] width 10 height 10
click at [0, 0] on input "checkbox" at bounding box center [0, 0] width 0 height 0
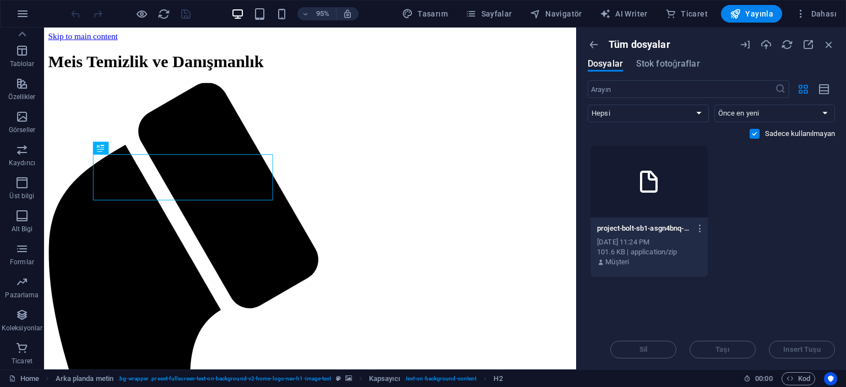
click at [751, 135] on label at bounding box center [754, 134] width 10 height 10
click at [0, 0] on input "checkbox" at bounding box center [0, 0] width 0 height 0
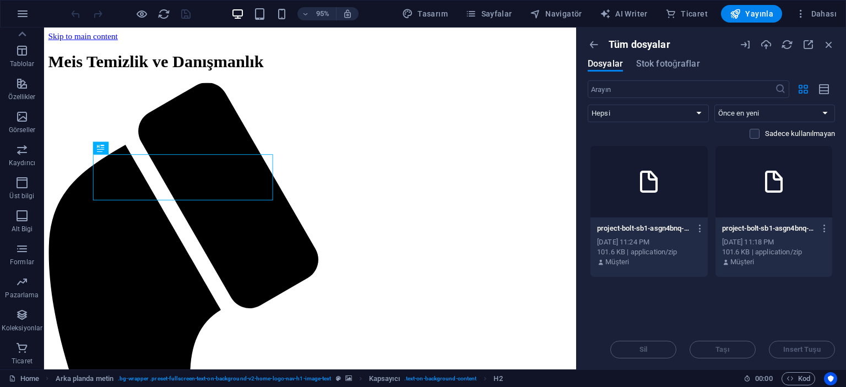
click at [787, 236] on div "project-bolt-sb1-asgn4bnq-RmfZ2tHEsKmijk8yNOwxKw.zip project-bolt-sb1-asgn4bnq-…" at bounding box center [774, 229] width 104 height 18
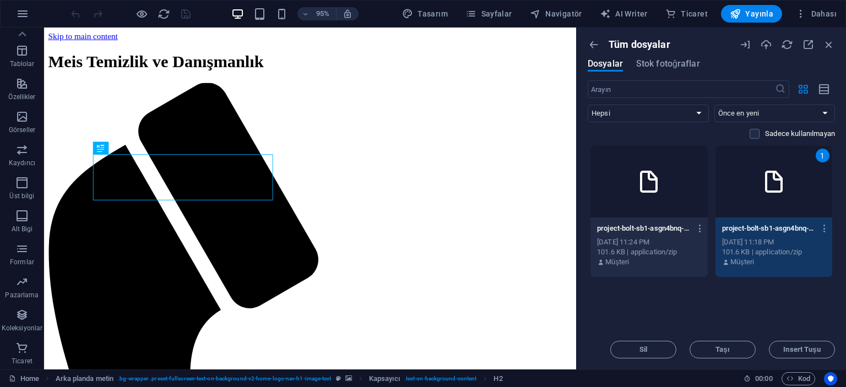
click at [675, 217] on div at bounding box center [648, 182] width 117 height 72
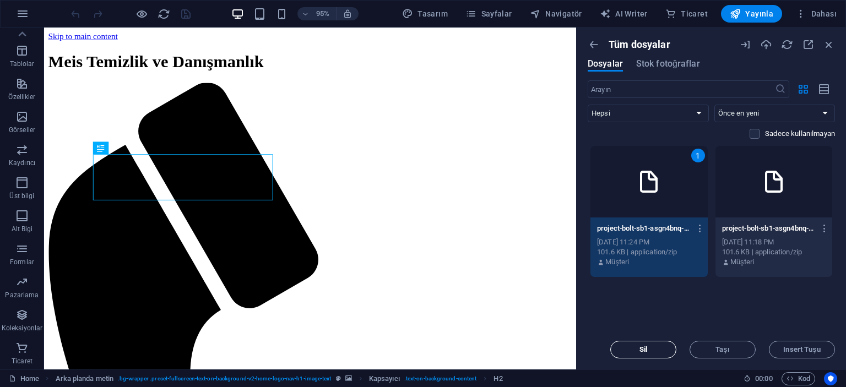
click at [666, 351] on span "Sil" at bounding box center [643, 349] width 56 height 7
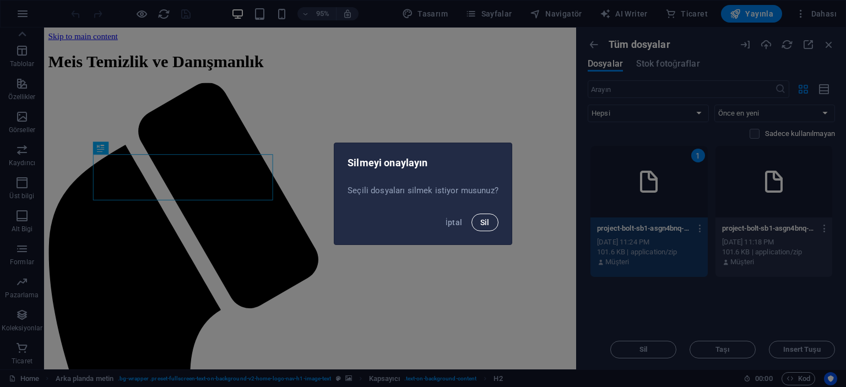
click at [478, 224] on button "Sil" at bounding box center [484, 223] width 27 height 18
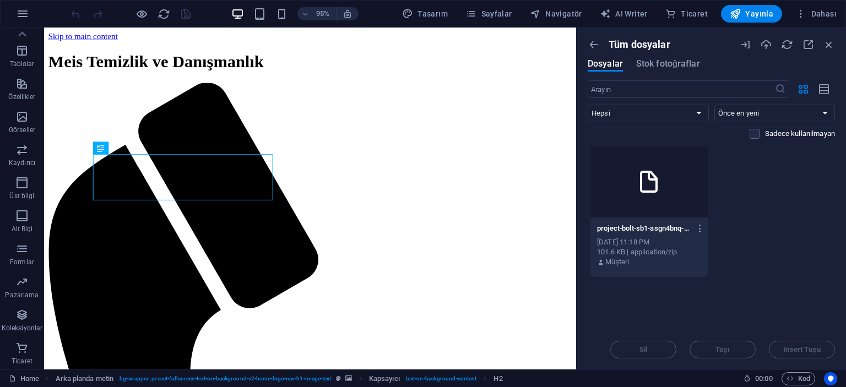
click at [666, 165] on div at bounding box center [648, 182] width 117 height 72
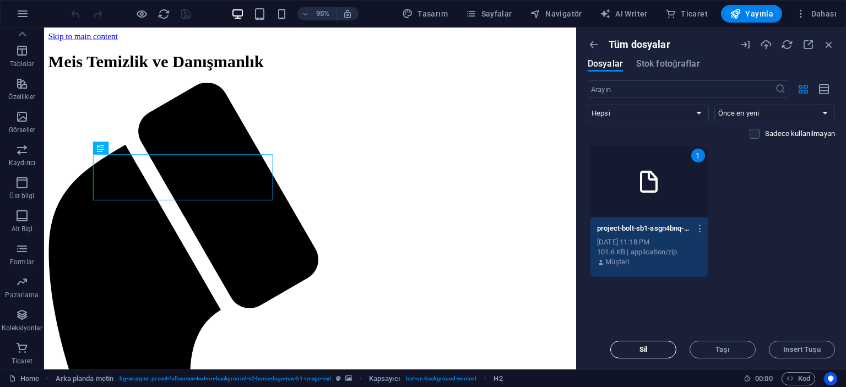
click at [655, 341] on button "Sil" at bounding box center [643, 350] width 66 height 18
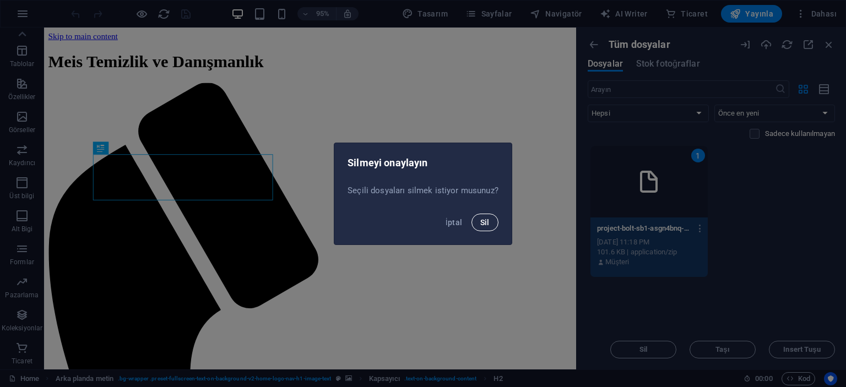
click at [476, 221] on button "Sil" at bounding box center [484, 223] width 27 height 18
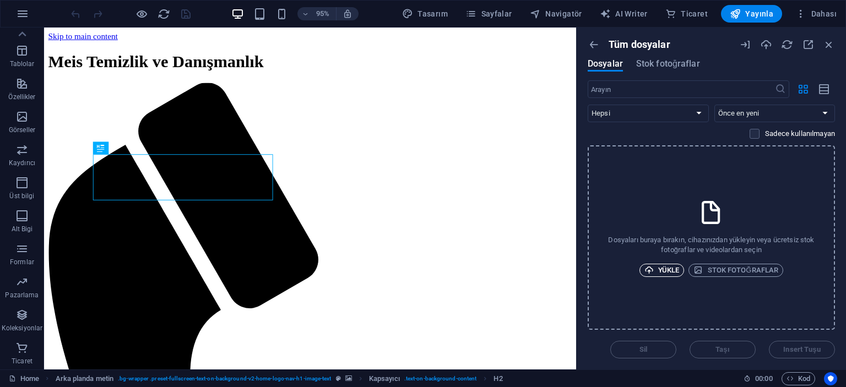
click at [675, 264] on span "Yükle" at bounding box center [661, 270] width 35 height 13
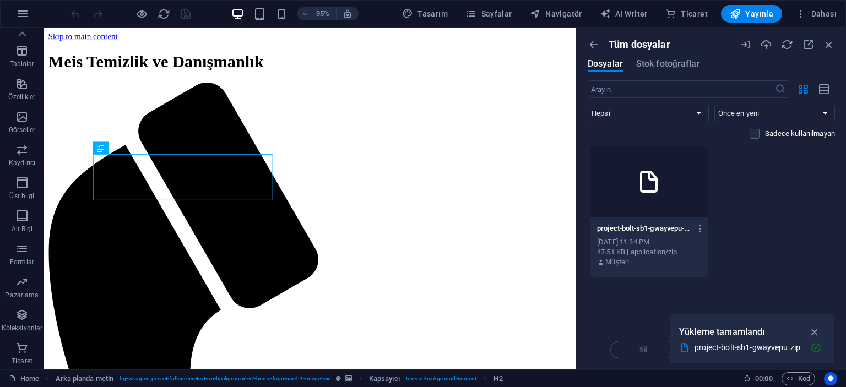
click at [668, 199] on div at bounding box center [648, 182] width 117 height 72
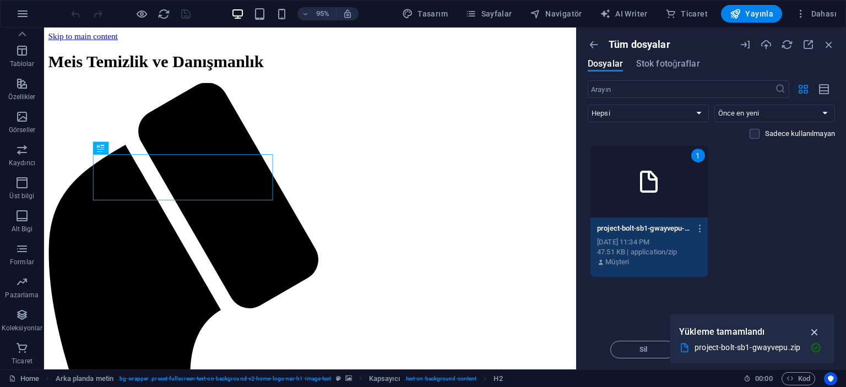
click at [814, 330] on icon "button" at bounding box center [814, 332] width 13 height 12
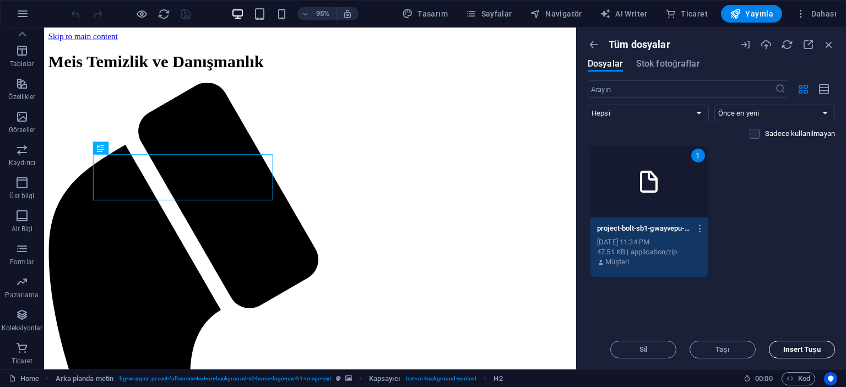
click at [811, 353] on span "Insert Tuşu" at bounding box center [801, 349] width 37 height 7
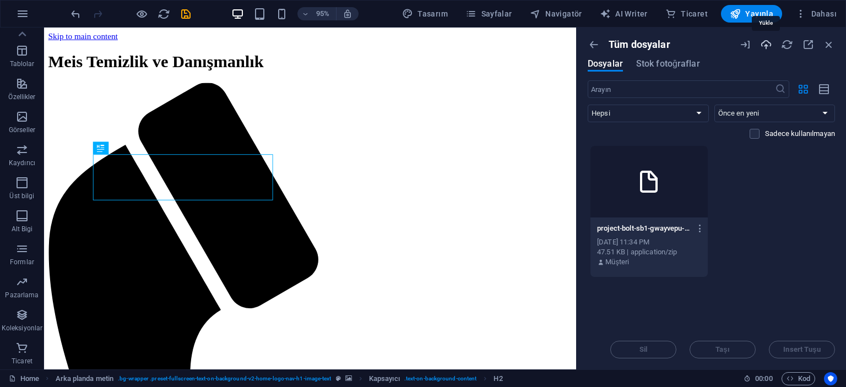
click at [766, 47] on icon "button" at bounding box center [766, 45] width 12 height 12
click at [789, 45] on icon "button" at bounding box center [787, 45] width 12 height 12
click at [806, 46] on icon "button" at bounding box center [808, 45] width 12 height 12
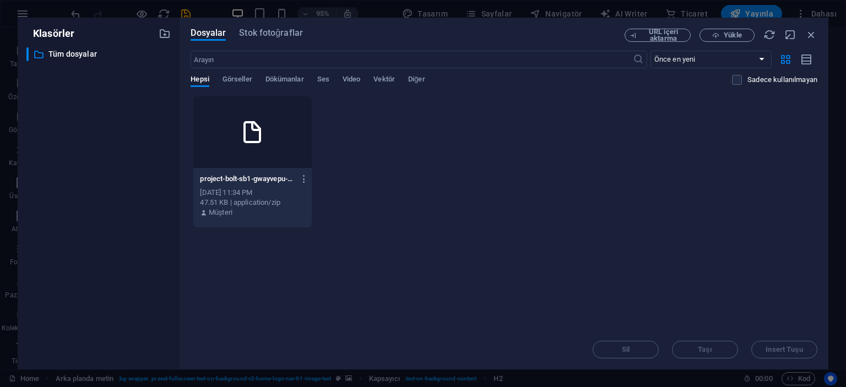
click at [205, 141] on div at bounding box center [252, 132] width 118 height 72
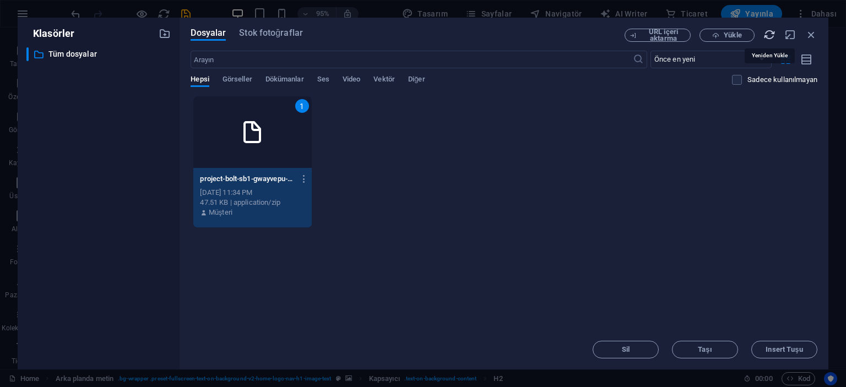
click at [770, 31] on icon "button" at bounding box center [769, 35] width 12 height 12
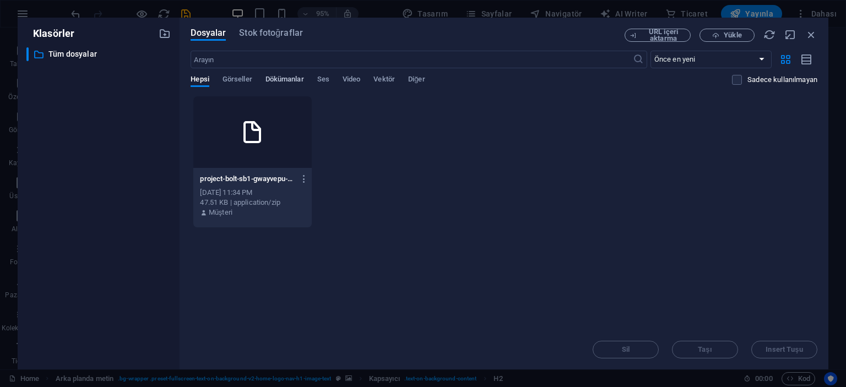
click at [284, 81] on span "Dökümanlar" at bounding box center [284, 80] width 39 height 15
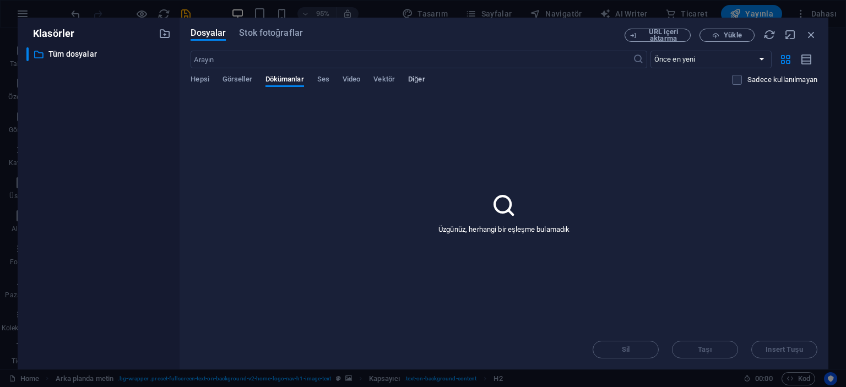
click at [417, 84] on span "Diğer" at bounding box center [416, 80] width 17 height 15
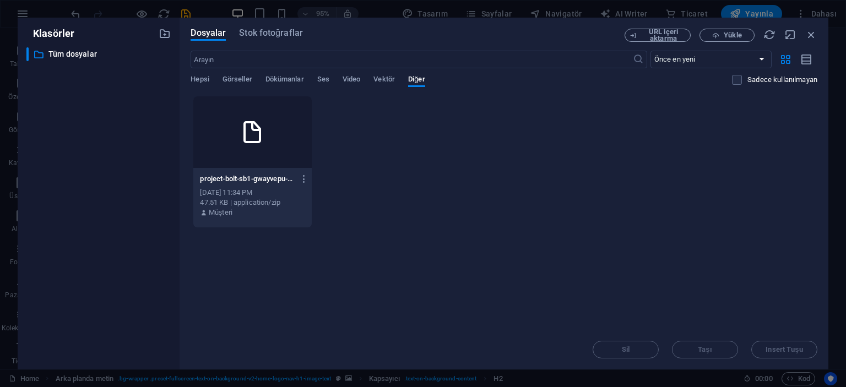
click at [255, 170] on div "project-bolt-sb1-gwayvepu-CjgSZDEfRlS8YcmeBD6bDA.zip project-bolt-sb1-gwayvepu-…" at bounding box center [252, 179] width 105 height 18
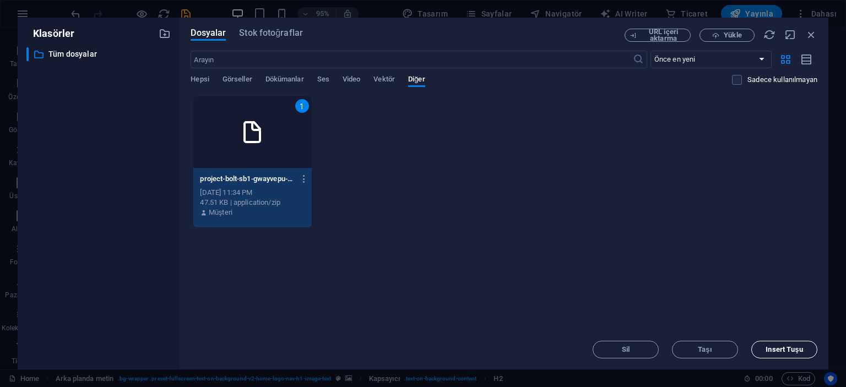
click at [763, 355] on button "Insert Tuşu" at bounding box center [784, 350] width 66 height 18
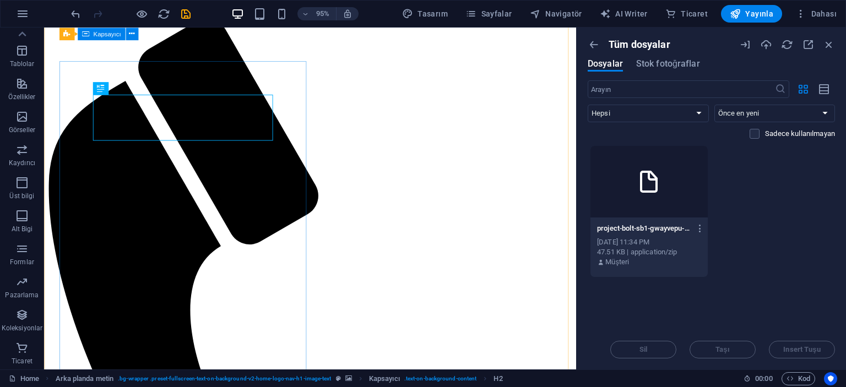
scroll to position [62, 0]
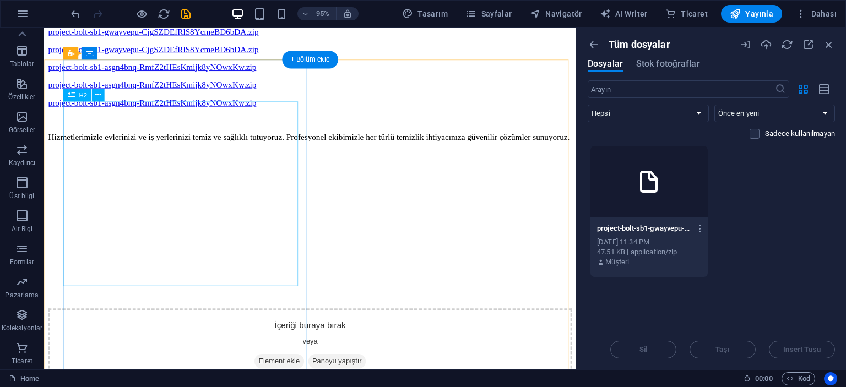
scroll to position [1459, 0]
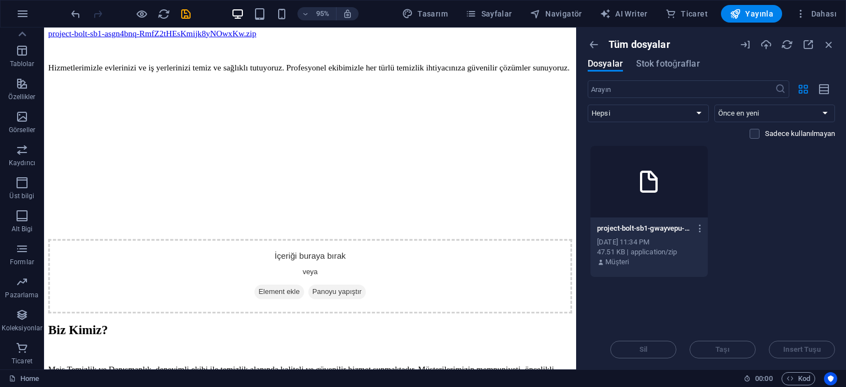
click at [634, 345] on div "Sil Taşı Insert Tuşu" at bounding box center [711, 344] width 247 height 29
click at [833, 43] on icon "button" at bounding box center [829, 45] width 12 height 12
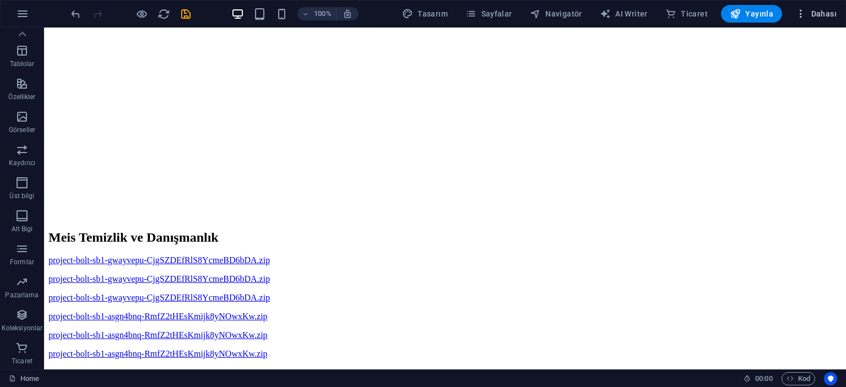
click at [833, 17] on span "Dahası" at bounding box center [815, 13] width 41 height 11
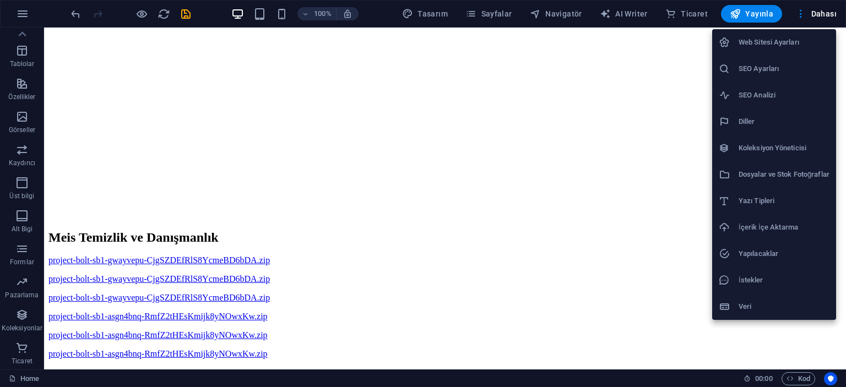
click at [723, 297] on li "Veri" at bounding box center [774, 306] width 124 height 26
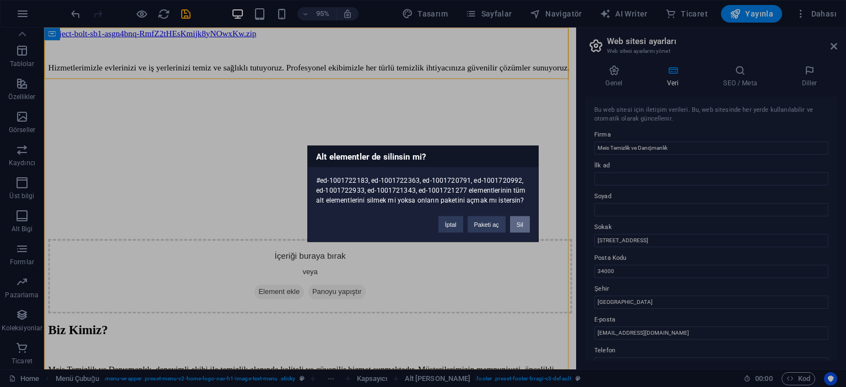
click at [520, 226] on button "Sil" at bounding box center [520, 224] width 20 height 17
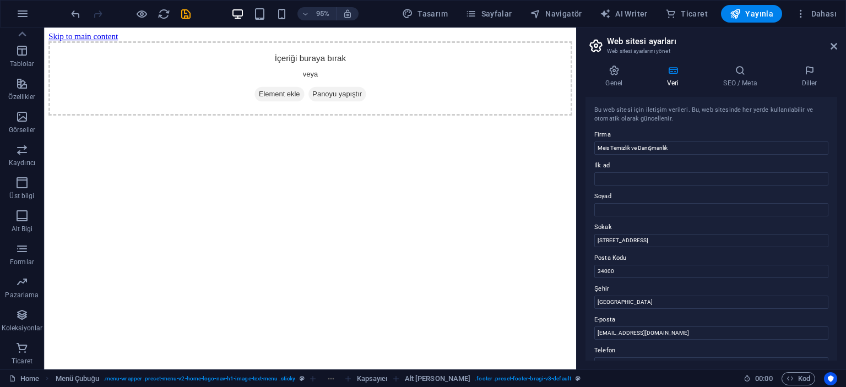
scroll to position [0, 0]
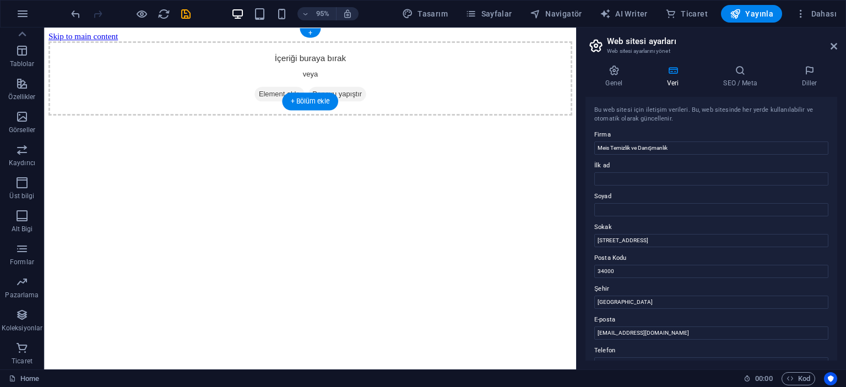
click at [290, 90] on span "Element ekle" at bounding box center [291, 97] width 52 height 15
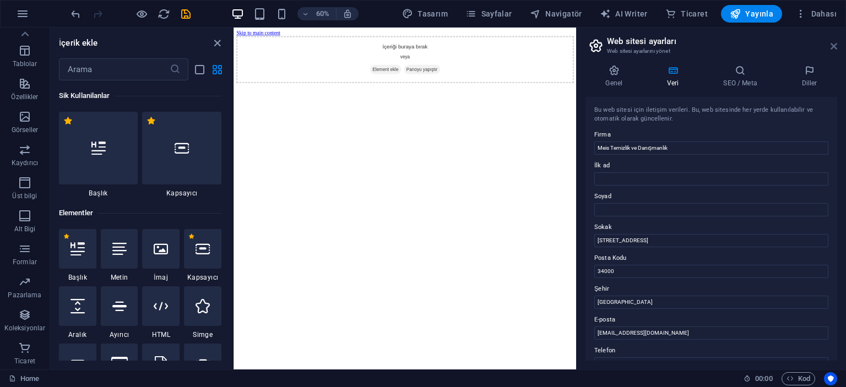
click at [835, 44] on icon at bounding box center [833, 46] width 7 height 9
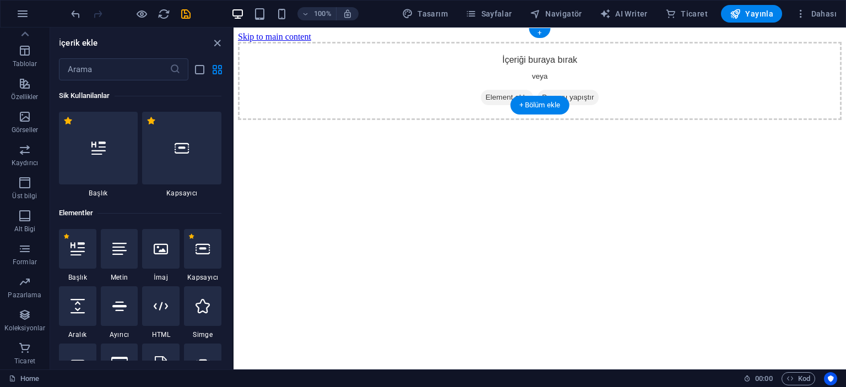
click at [589, 90] on span "Panoyu yapıştır" at bounding box center [567, 97] width 61 height 15
click at [540, 30] on div "+" at bounding box center [539, 33] width 21 height 10
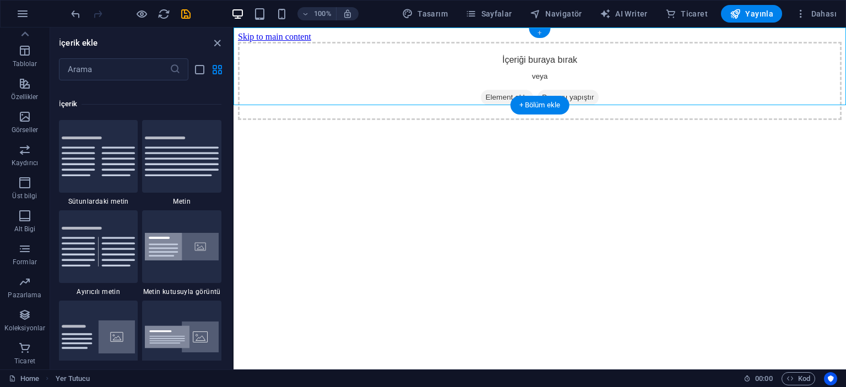
scroll to position [1927, 0]
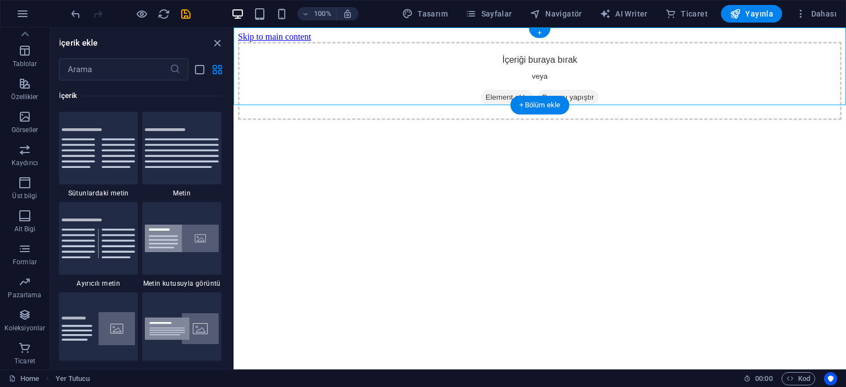
click at [558, 90] on span "Panoyu yapıştır" at bounding box center [567, 97] width 61 height 15
click at [537, 29] on div "+" at bounding box center [539, 33] width 21 height 10
click at [218, 37] on icon "close panel" at bounding box center [217, 43] width 13 height 13
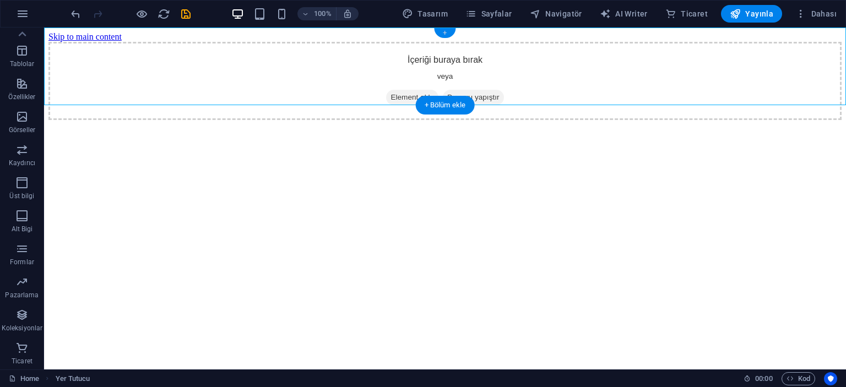
click at [444, 36] on div "+" at bounding box center [444, 33] width 21 height 10
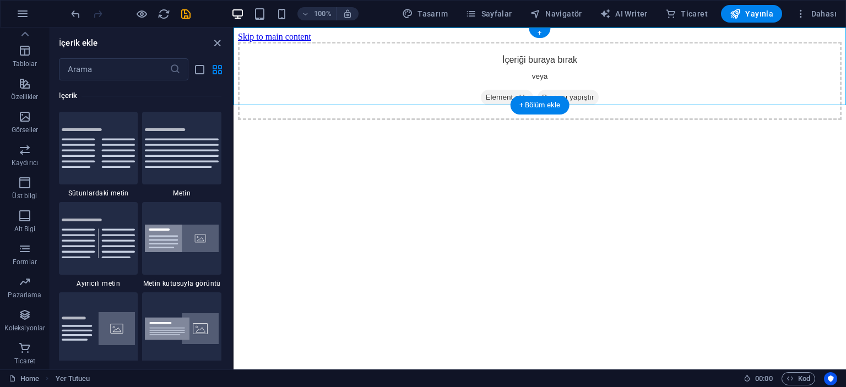
click at [564, 90] on span "Panoyu yapıştır" at bounding box center [567, 97] width 61 height 15
click at [500, 90] on span "Element ekle" at bounding box center [507, 97] width 52 height 15
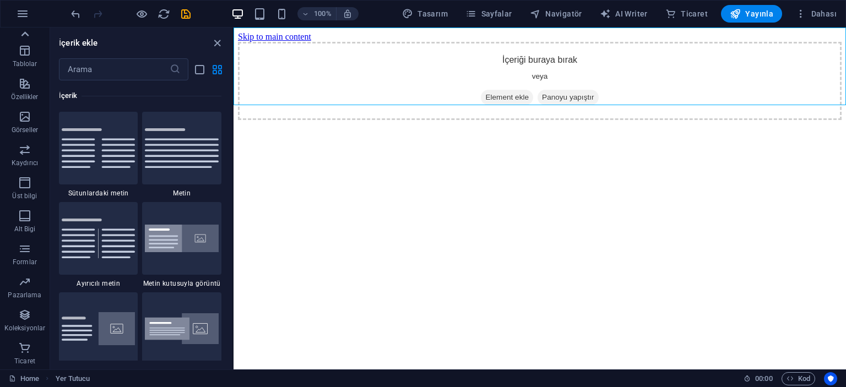
click at [20, 32] on icon at bounding box center [24, 33] width 15 height 15
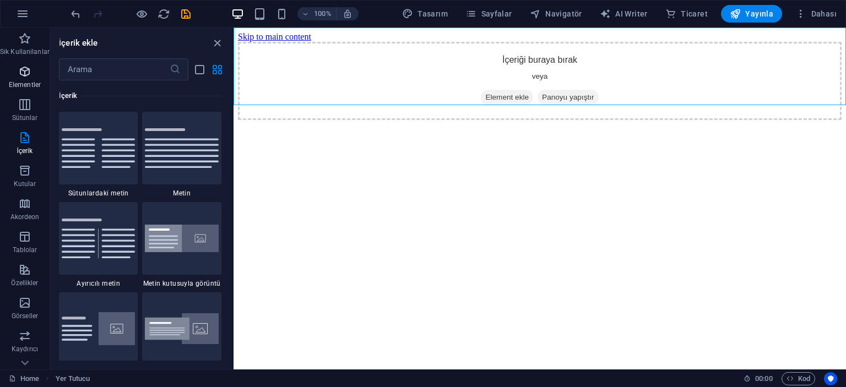
click at [29, 68] on icon "button" at bounding box center [24, 71] width 13 height 13
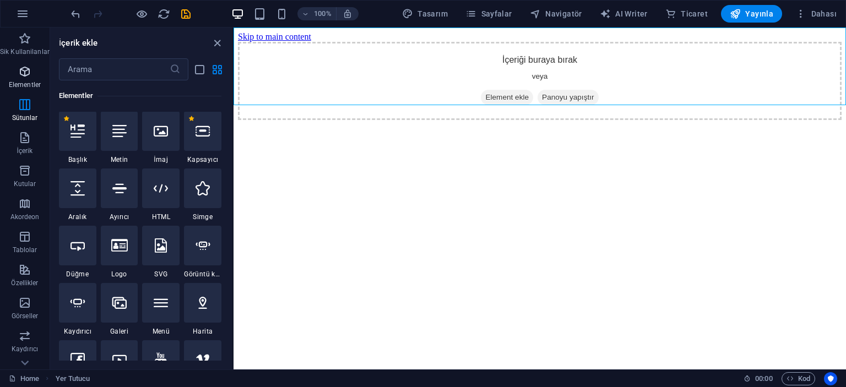
scroll to position [117, 0]
click at [24, 48] on p "Sik Kullanilanlar" at bounding box center [25, 51] width 50 height 9
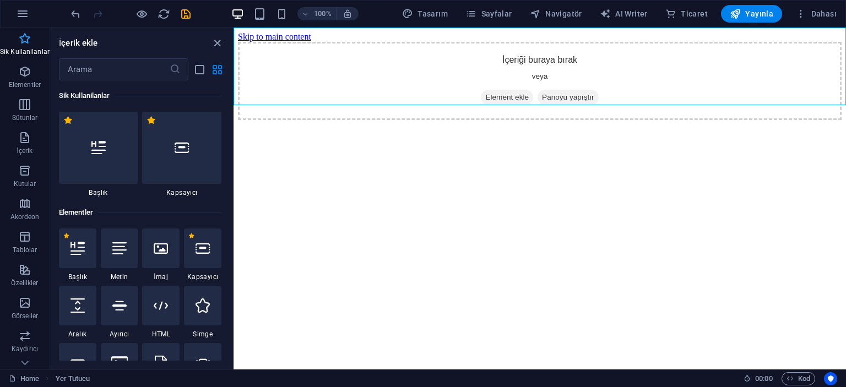
scroll to position [0, 0]
click at [806, 18] on icon "button" at bounding box center [800, 13] width 11 height 11
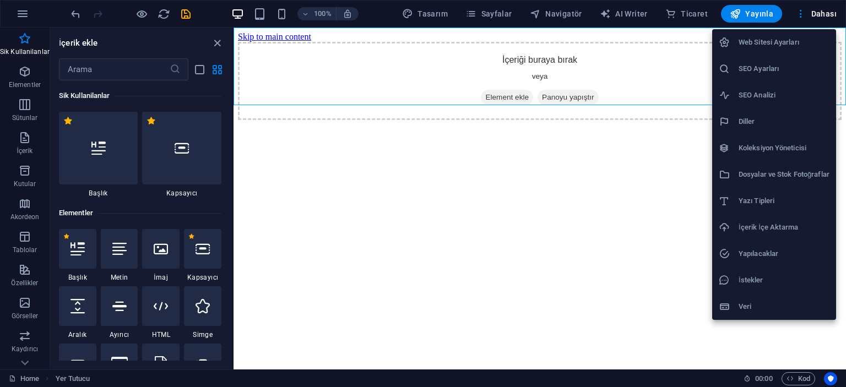
click at [785, 166] on li "Dosyalar ve Stok Fotoğraflar" at bounding box center [774, 174] width 124 height 26
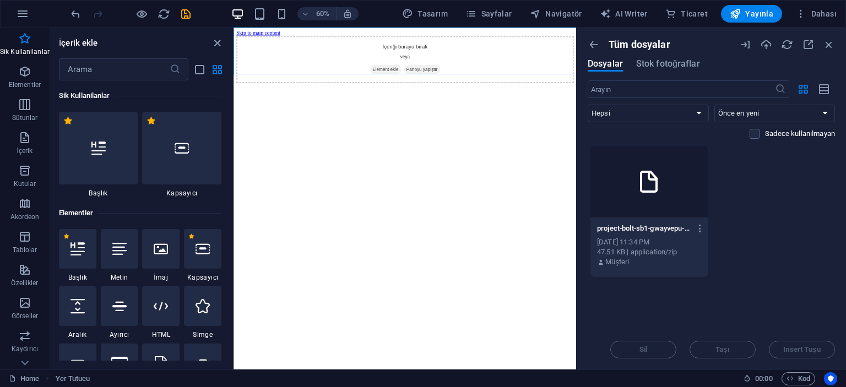
click at [652, 198] on div at bounding box center [648, 182] width 117 height 72
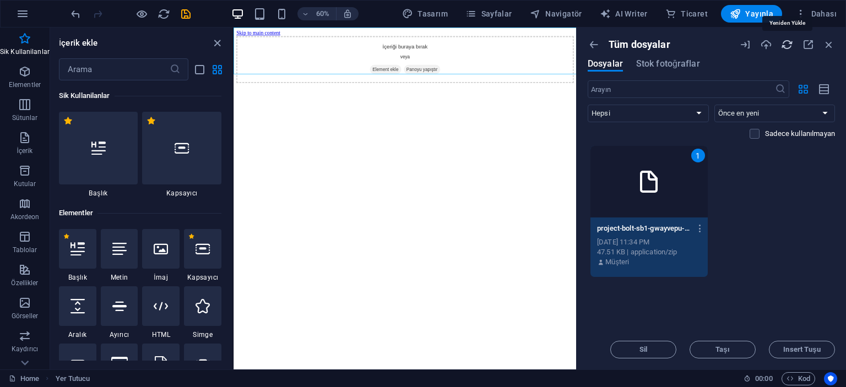
click at [787, 42] on icon "button" at bounding box center [787, 45] width 12 height 12
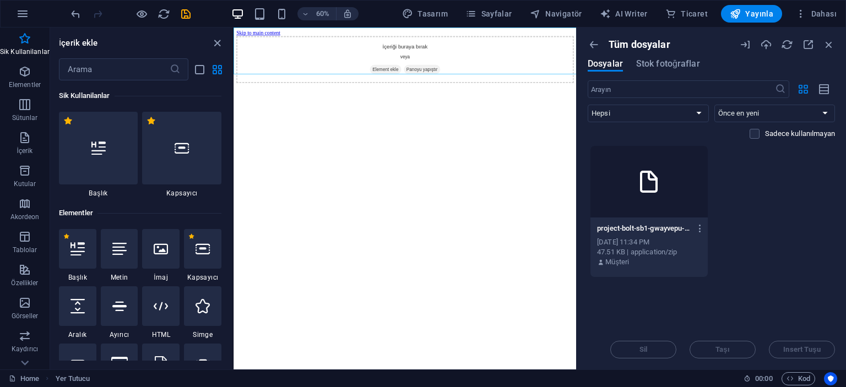
click at [694, 199] on div at bounding box center [648, 182] width 117 height 72
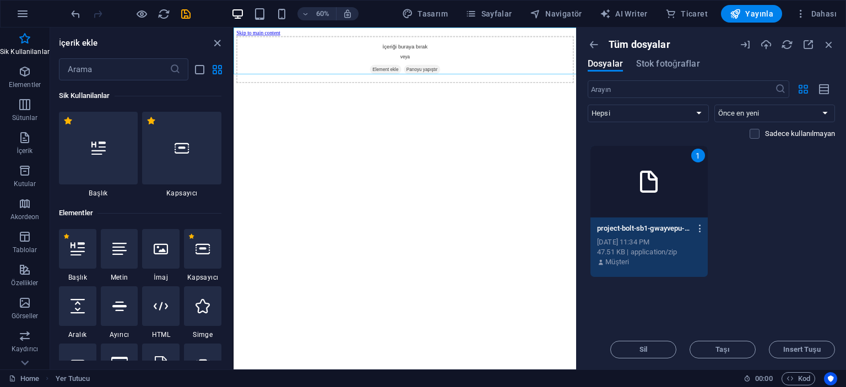
click at [701, 225] on icon "button" at bounding box center [700, 229] width 10 height 10
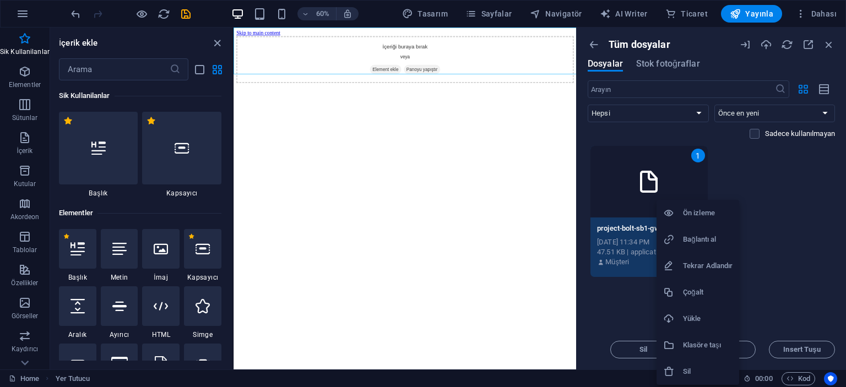
click at [712, 340] on h6 "Klasöre taşı" at bounding box center [708, 345] width 50 height 13
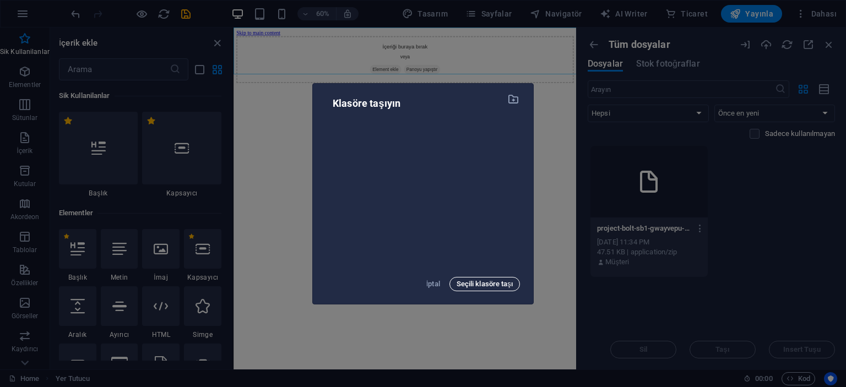
click at [502, 285] on span "Seçili klasöre taşı" at bounding box center [484, 284] width 56 height 13
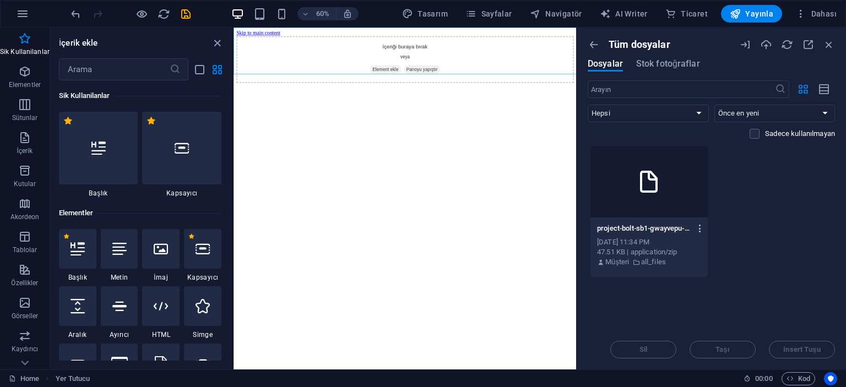
click at [699, 225] on icon "button" at bounding box center [700, 229] width 10 height 10
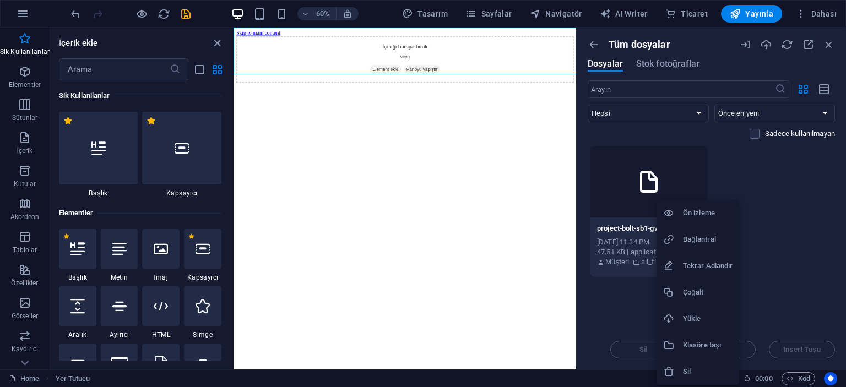
click at [698, 209] on h6 "Ön izleme" at bounding box center [708, 212] width 50 height 13
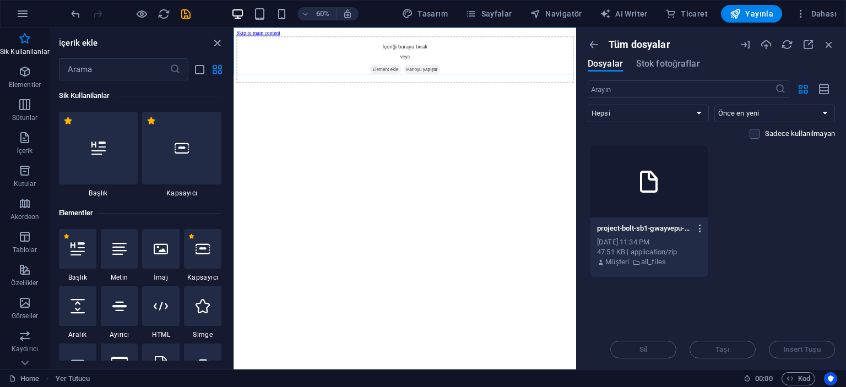
click at [696, 226] on icon "button" at bounding box center [700, 229] width 10 height 10
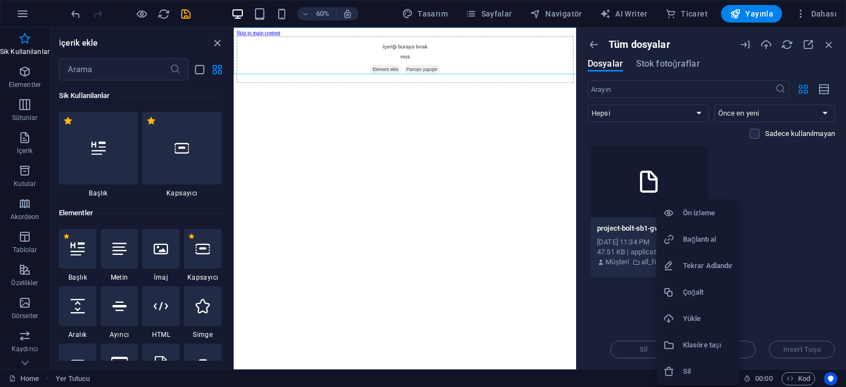
click at [701, 241] on h6 "Bağlantı al" at bounding box center [708, 239] width 50 height 13
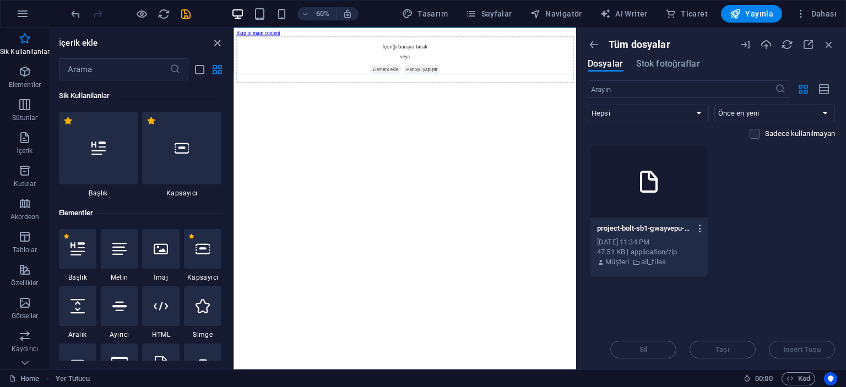
click at [700, 224] on icon "button" at bounding box center [700, 229] width 10 height 10
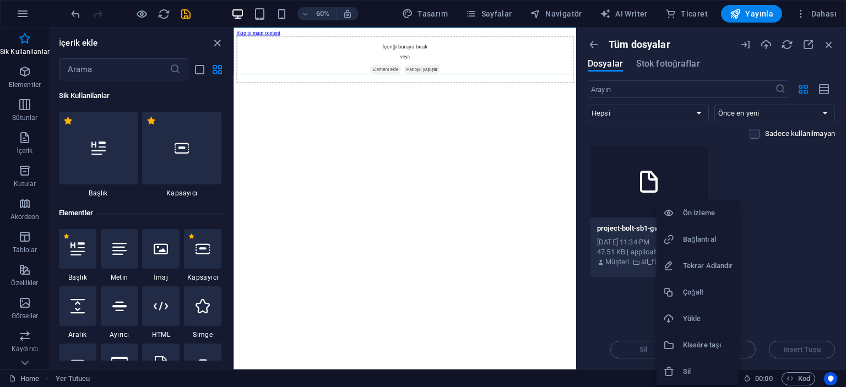
click at [703, 309] on li "Yükle" at bounding box center [697, 319] width 83 height 26
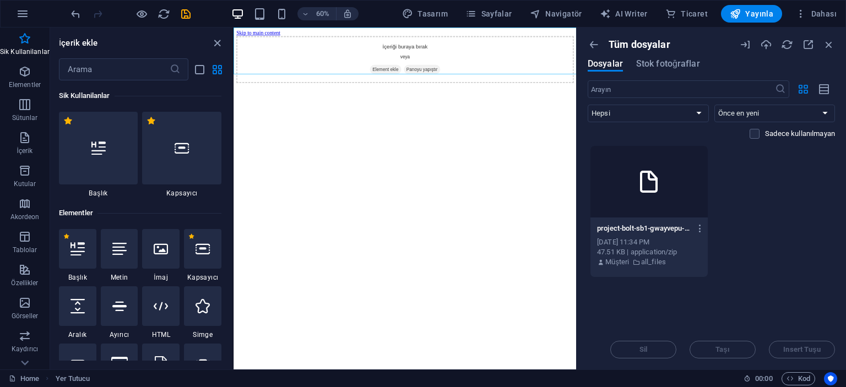
click at [658, 188] on icon at bounding box center [648, 181] width 26 height 26
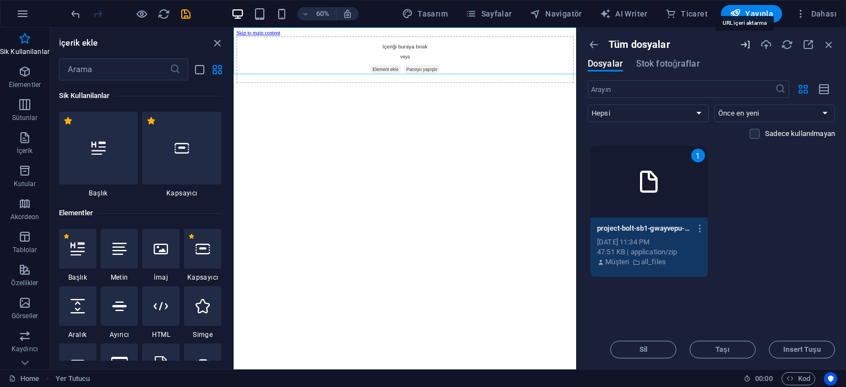
click at [746, 46] on icon "button" at bounding box center [745, 45] width 12 height 12
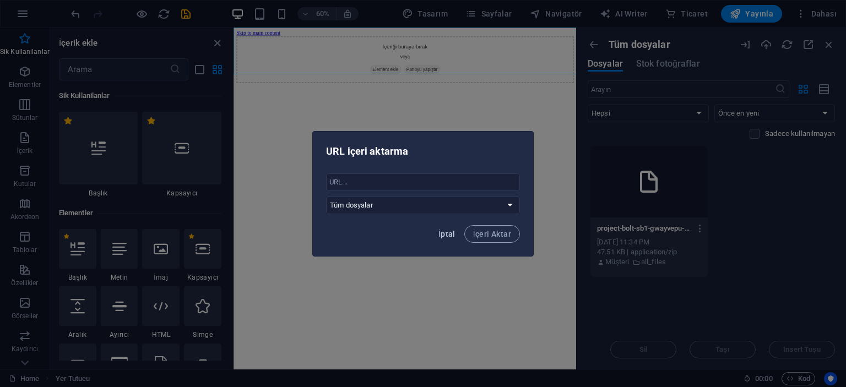
click at [452, 232] on span "İptal" at bounding box center [446, 234] width 17 height 9
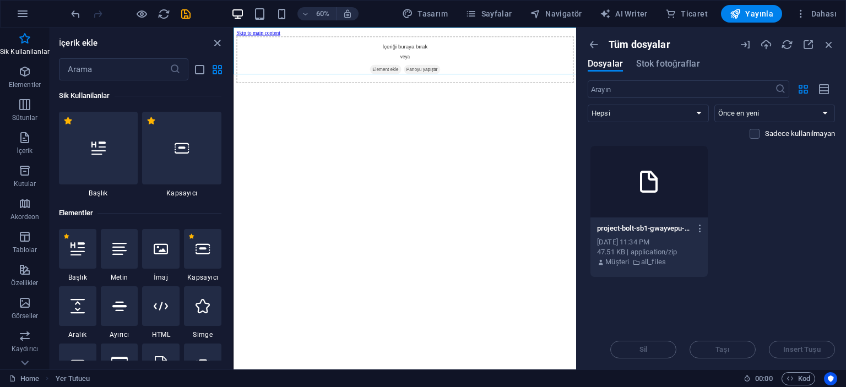
click at [667, 192] on div at bounding box center [648, 182] width 117 height 72
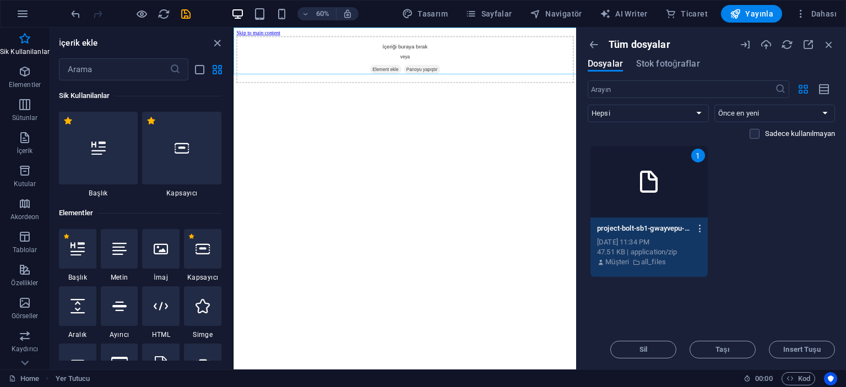
click at [696, 228] on icon "button" at bounding box center [700, 229] width 10 height 10
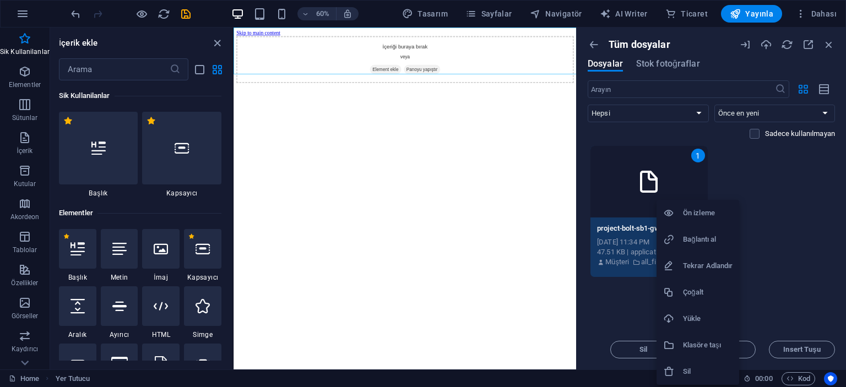
click at [808, 224] on div at bounding box center [423, 193] width 846 height 387
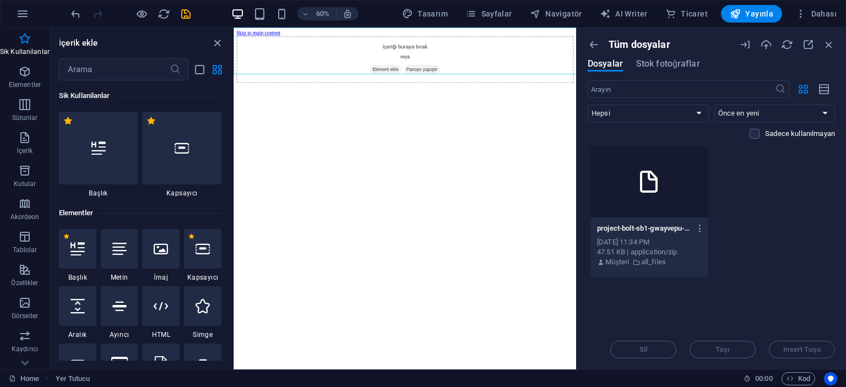
click at [706, 227] on div "project-bolt-sb1-gwayvepu-CjgSZDEfRlS8YcmeBD6bDA.zip project-bolt-sb1-gwayvepu-…" at bounding box center [648, 246] width 117 height 56
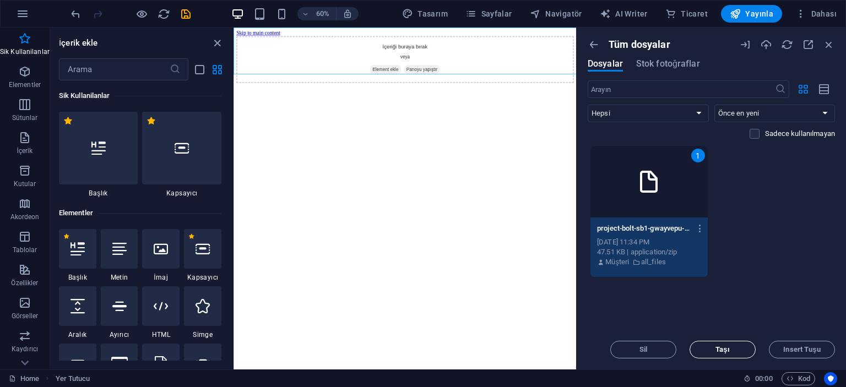
click at [738, 351] on span "Taşı" at bounding box center [722, 349] width 56 height 7
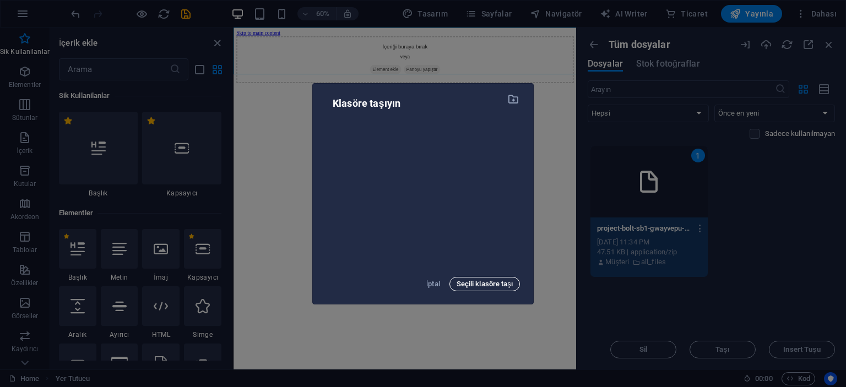
click at [482, 286] on span "Seçili klasöre taşı" at bounding box center [484, 284] width 56 height 13
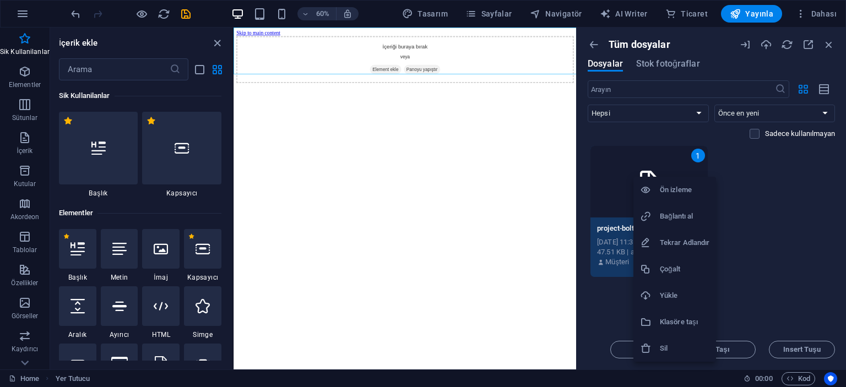
click at [673, 173] on div at bounding box center [423, 193] width 846 height 387
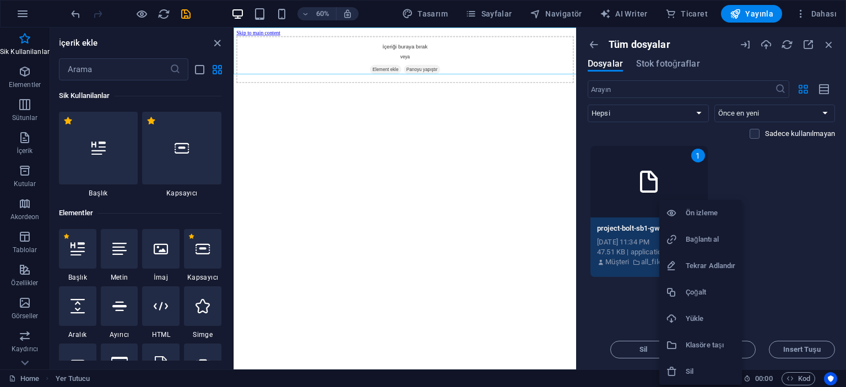
click at [699, 238] on h6 "Bağlantı al" at bounding box center [711, 239] width 50 height 13
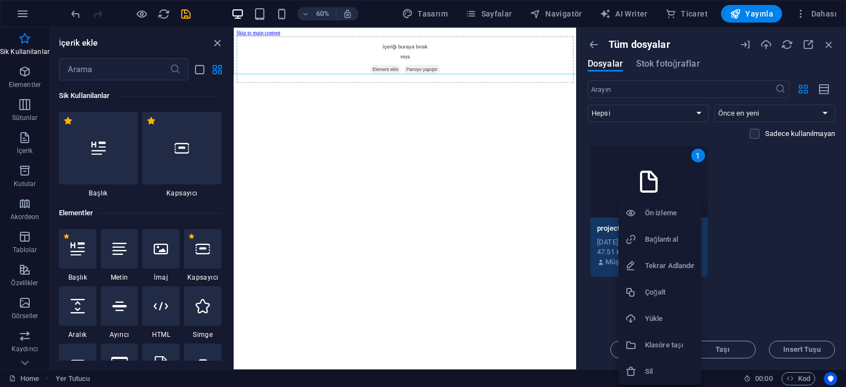
click at [652, 368] on h6 "Sil" at bounding box center [670, 371] width 50 height 13
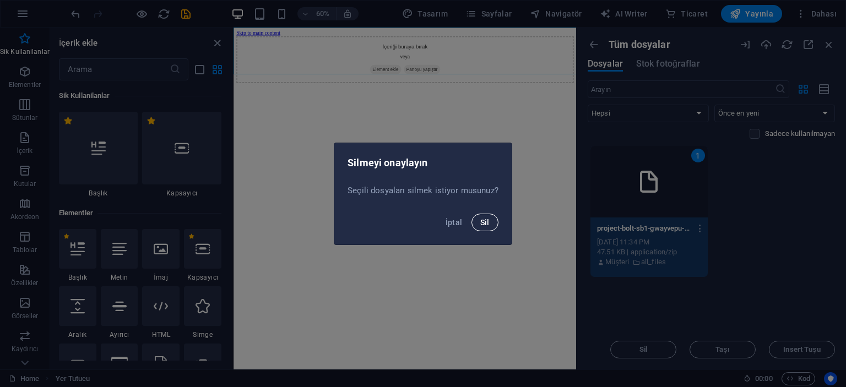
click at [478, 224] on button "Sil" at bounding box center [484, 223] width 27 height 18
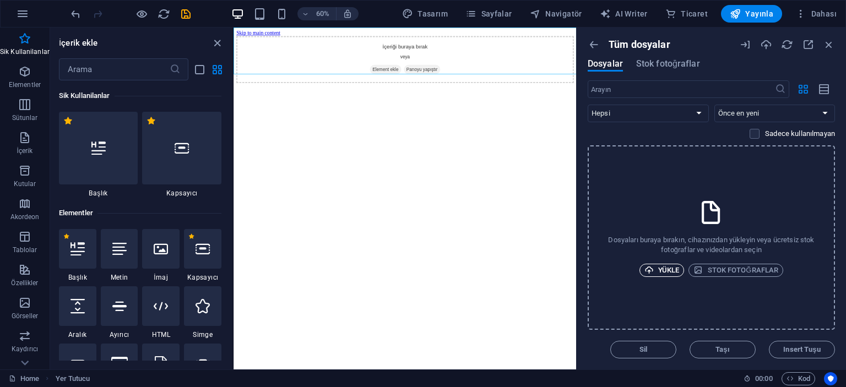
click at [652, 267] on icon "button" at bounding box center [648, 269] width 9 height 9
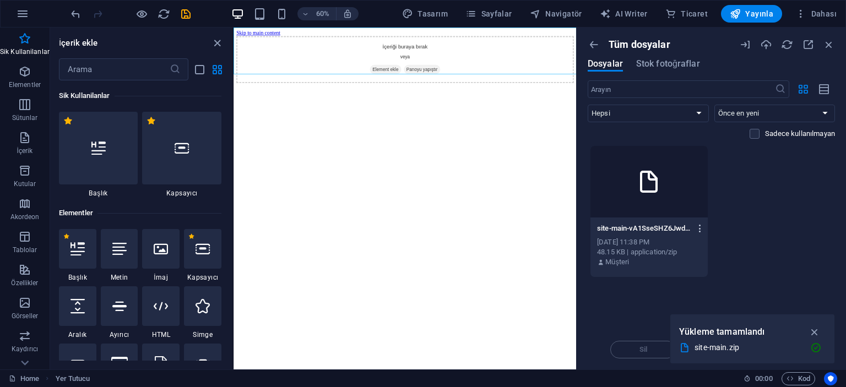
click at [702, 231] on icon "button" at bounding box center [700, 229] width 10 height 10
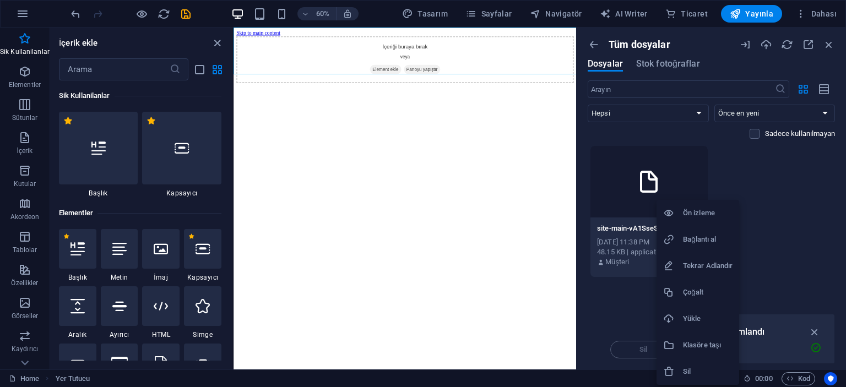
click at [705, 211] on h6 "Ön izleme" at bounding box center [708, 212] width 50 height 13
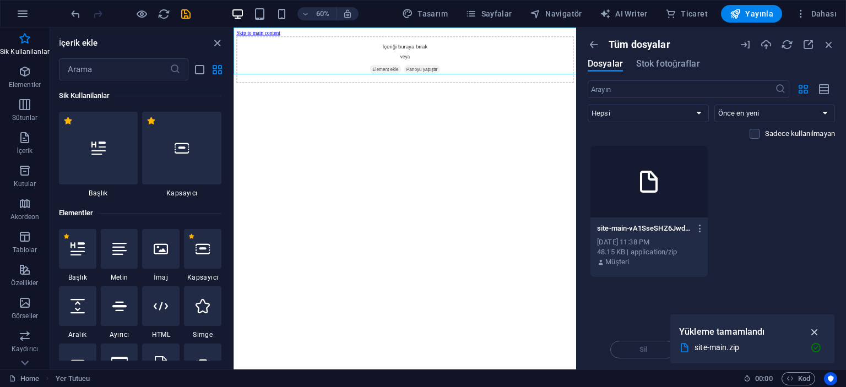
click at [818, 330] on icon "button" at bounding box center [814, 332] width 13 height 12
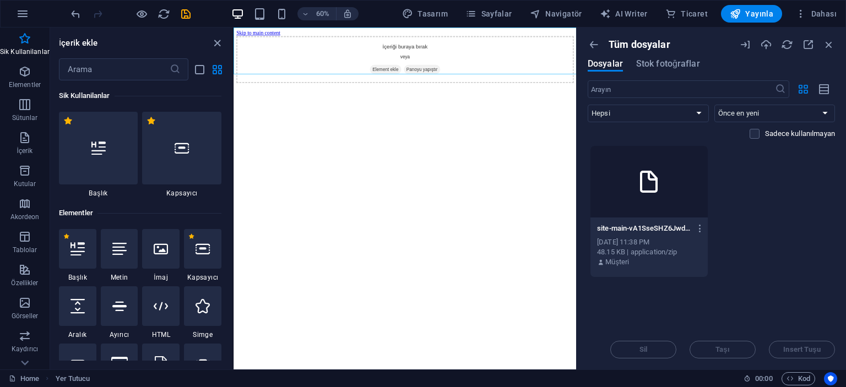
click at [674, 235] on div "site-main-vA1SseSHZ6JwddmqMg664Q.zip site-main-vA1SseSHZ6JwddmqMg664Q.zip" at bounding box center [649, 229] width 104 height 18
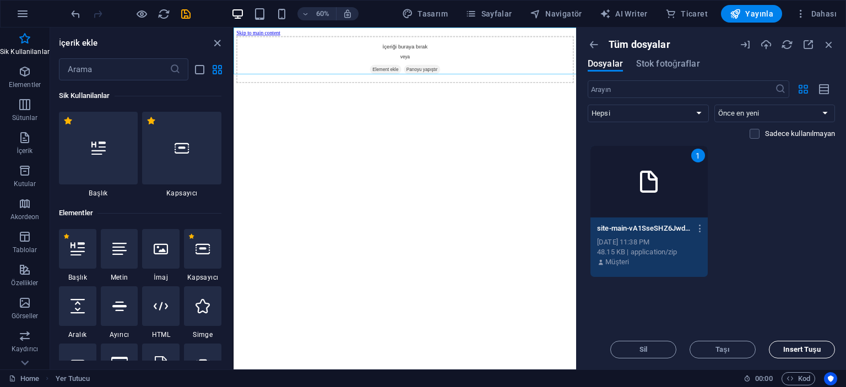
click at [780, 347] on span "Insert Tuşu" at bounding box center [802, 349] width 56 height 7
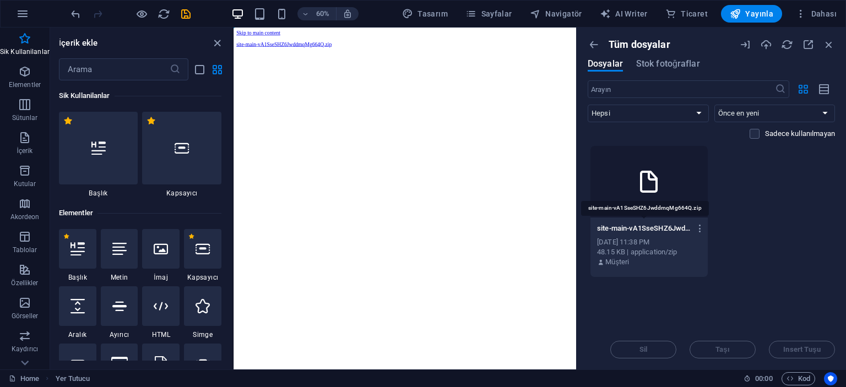
click at [636, 231] on p "site-main-vA1SseSHZ6JwddmqMg664Q.zip" at bounding box center [644, 229] width 94 height 10
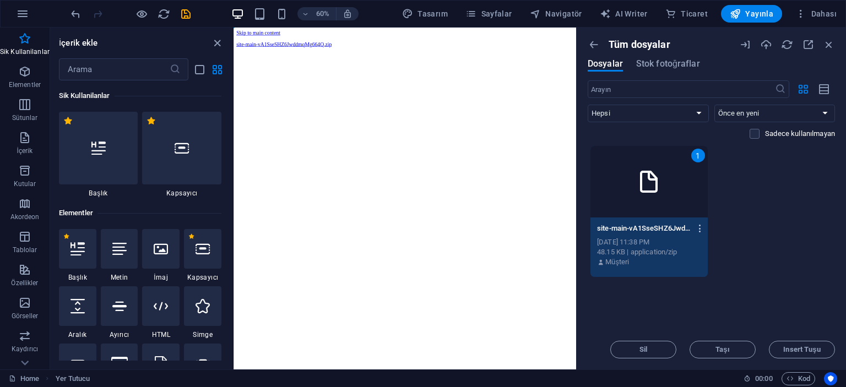
click at [698, 229] on icon "button" at bounding box center [700, 229] width 10 height 10
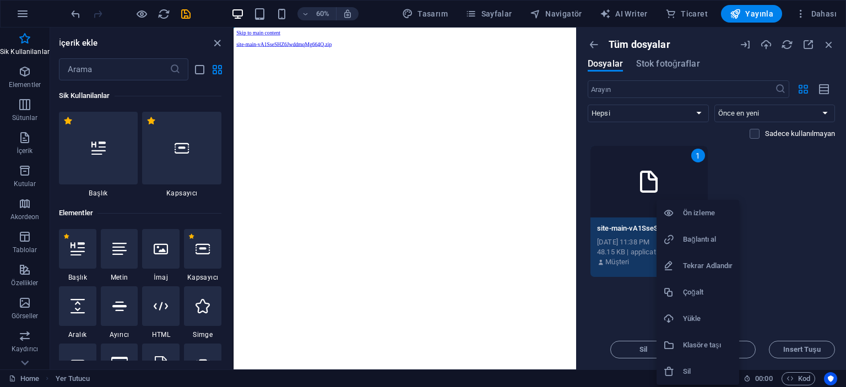
click at [784, 46] on div at bounding box center [423, 193] width 846 height 387
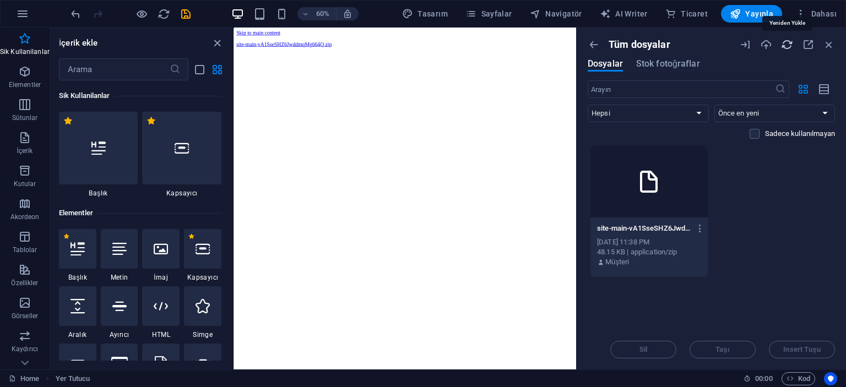
click at [784, 46] on icon "button" at bounding box center [787, 45] width 12 height 12
click at [700, 225] on icon "button" at bounding box center [700, 229] width 10 height 10
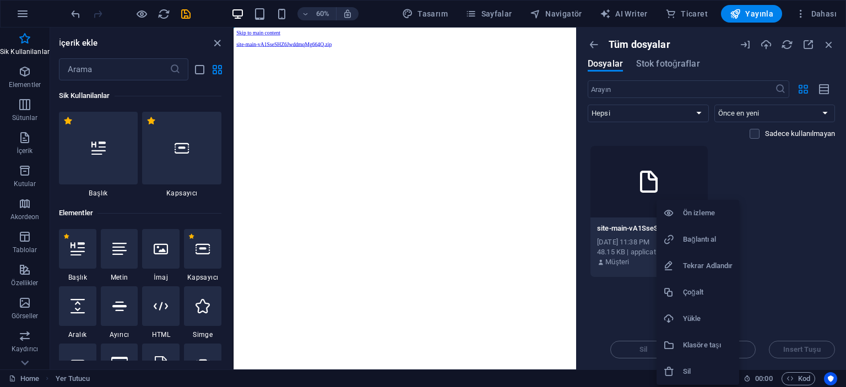
click at [683, 367] on h6 "Sil" at bounding box center [708, 371] width 50 height 13
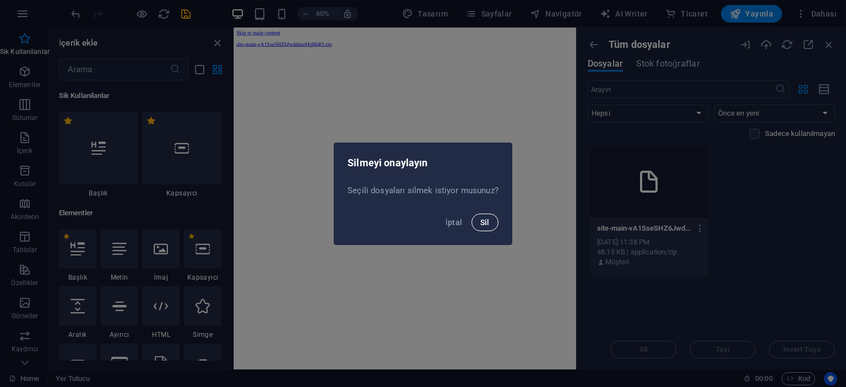
click at [485, 222] on span "Sil" at bounding box center [484, 222] width 9 height 9
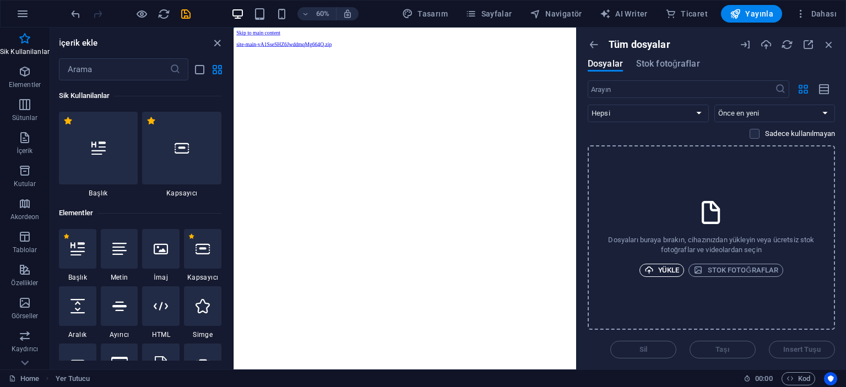
click at [660, 270] on span "Yükle" at bounding box center [661, 270] width 35 height 13
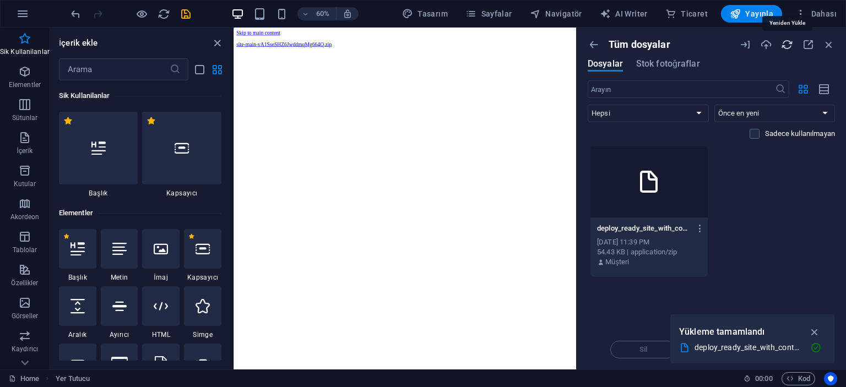
click at [786, 44] on icon "button" at bounding box center [787, 45] width 12 height 12
click at [701, 224] on icon "button" at bounding box center [700, 229] width 10 height 10
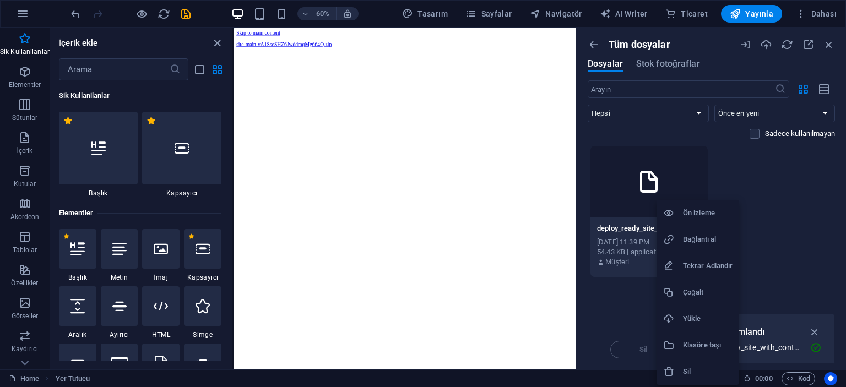
click at [692, 243] on h6 "Bağlantı al" at bounding box center [708, 239] width 50 height 13
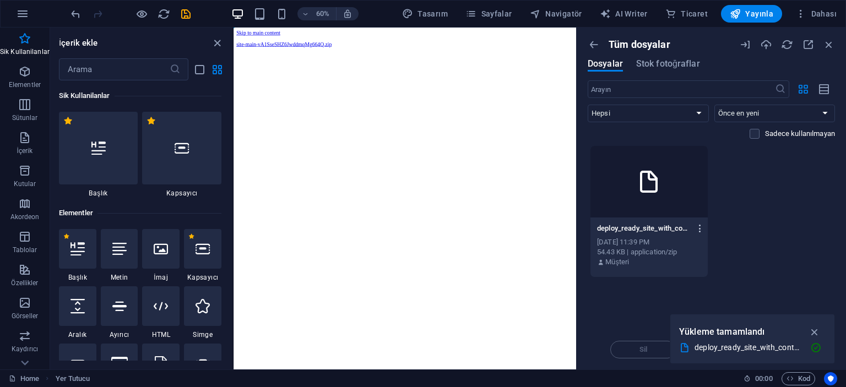
click at [698, 226] on icon "button" at bounding box center [700, 229] width 10 height 10
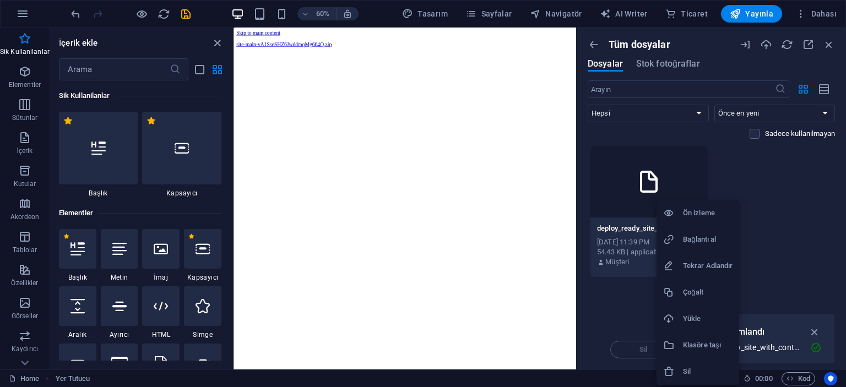
click at [691, 215] on h6 "Ön izleme" at bounding box center [708, 212] width 50 height 13
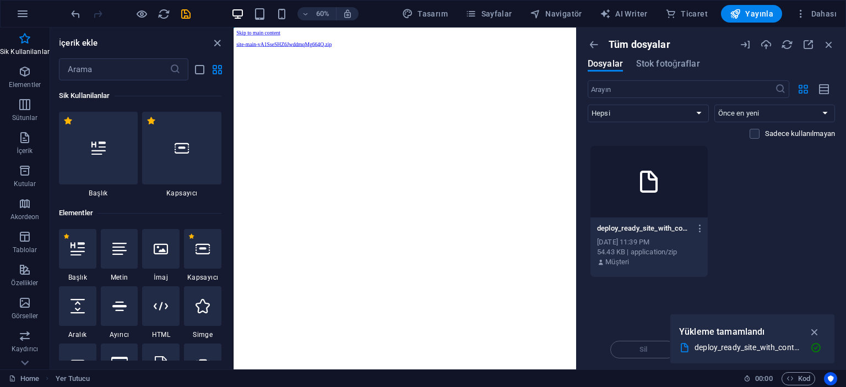
click at [616, 209] on div at bounding box center [648, 182] width 117 height 72
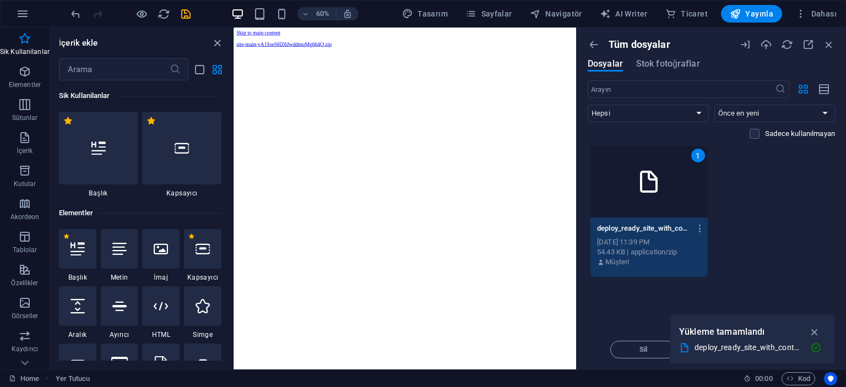
click at [616, 209] on div "1" at bounding box center [648, 182] width 117 height 72
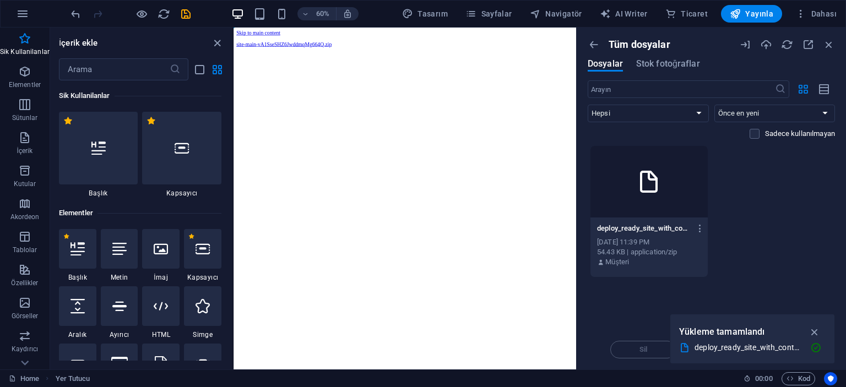
click at [616, 209] on div at bounding box center [648, 182] width 117 height 72
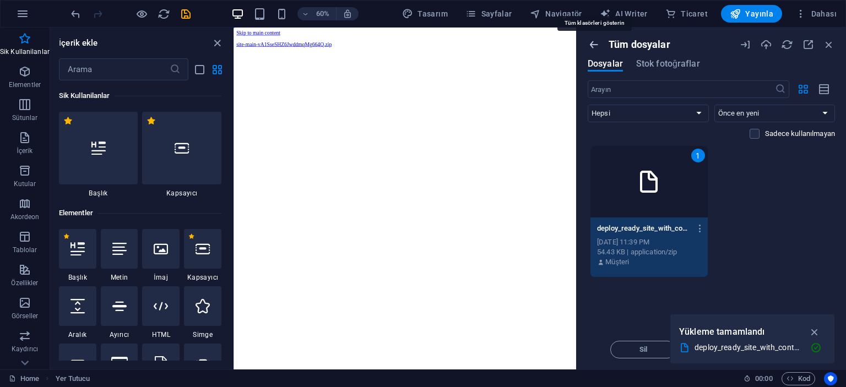
click at [595, 42] on icon "button" at bounding box center [594, 45] width 12 height 12
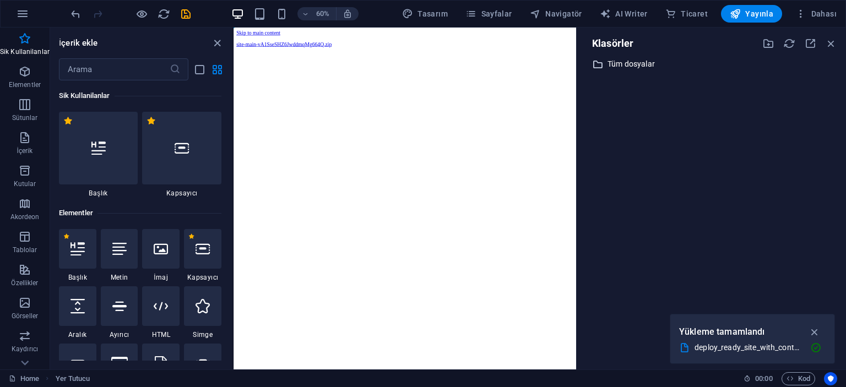
click at [597, 61] on icon at bounding box center [597, 64] width 11 height 11
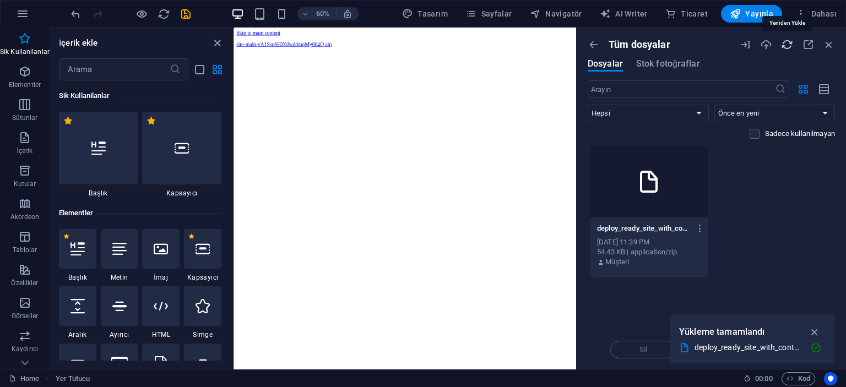
click at [784, 41] on icon "button" at bounding box center [787, 45] width 12 height 12
click at [833, 42] on icon "button" at bounding box center [829, 45] width 12 height 12
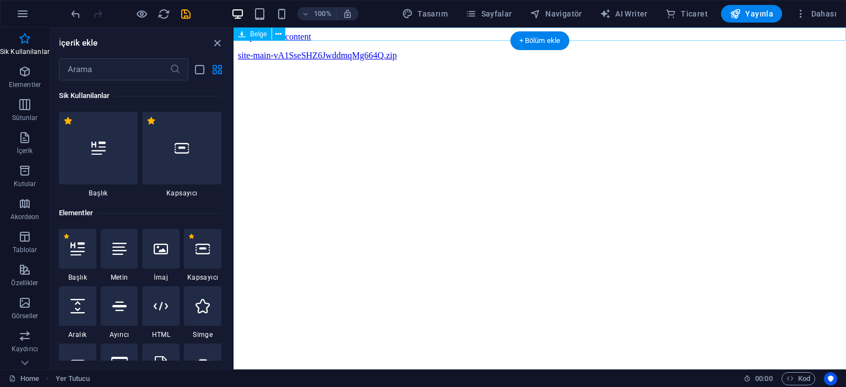
click at [628, 51] on div "site-main-vA1SseSHZ6JwddmqMg664Q.zip 48.15 KB" at bounding box center [540, 56] width 604 height 10
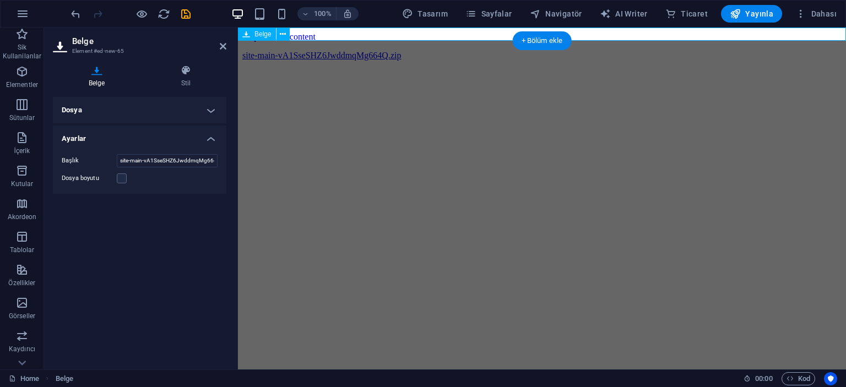
click at [622, 51] on div "site-main-vA1SseSHZ6JwddmqMg664Q.zip 48.15 KB" at bounding box center [541, 56] width 599 height 10
click at [222, 44] on icon at bounding box center [223, 46] width 7 height 9
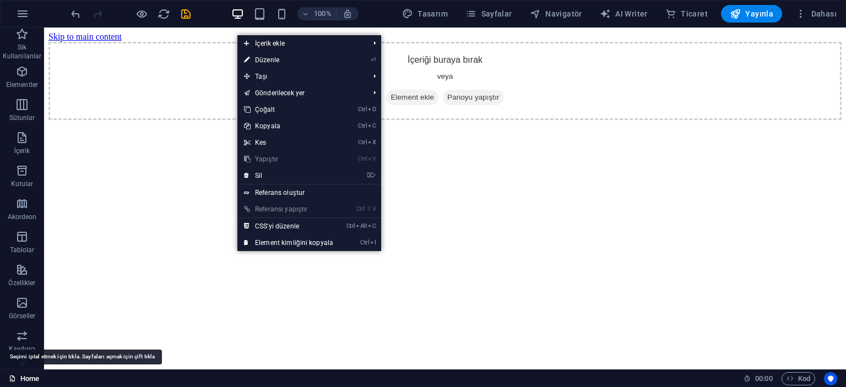
click at [21, 376] on link "Home" at bounding box center [24, 378] width 30 height 13
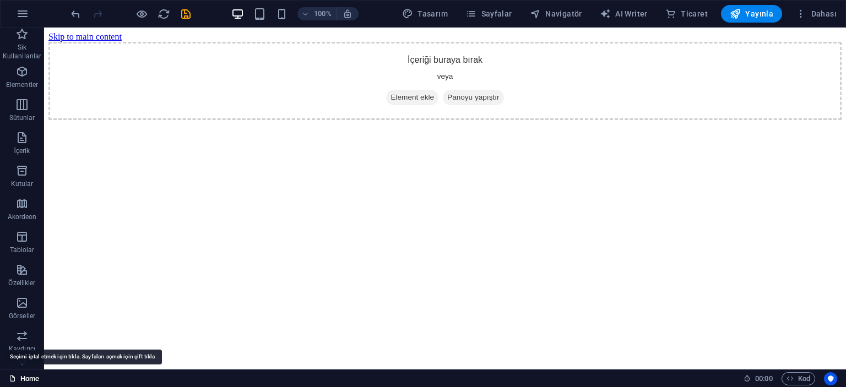
click at [21, 376] on link "Home" at bounding box center [24, 378] width 30 height 13
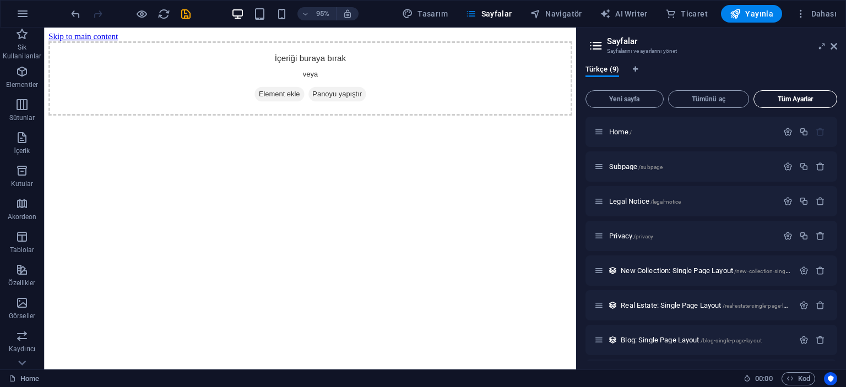
click at [812, 102] on span "Tüm Ayarlar" at bounding box center [795, 99] width 74 height 7
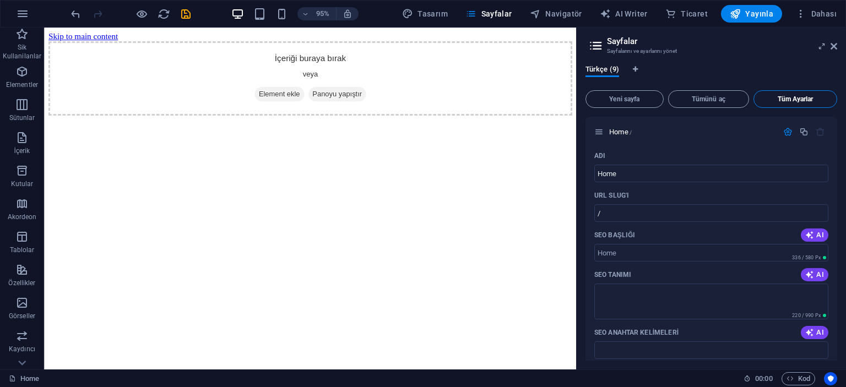
scroll to position [2145, 0]
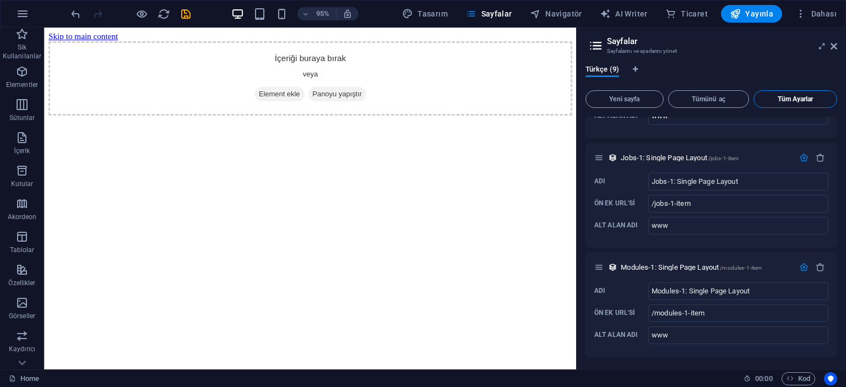
click at [812, 102] on span "Tüm Ayarlar" at bounding box center [795, 99] width 74 height 7
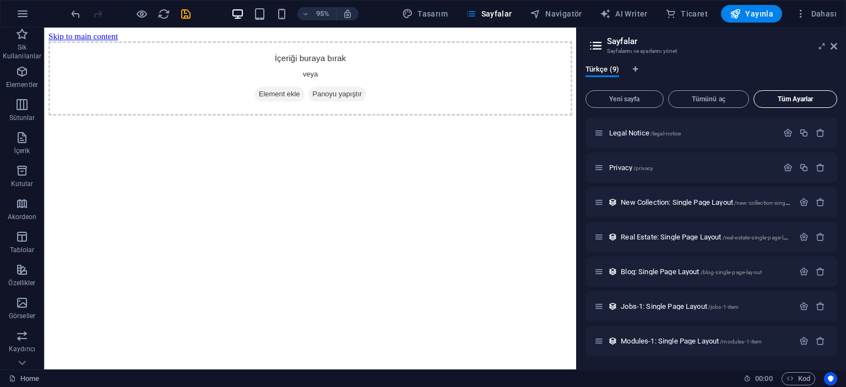
scroll to position [68, 0]
click at [591, 47] on icon at bounding box center [596, 45] width 17 height 15
click at [834, 44] on icon at bounding box center [833, 46] width 7 height 9
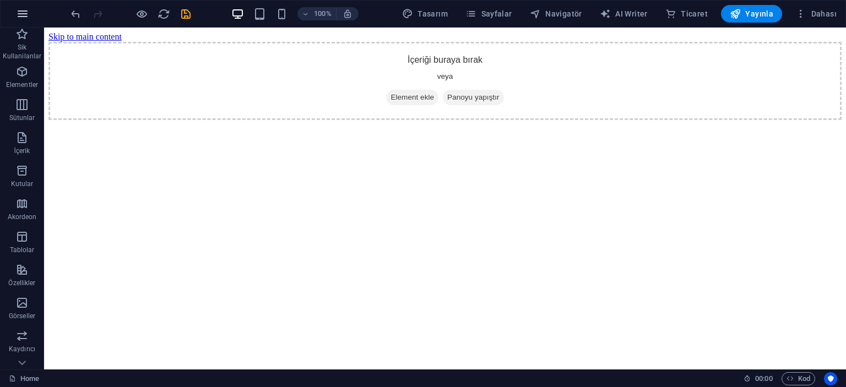
click at [17, 10] on icon "button" at bounding box center [22, 13] width 13 height 13
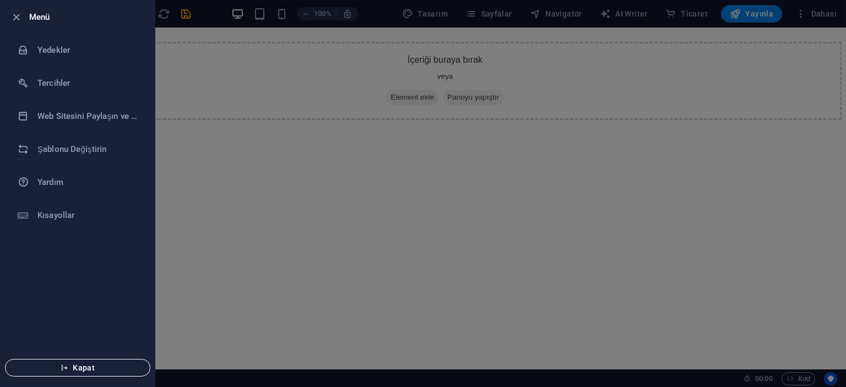
click at [86, 369] on span "Kapat" at bounding box center [77, 367] width 127 height 9
